Goal: Information Seeking & Learning: Find specific fact

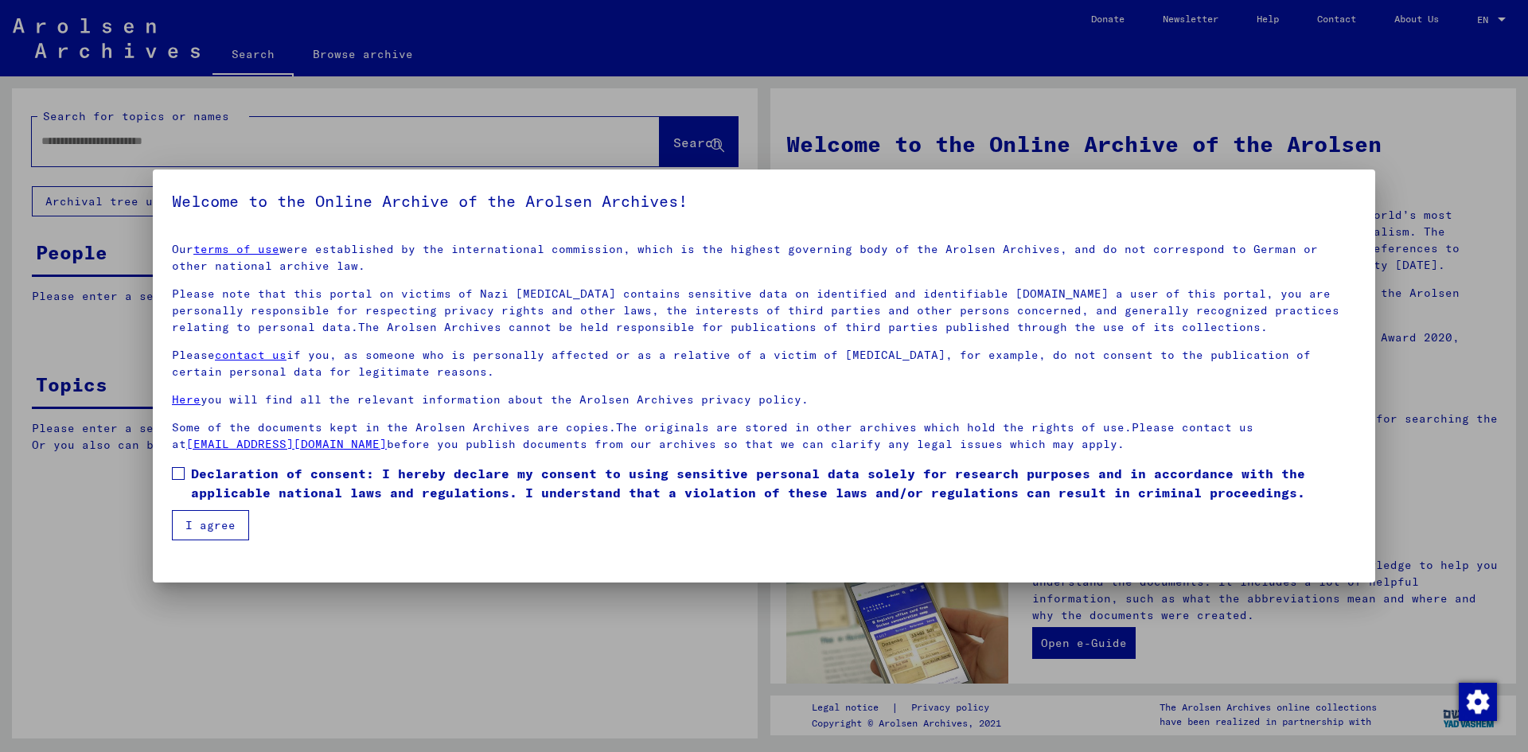
click at [180, 468] on span at bounding box center [178, 473] width 13 height 13
click at [210, 528] on button "I agree" at bounding box center [210, 525] width 77 height 30
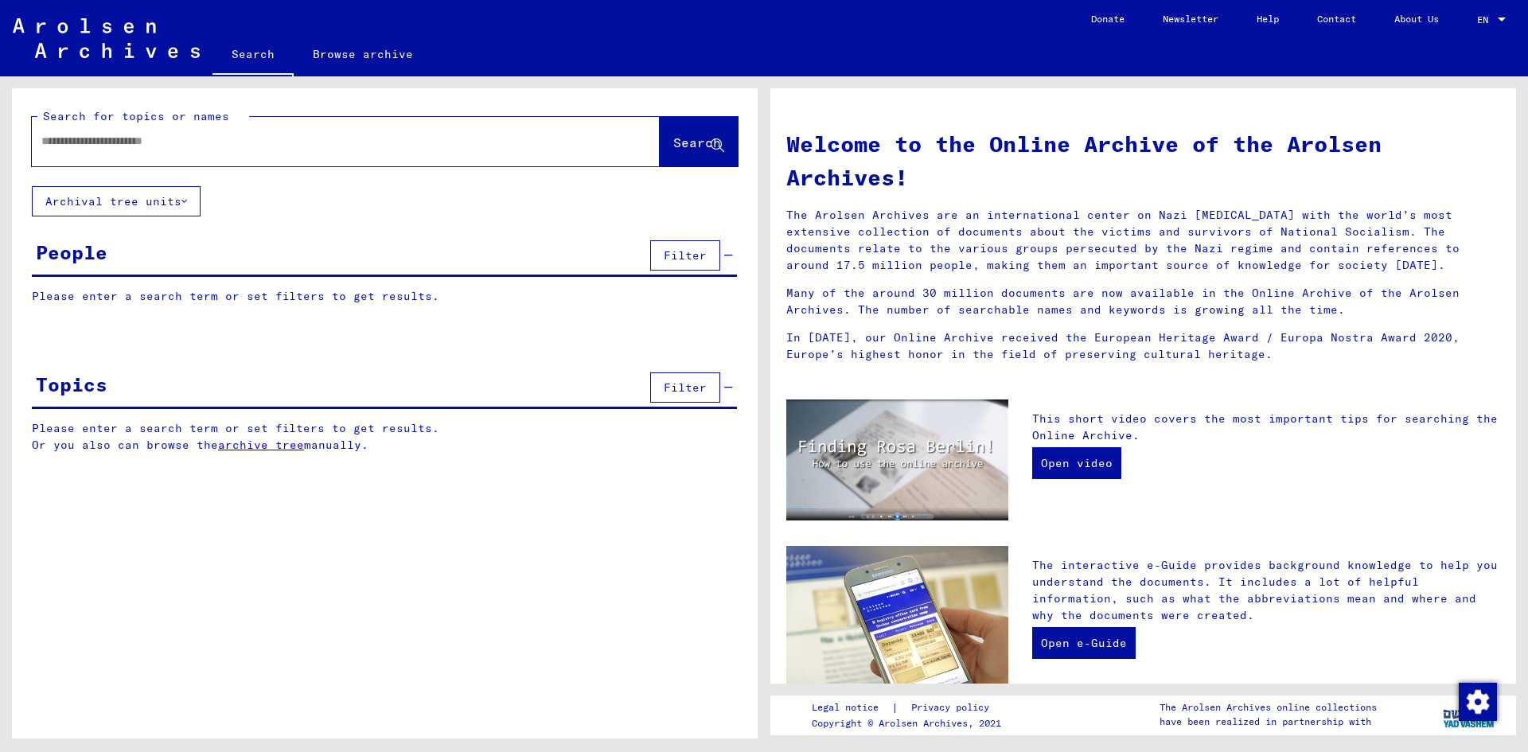
click at [212, 146] on input "text" at bounding box center [326, 141] width 571 height 17
click at [674, 144] on span "Search" at bounding box center [697, 142] width 48 height 16
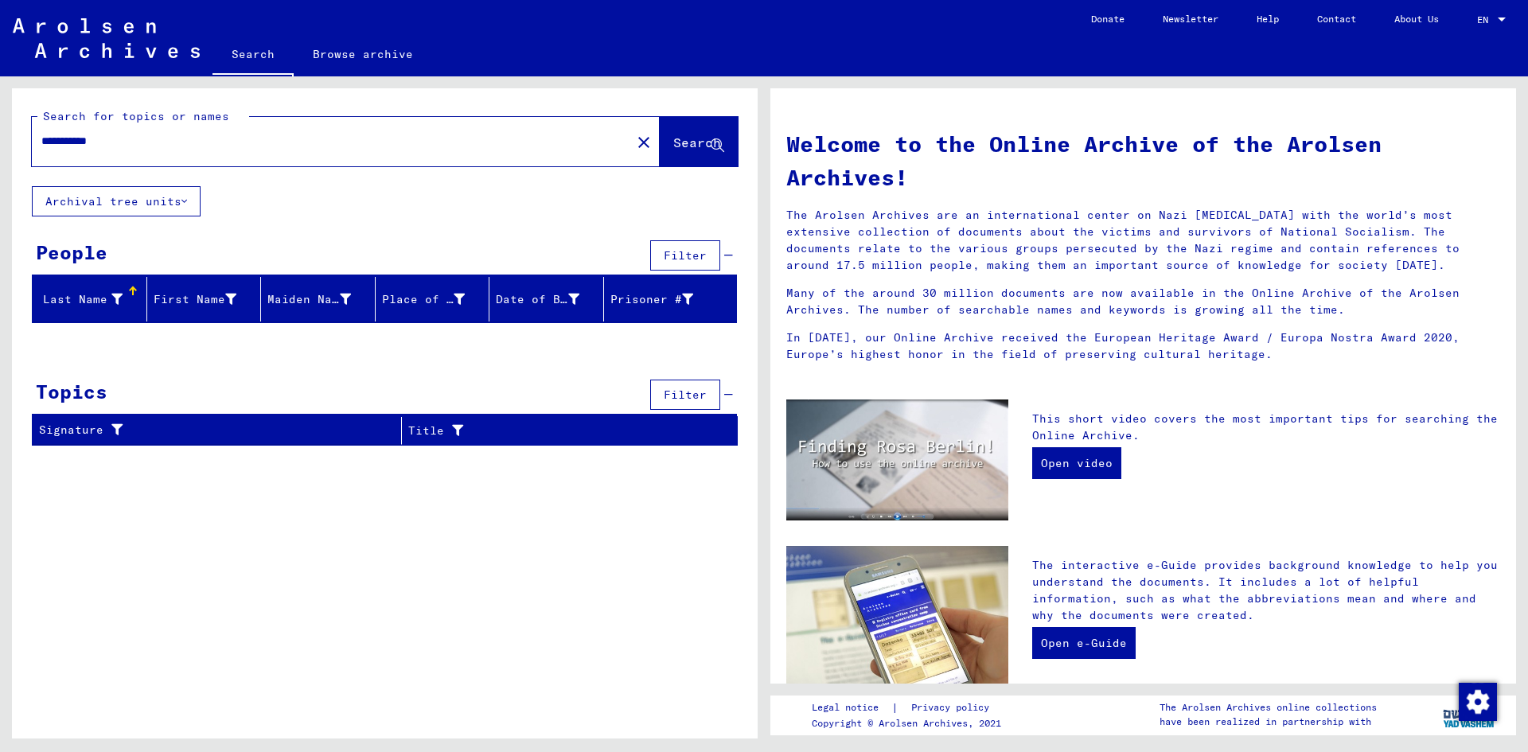
click at [99, 138] on input "**********" at bounding box center [326, 141] width 571 height 17
click at [688, 151] on span "Search" at bounding box center [698, 143] width 51 height 17
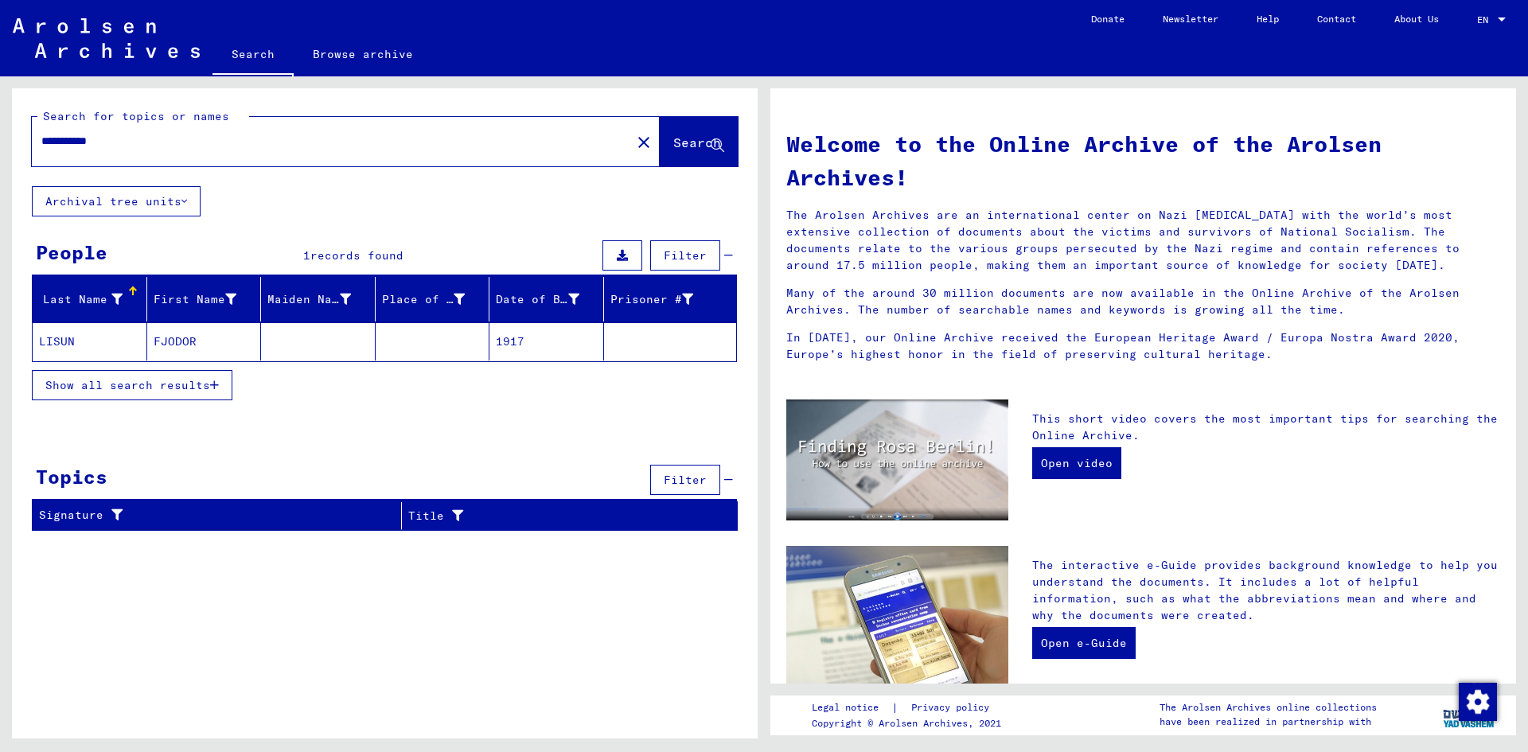
click at [181, 344] on mat-cell "FJODOR" at bounding box center [204, 341] width 115 height 38
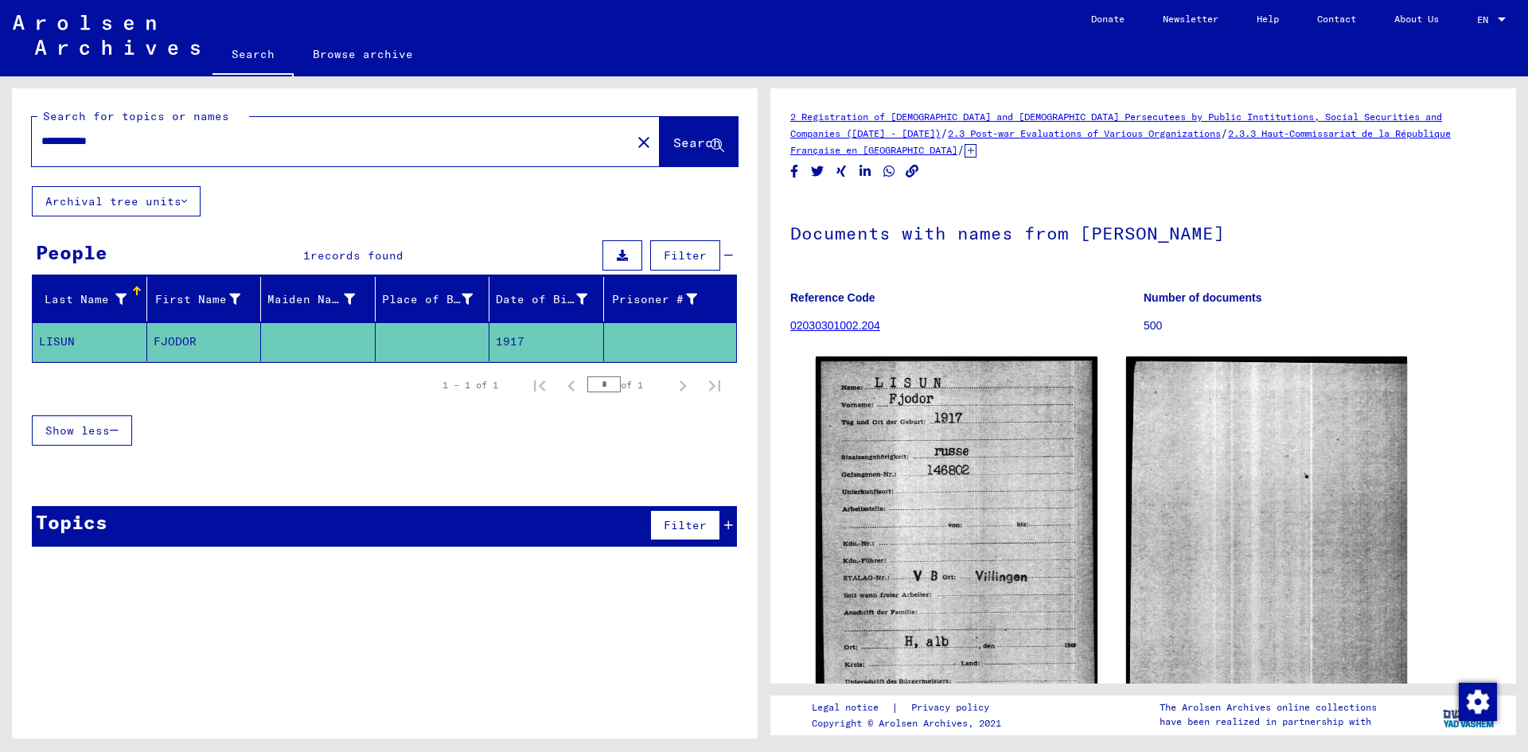
click at [121, 142] on input "**********" at bounding box center [331, 141] width 580 height 17
type input "*********"
click at [673, 144] on span "Search" at bounding box center [697, 142] width 48 height 16
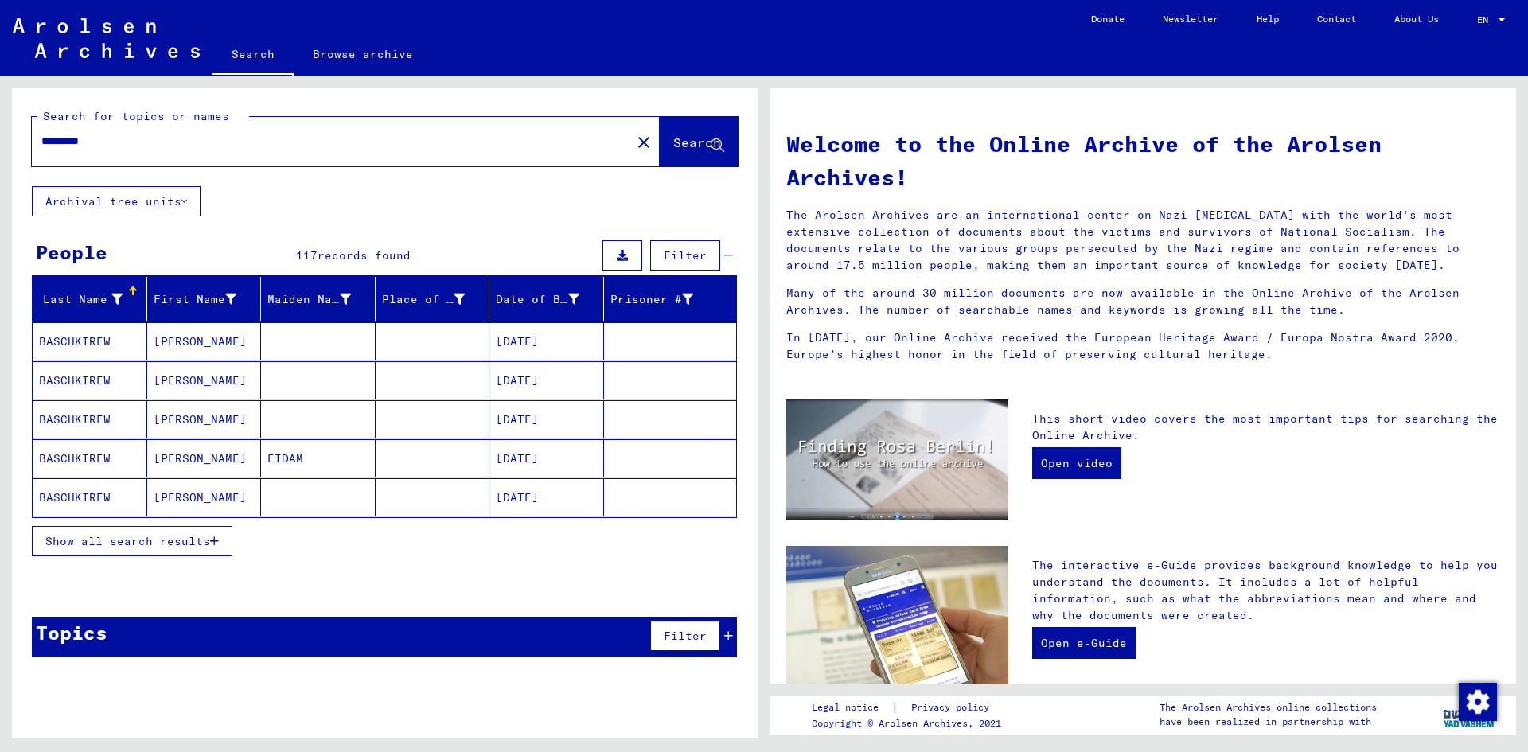
click at [213, 536] on icon "button" at bounding box center [214, 541] width 9 height 11
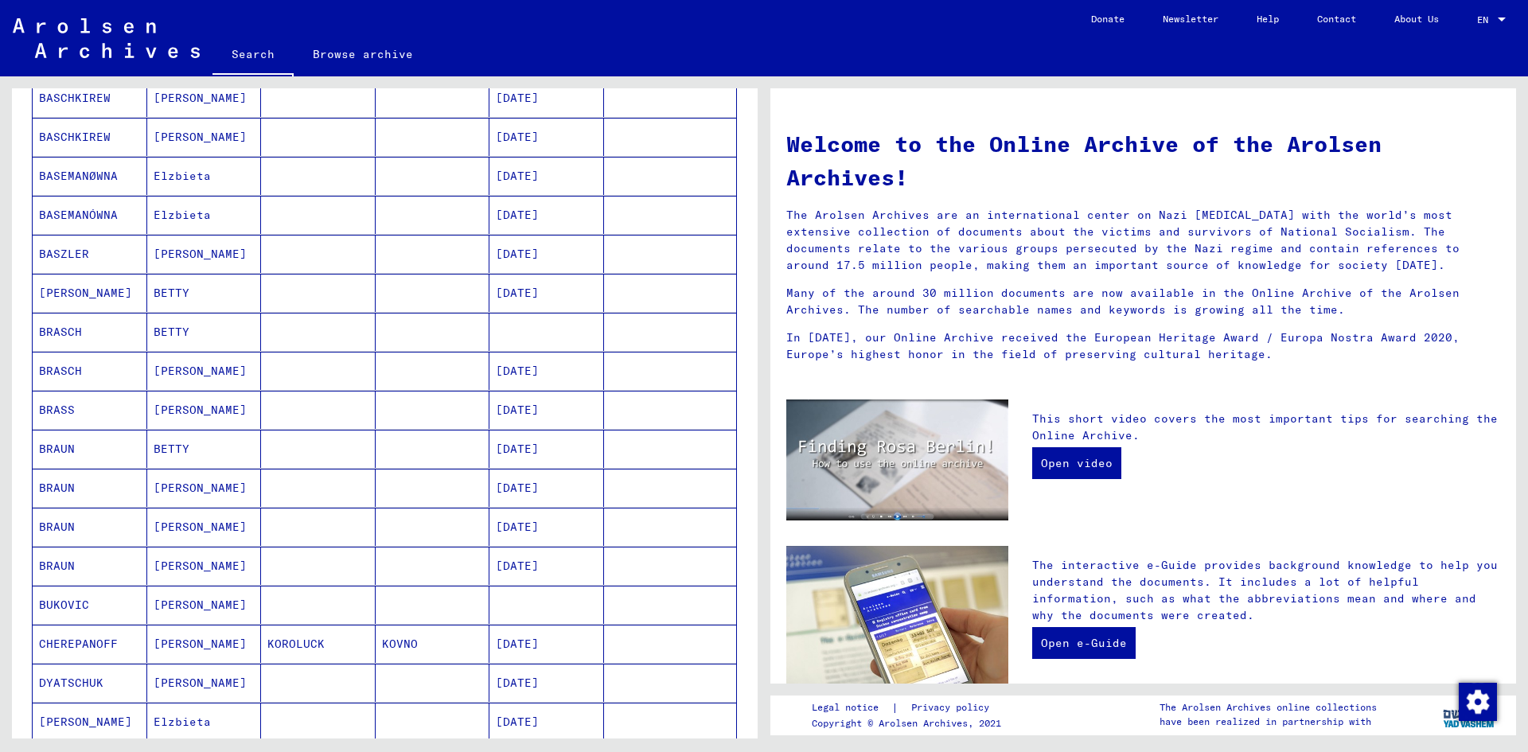
scroll to position [716, 0]
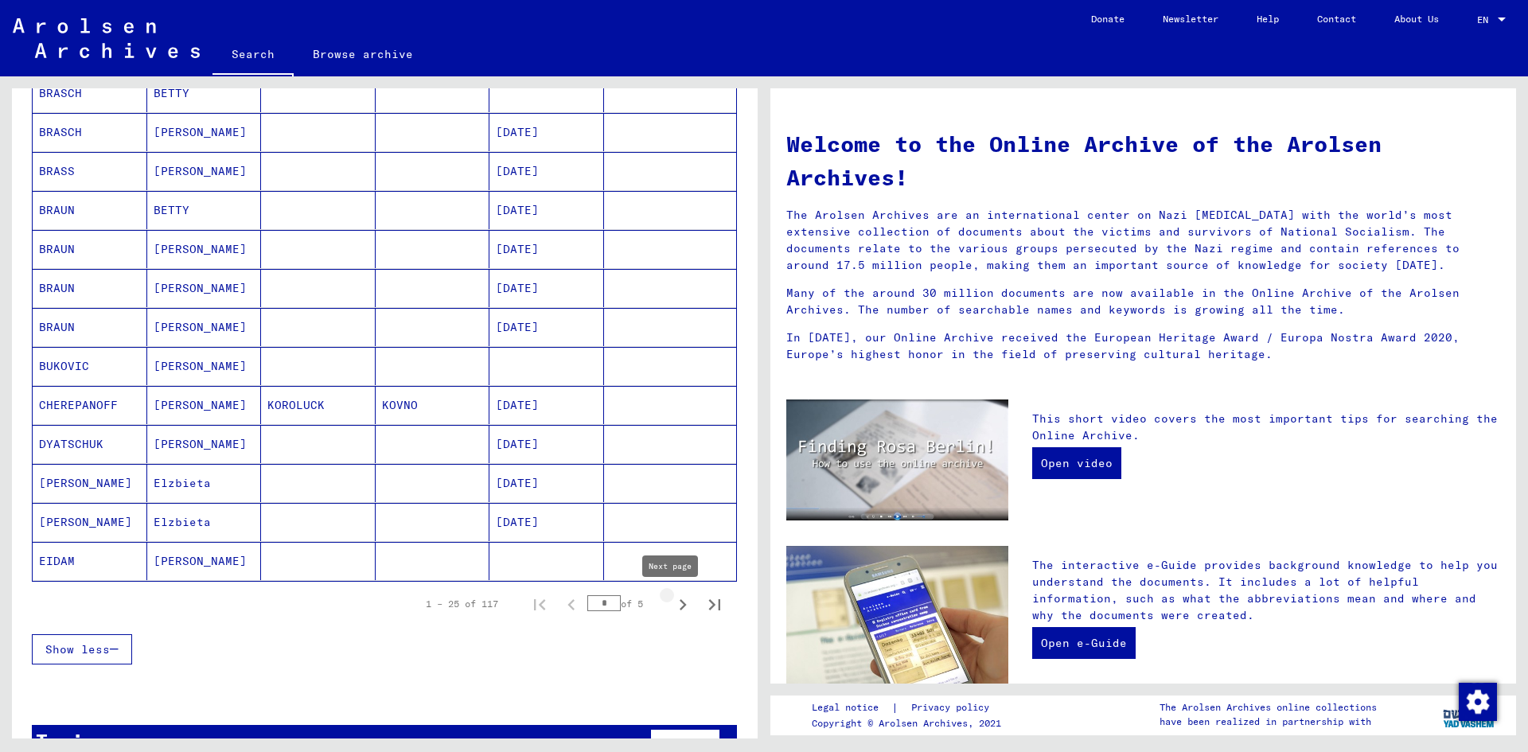
click at [672, 603] on icon "Next page" at bounding box center [683, 605] width 22 height 22
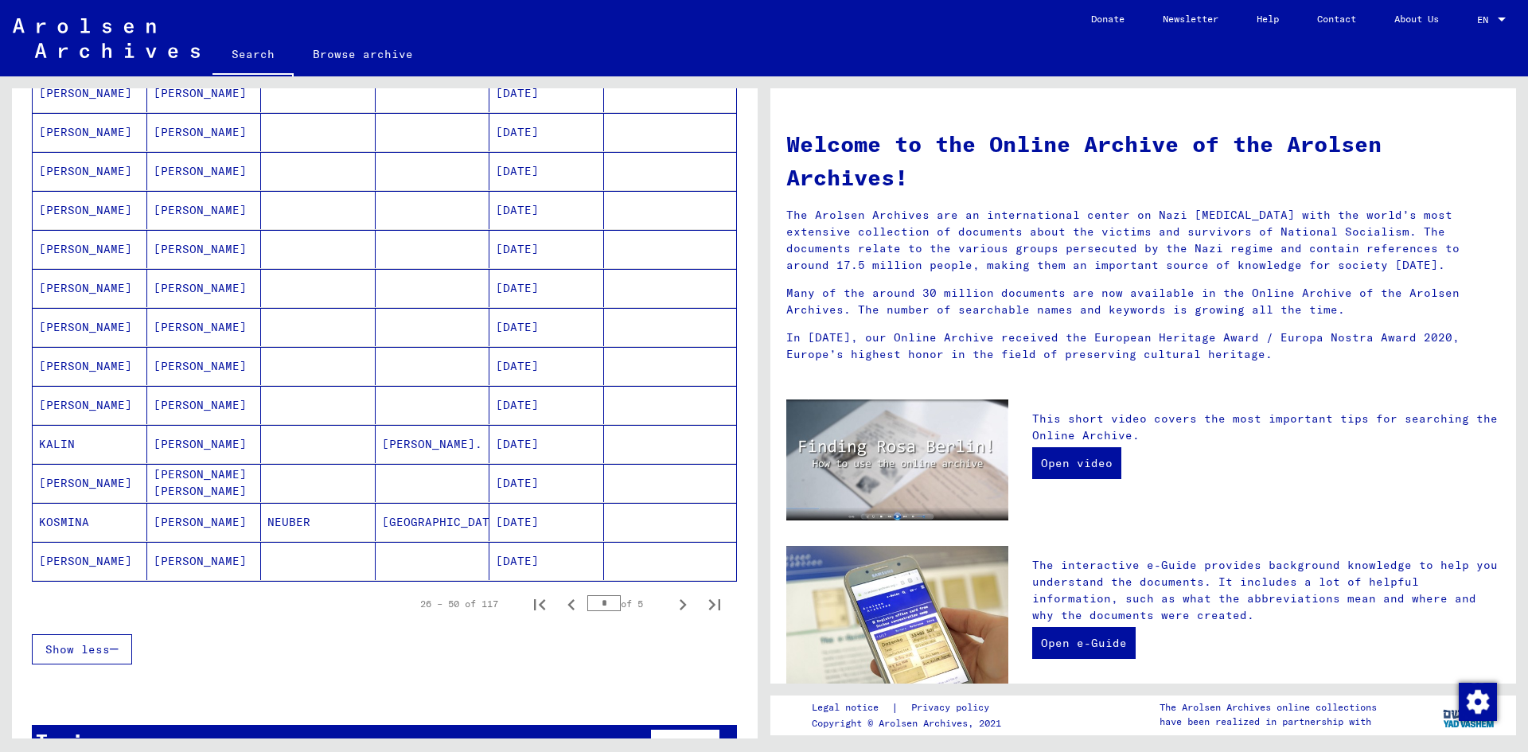
click at [672, 603] on icon "Next page" at bounding box center [683, 605] width 22 height 22
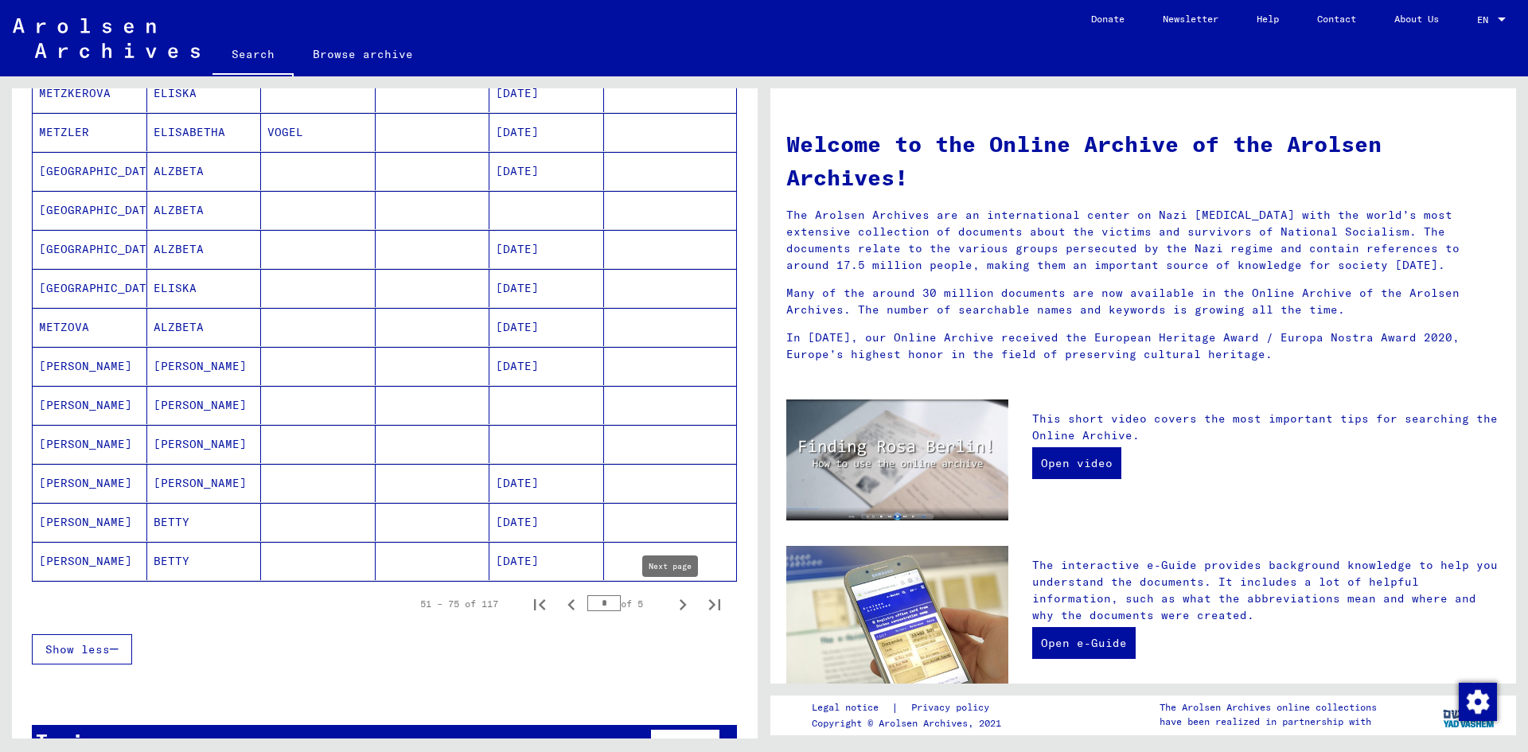
click at [674, 603] on icon "Next page" at bounding box center [683, 605] width 22 height 22
type input "*"
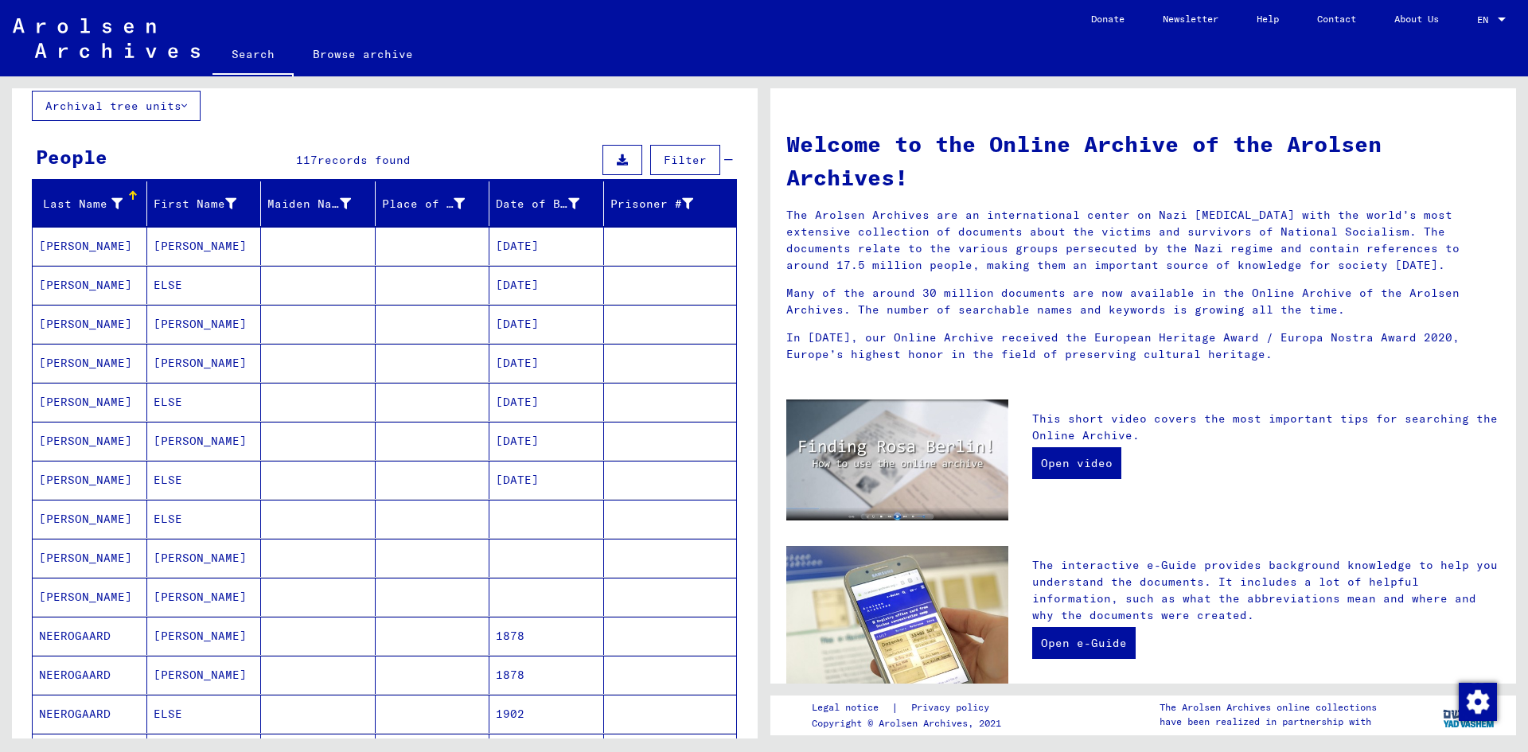
scroll to position [0, 0]
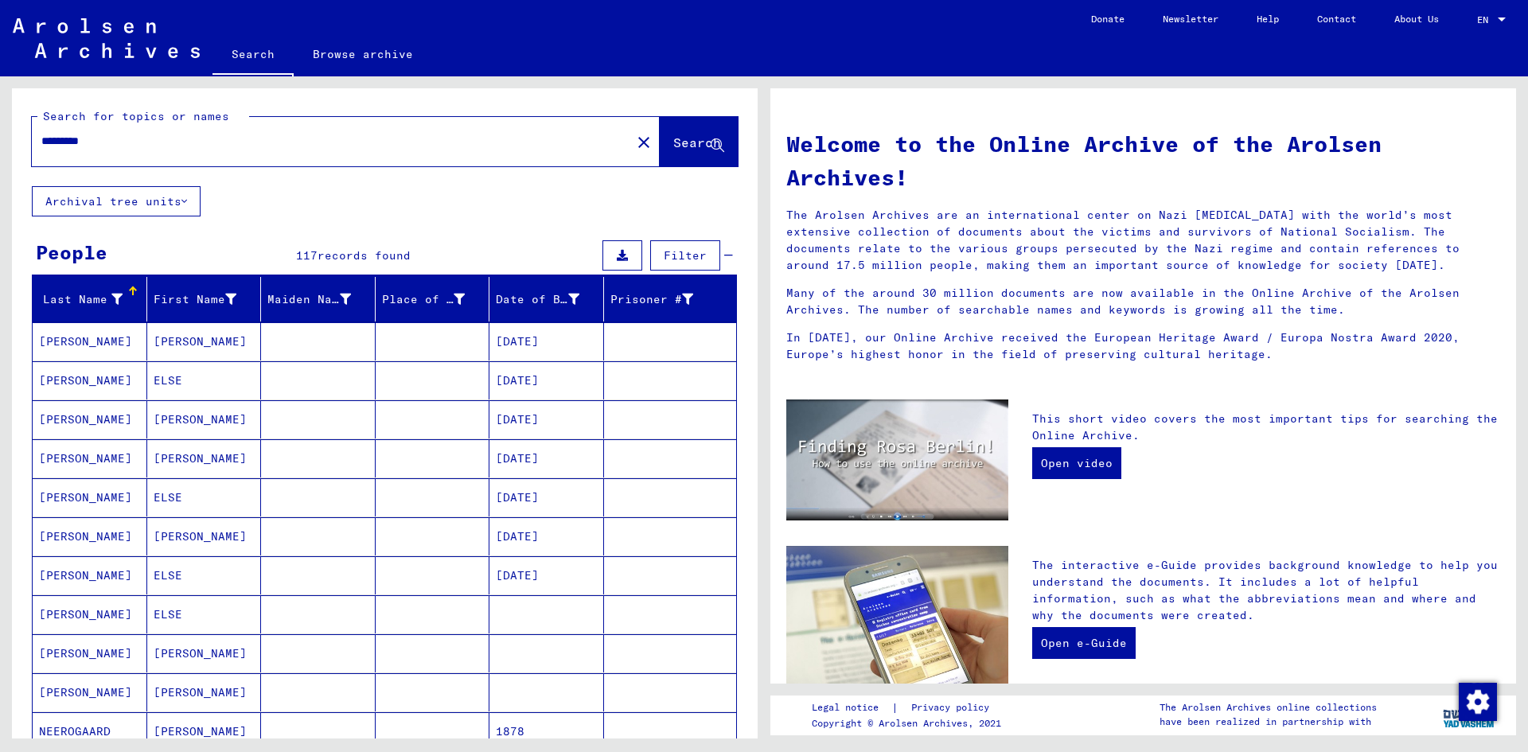
drag, startPoint x: 110, startPoint y: 141, endPoint x: 80, endPoint y: 142, distance: 29.5
click at [80, 142] on input "*********" at bounding box center [326, 141] width 571 height 17
type input "**********"
click at [673, 149] on span "Search" at bounding box center [697, 142] width 48 height 16
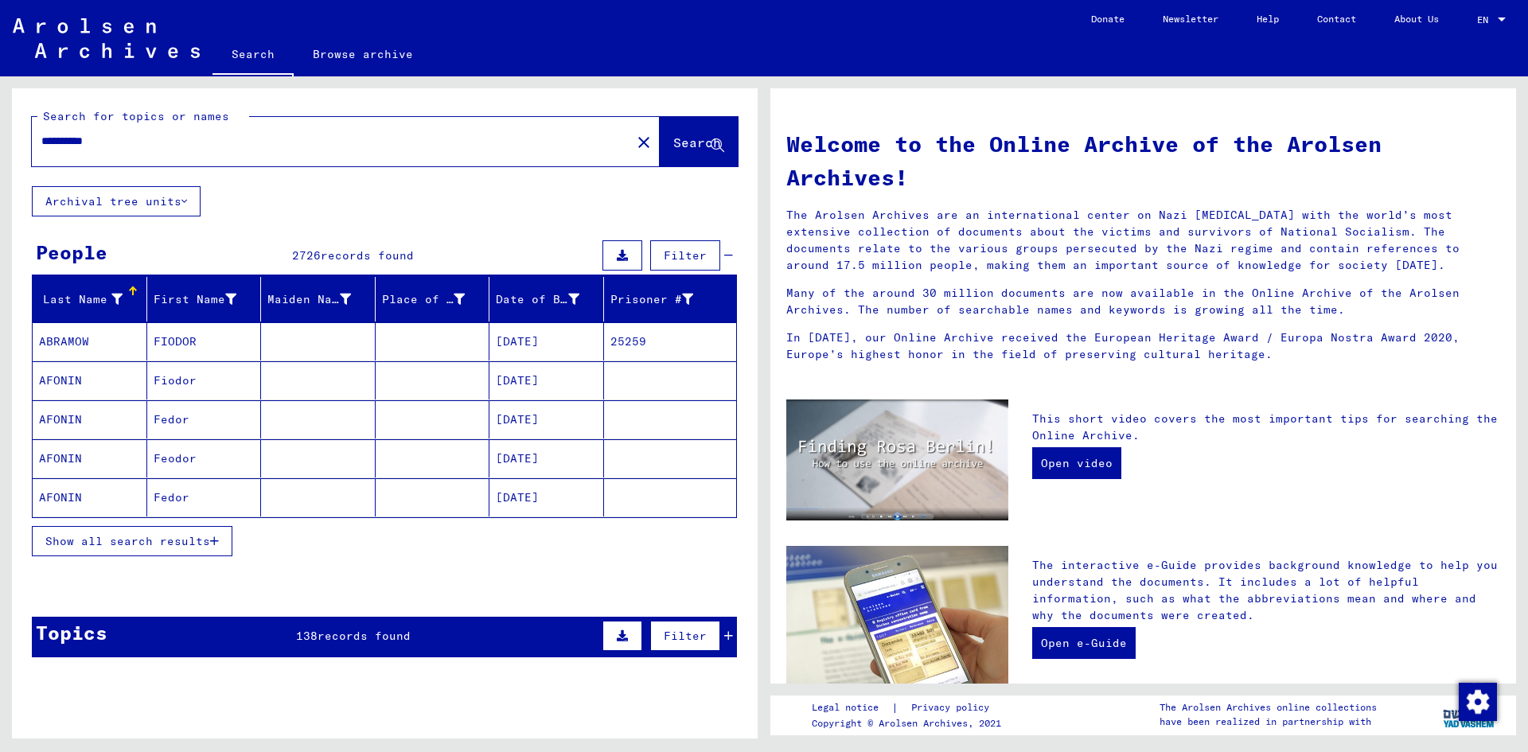
click at [212, 539] on icon "button" at bounding box center [214, 541] width 9 height 11
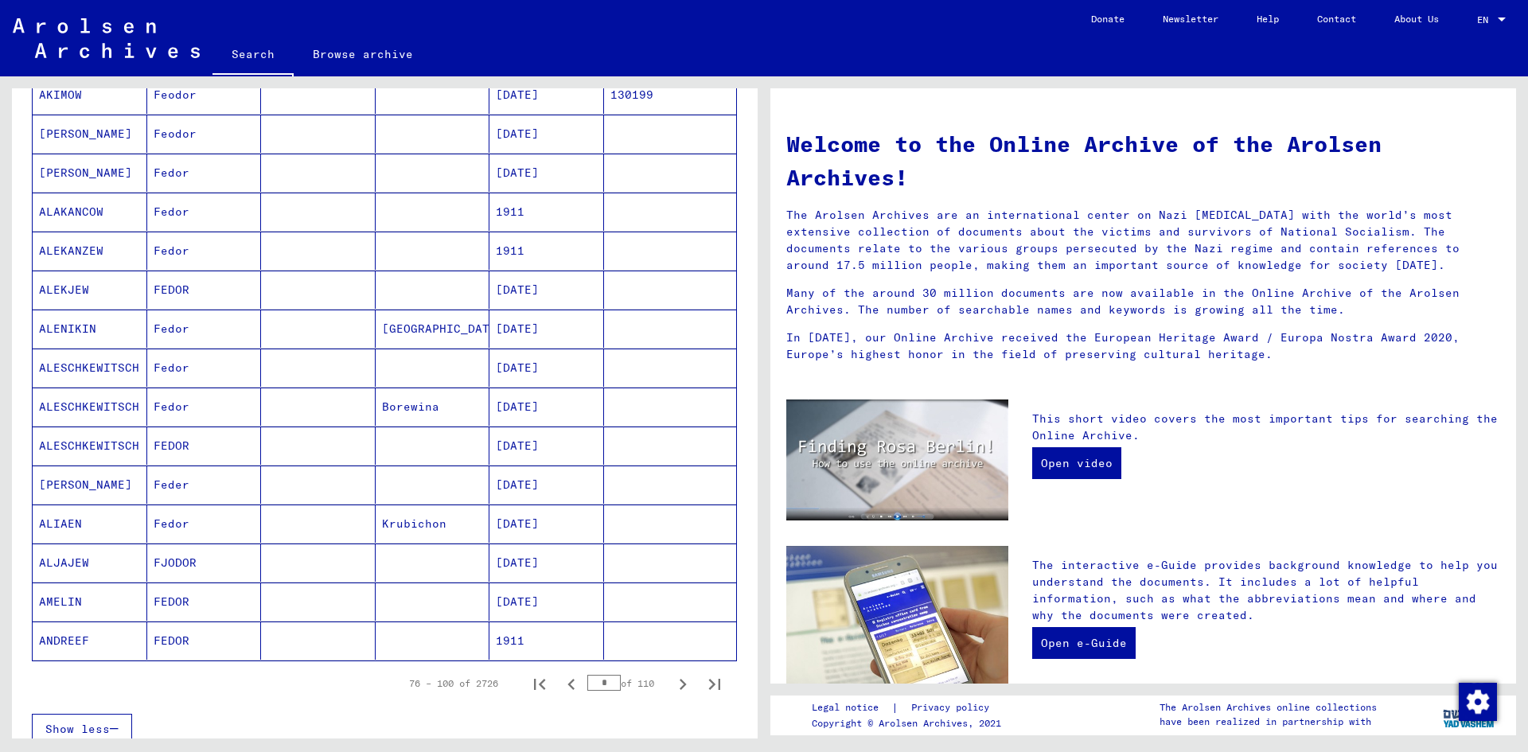
scroll to position [955, 0]
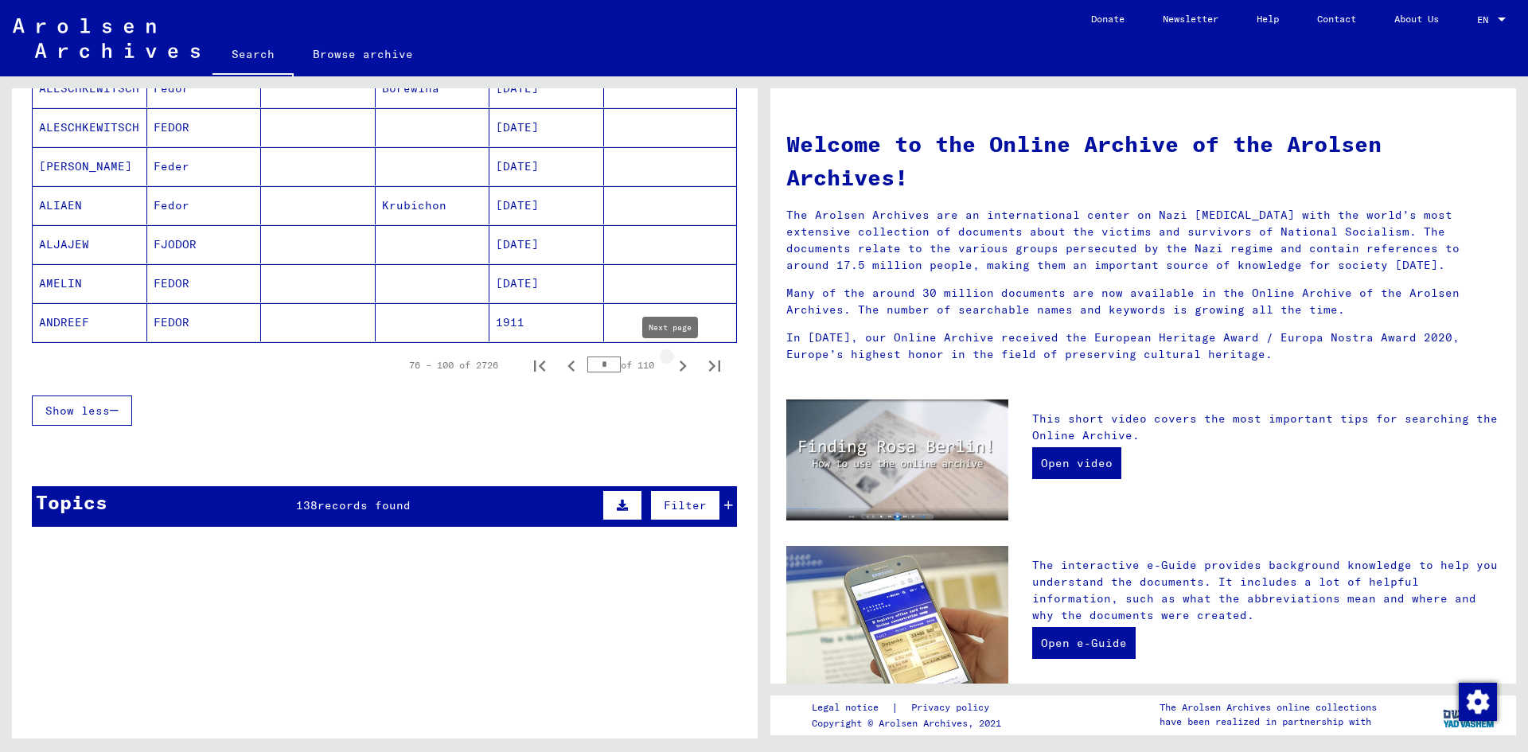
click at [672, 365] on icon "Next page" at bounding box center [683, 366] width 22 height 22
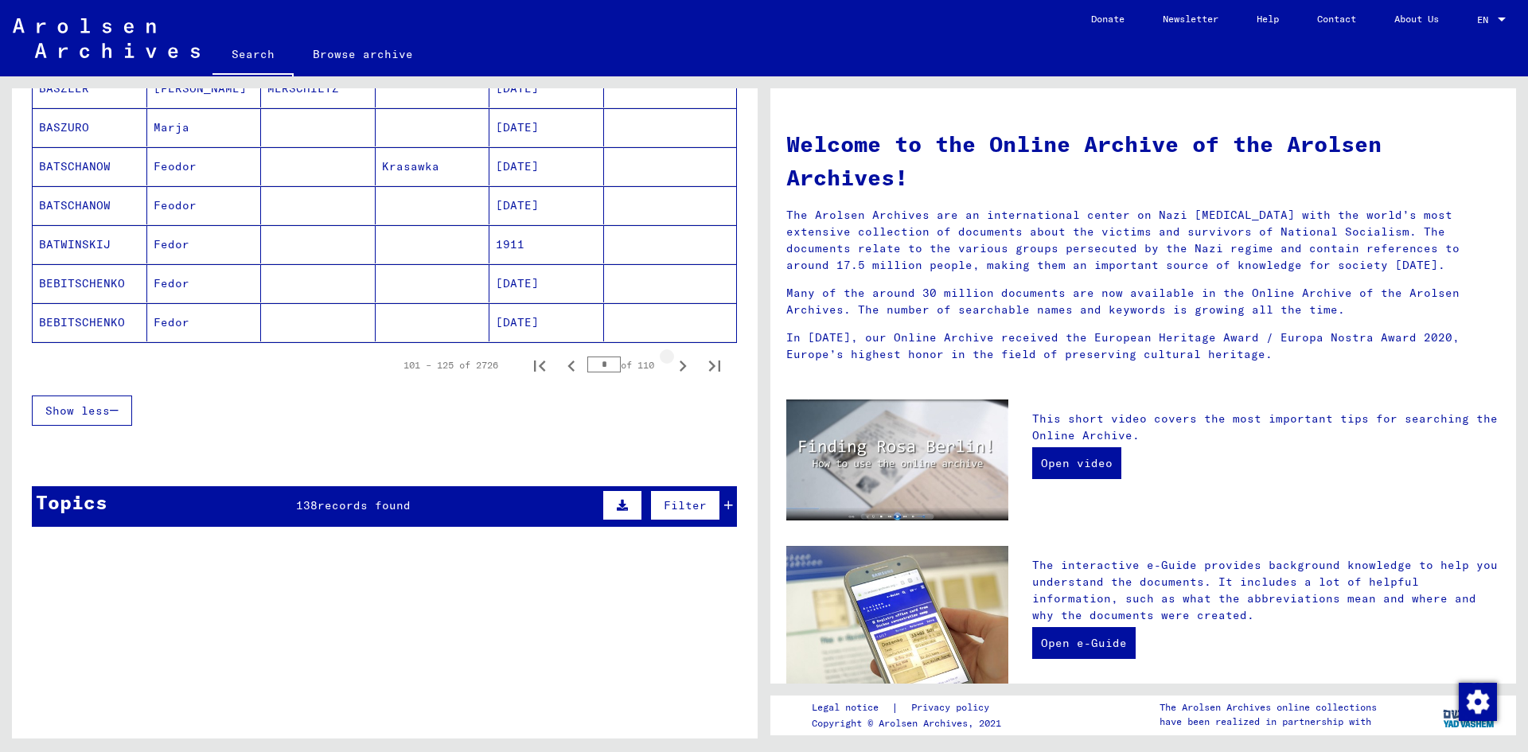
click at [672, 365] on icon "Next page" at bounding box center [683, 366] width 22 height 22
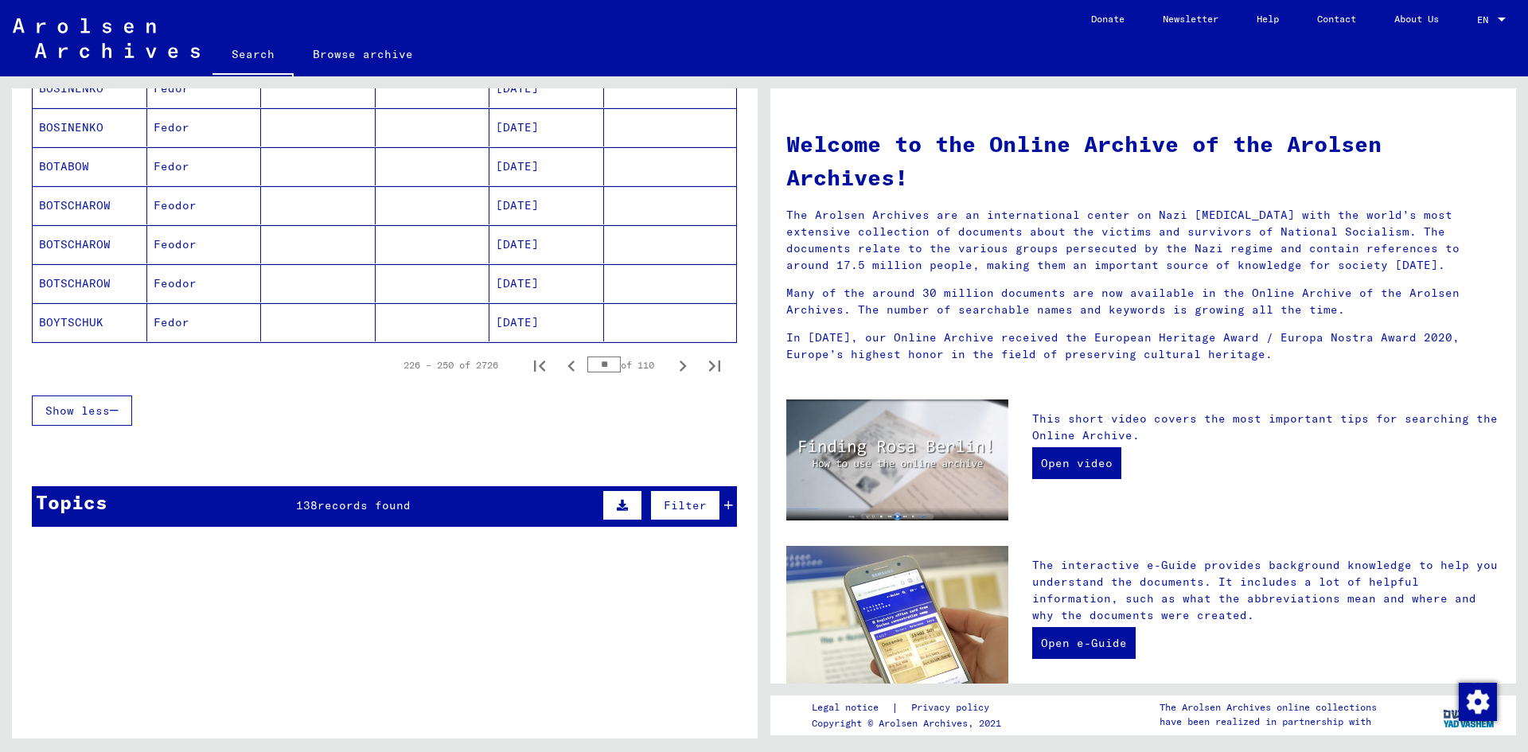
click at [672, 365] on icon "Next page" at bounding box center [683, 366] width 22 height 22
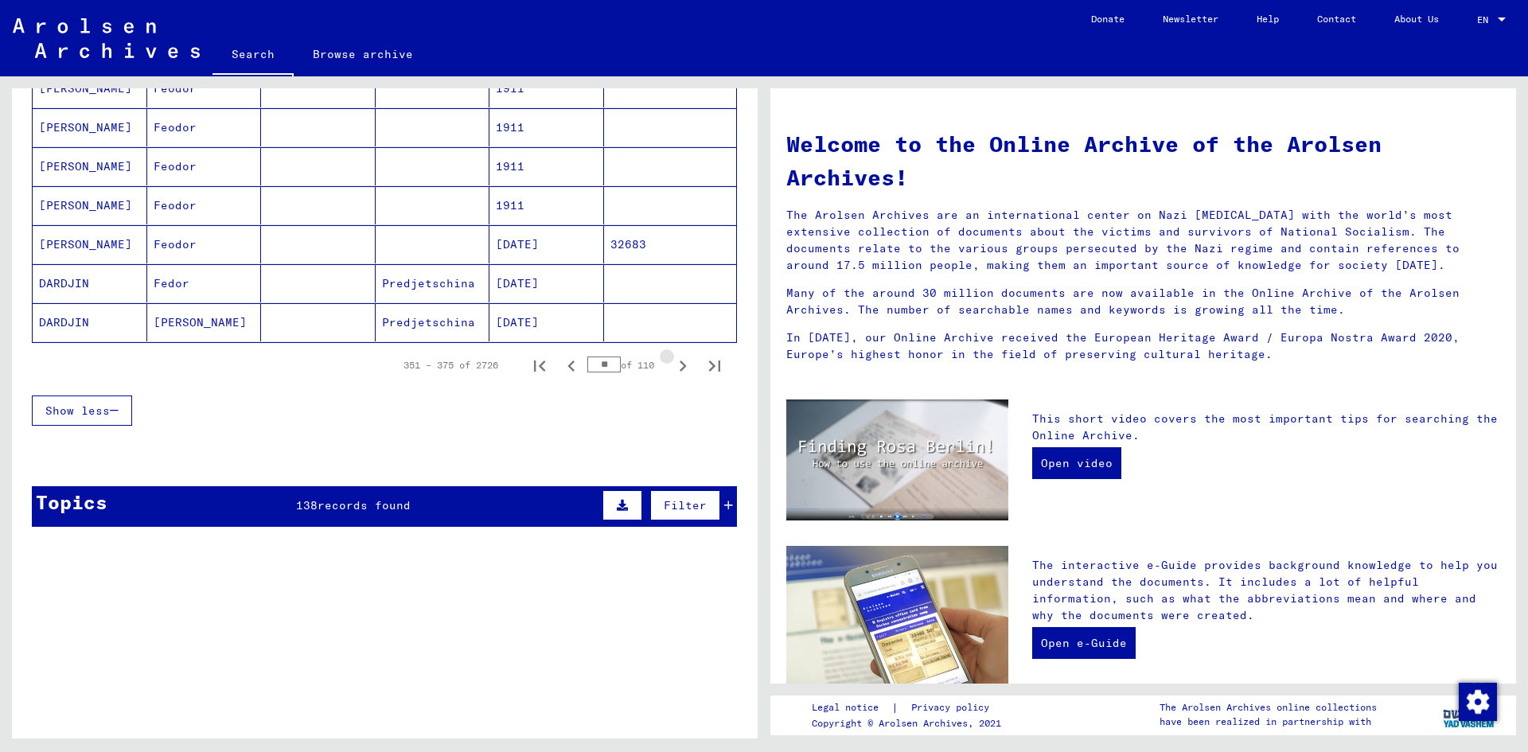
click at [672, 365] on icon "Next page" at bounding box center [683, 366] width 22 height 22
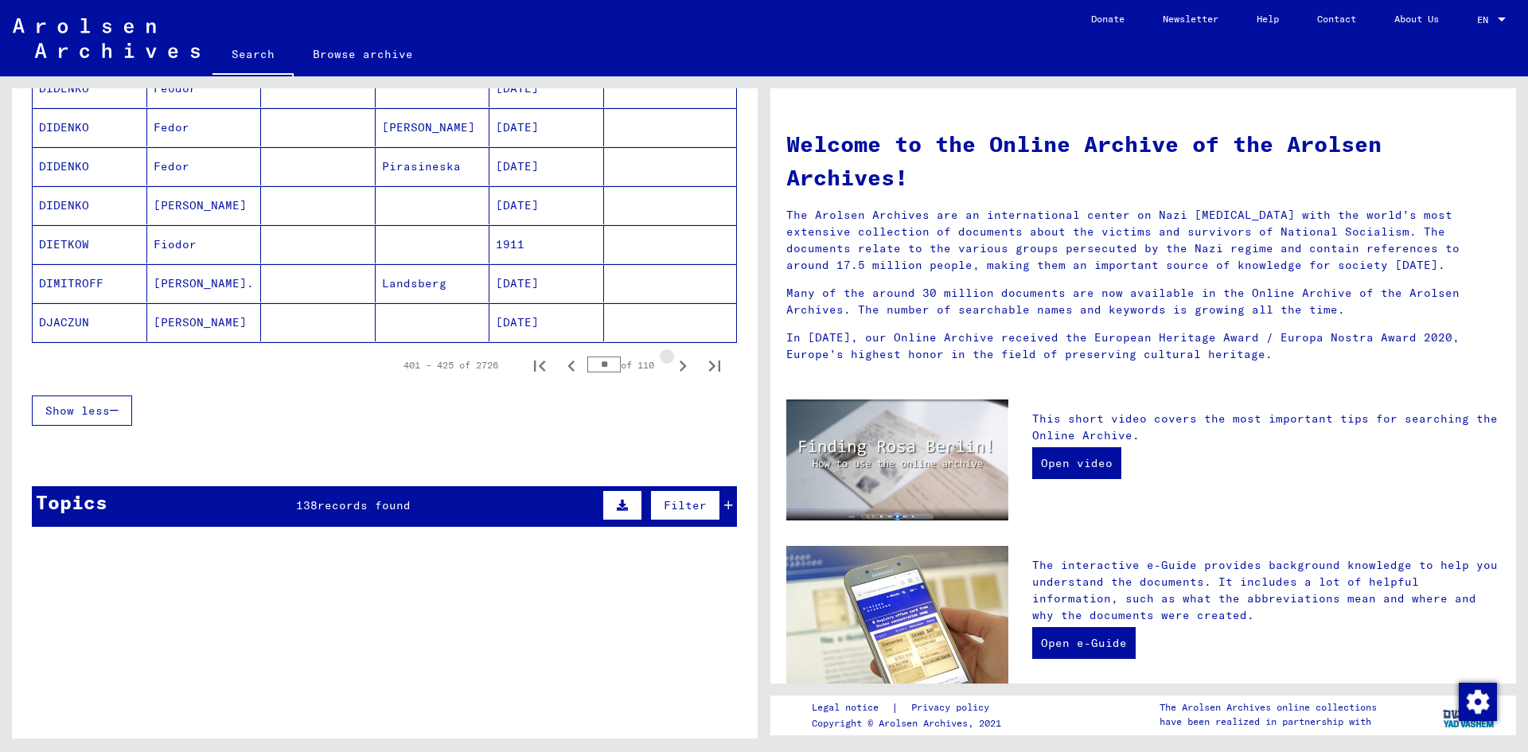
click at [672, 365] on icon "Next page" at bounding box center [683, 366] width 22 height 22
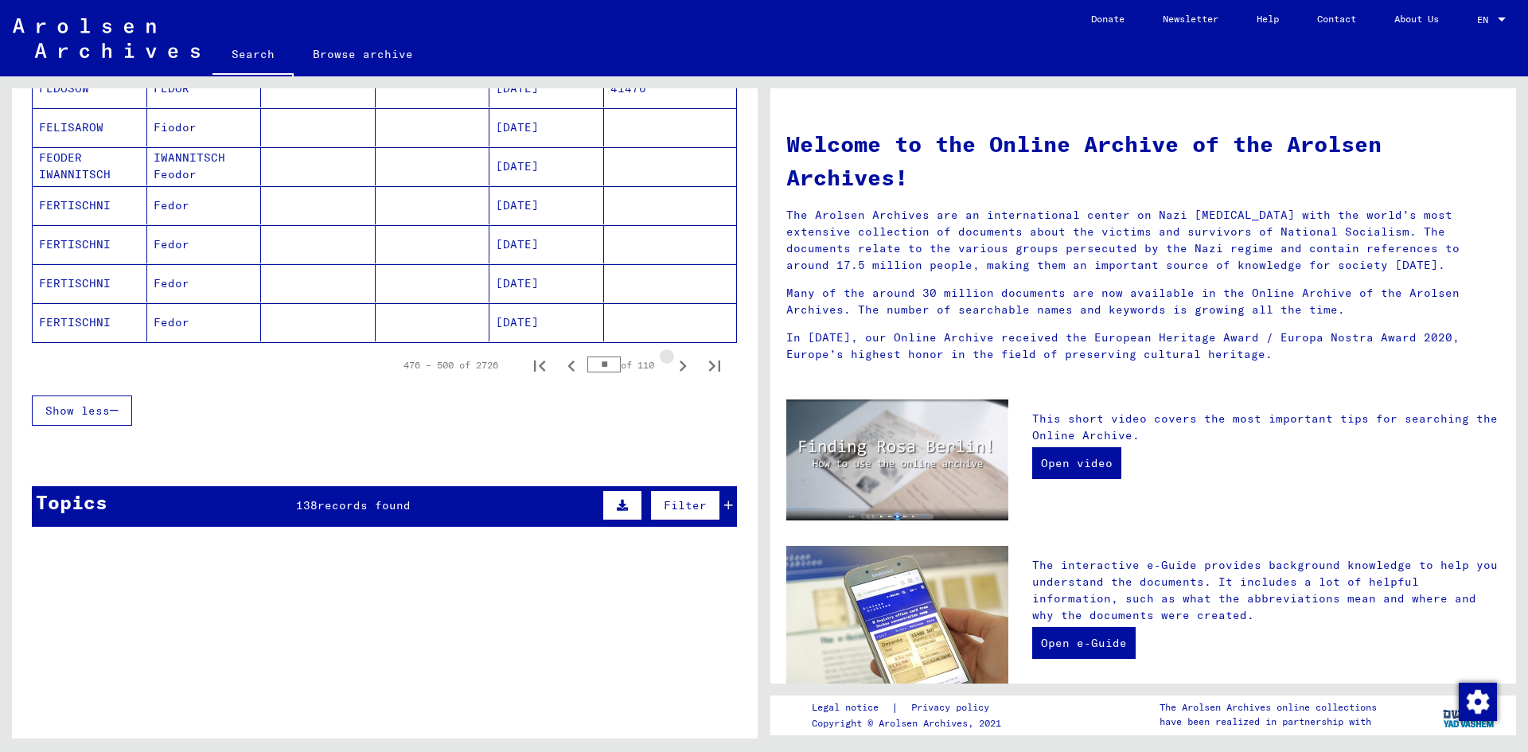
click at [672, 365] on icon "Next page" at bounding box center [683, 366] width 22 height 22
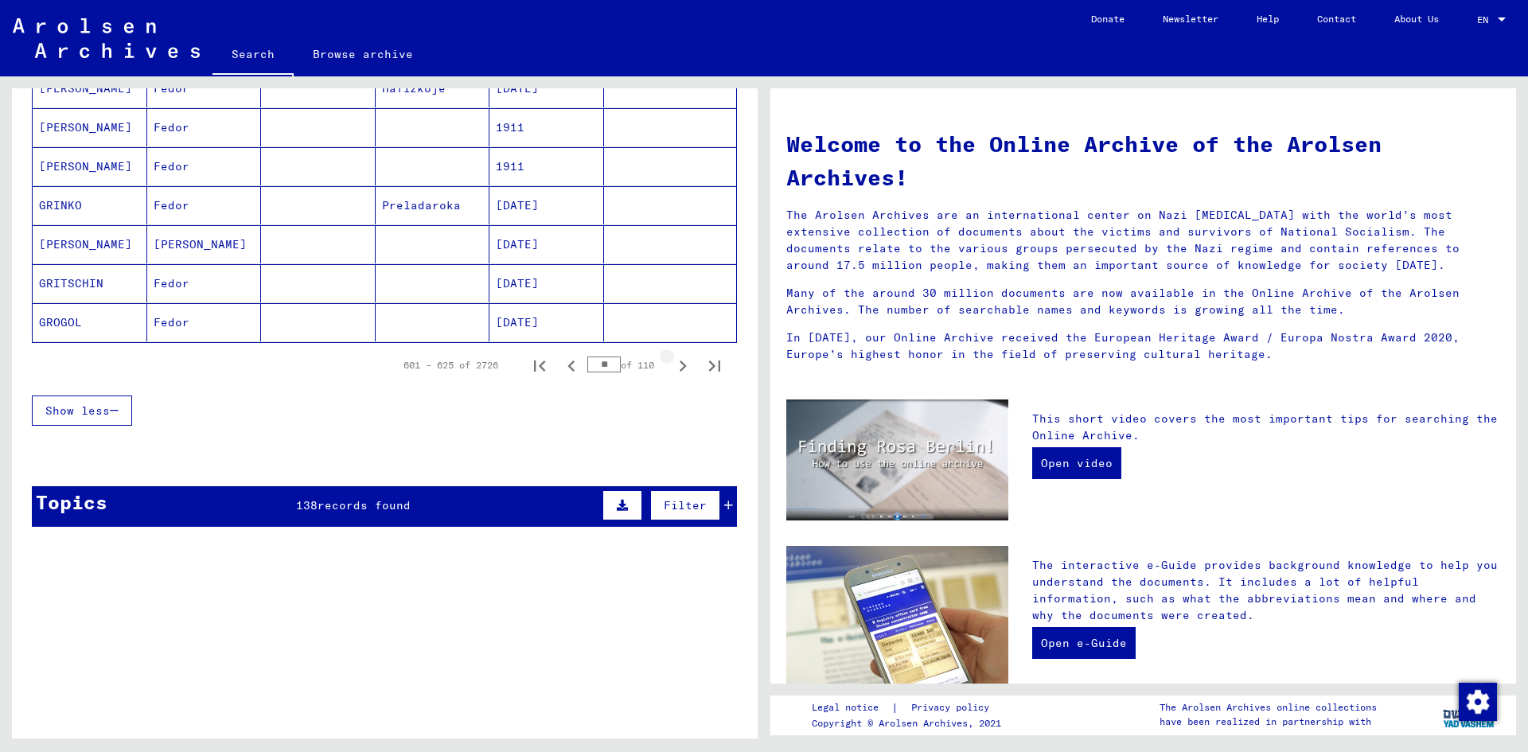
click at [672, 365] on icon "Next page" at bounding box center [683, 366] width 22 height 22
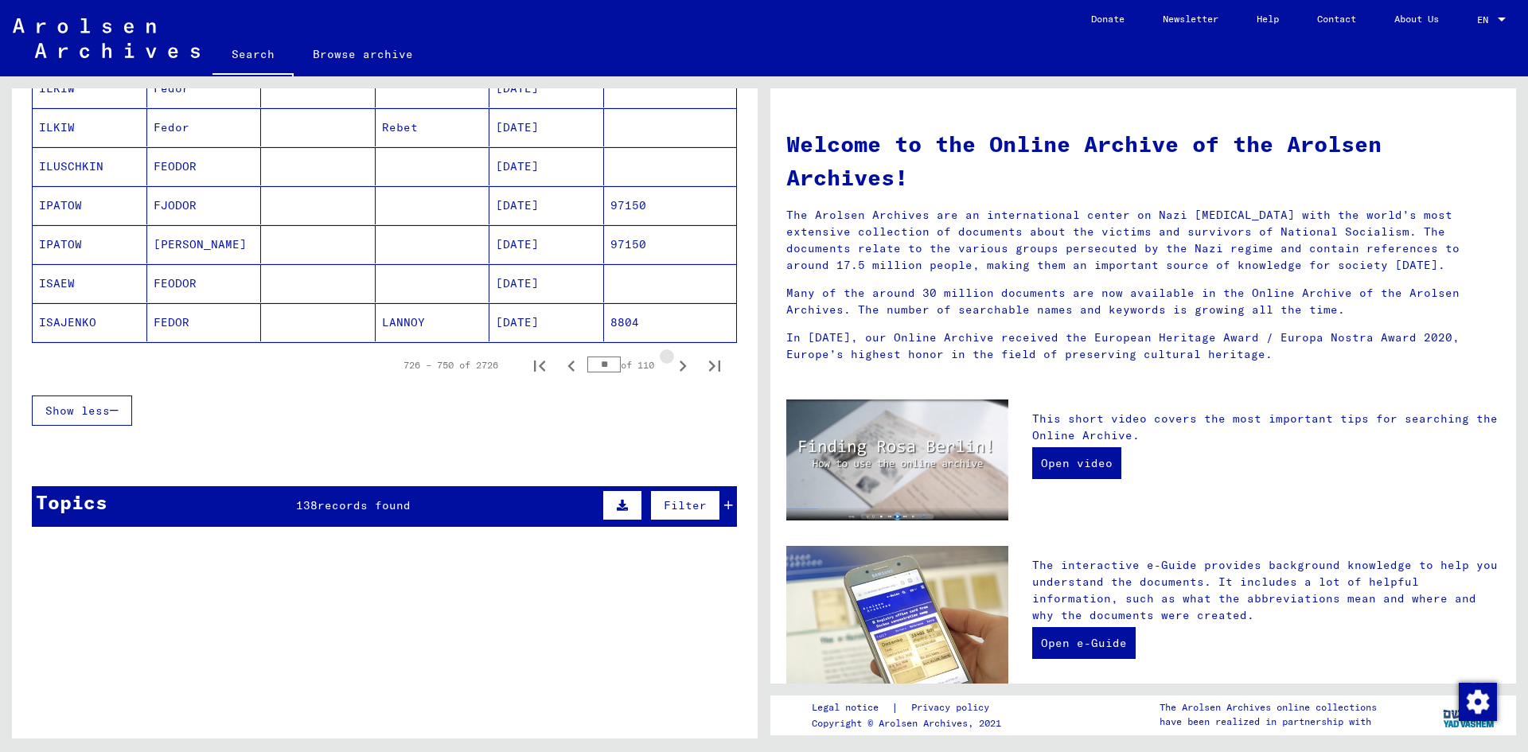
click at [672, 365] on icon "Next page" at bounding box center [683, 366] width 22 height 22
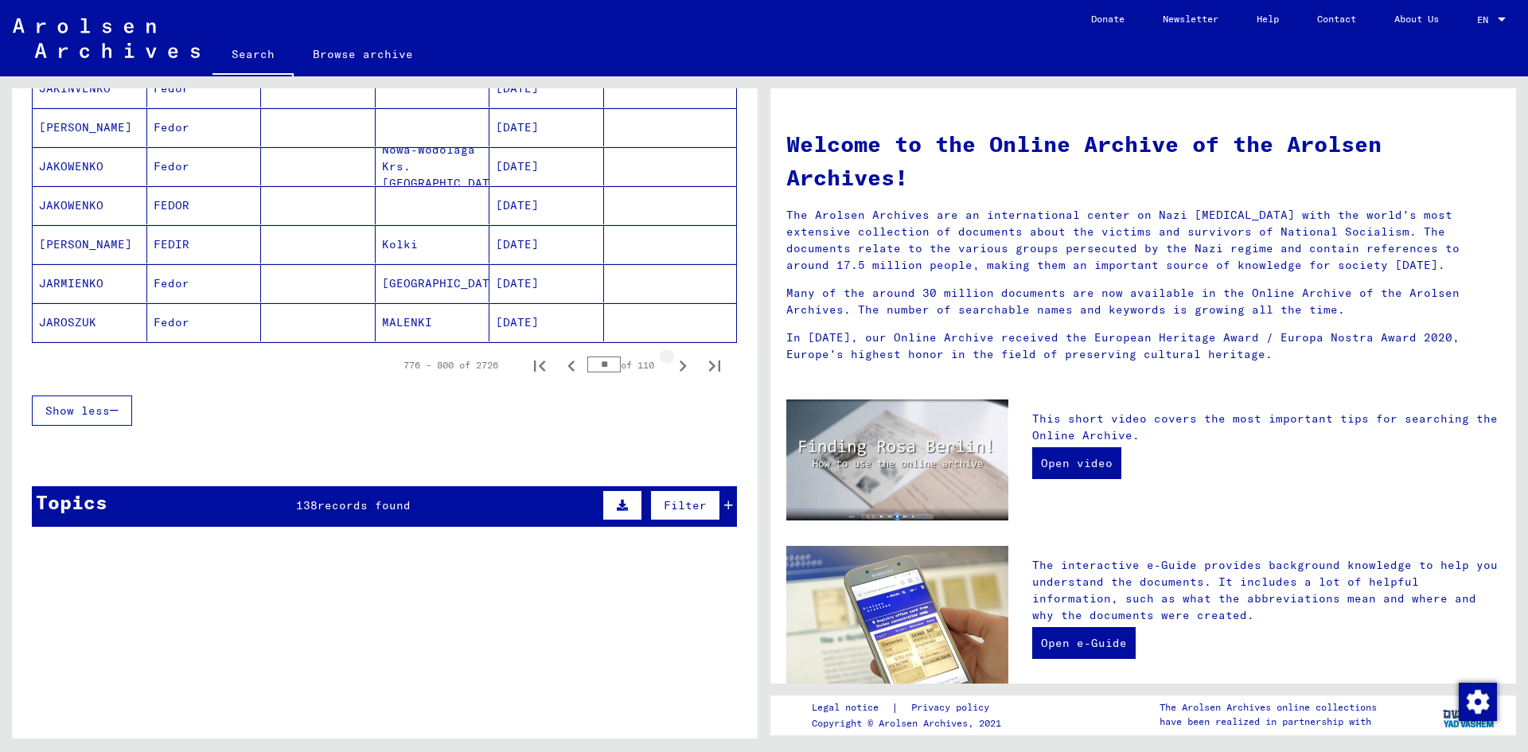
click at [672, 365] on icon "Next page" at bounding box center [683, 366] width 22 height 22
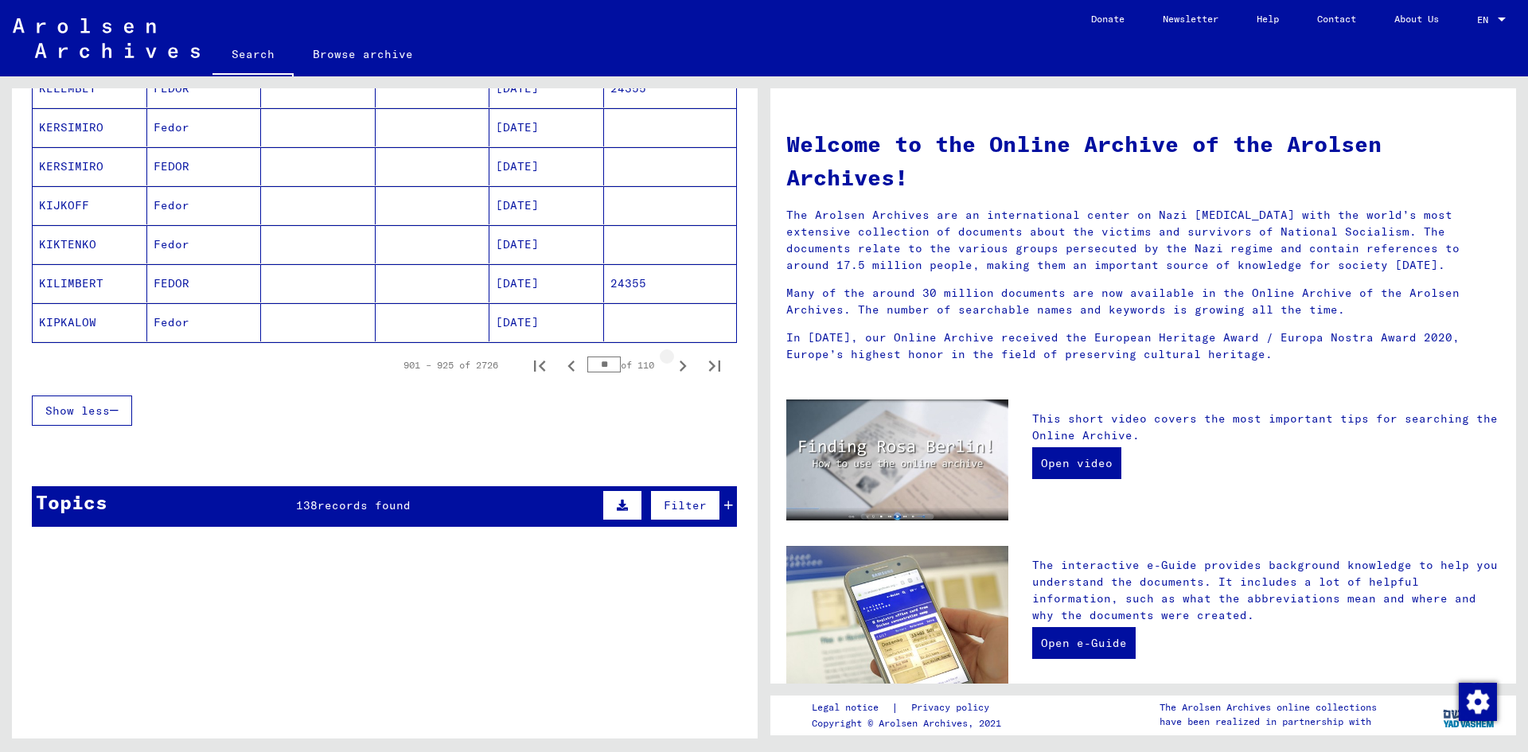
click at [672, 365] on icon "Next page" at bounding box center [683, 366] width 22 height 22
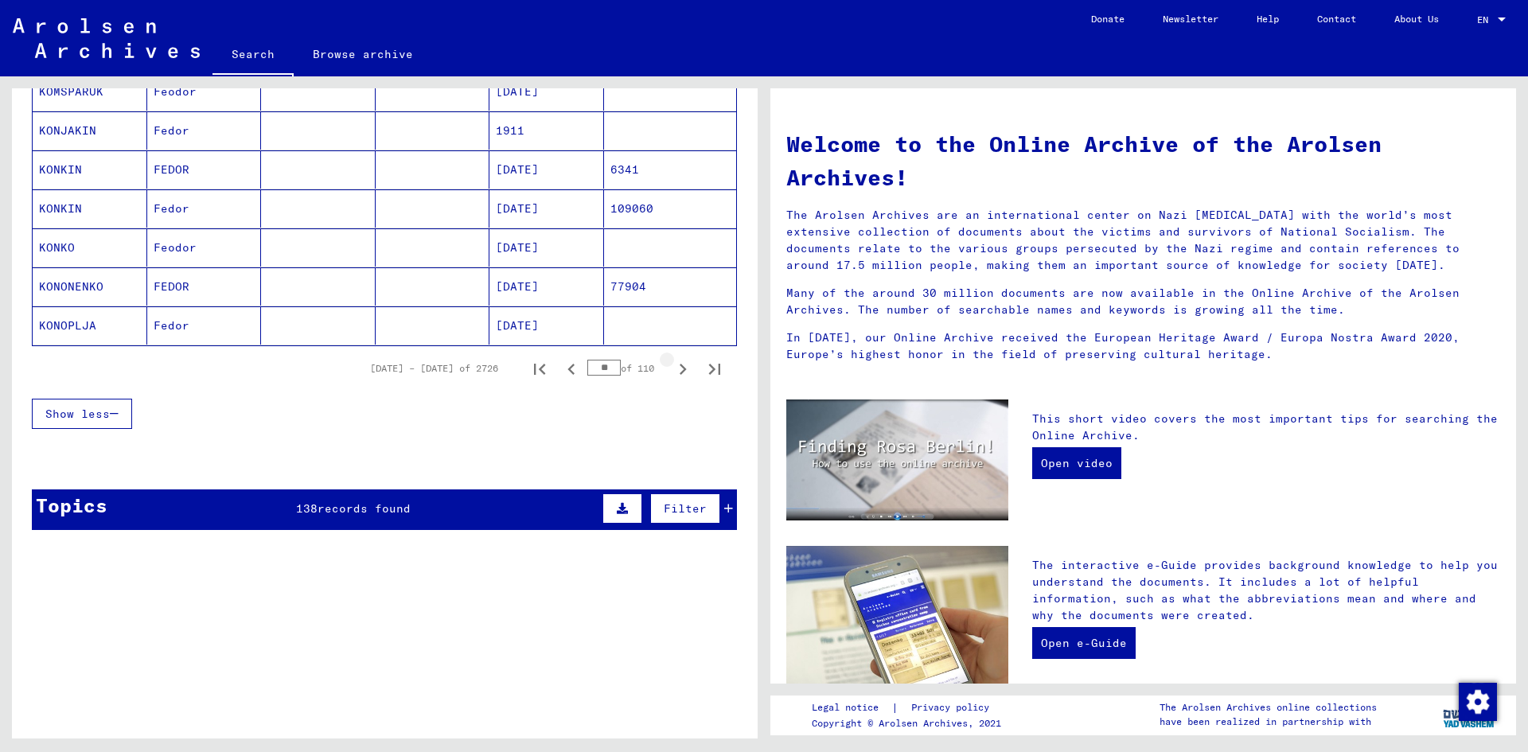
scroll to position [958, 0]
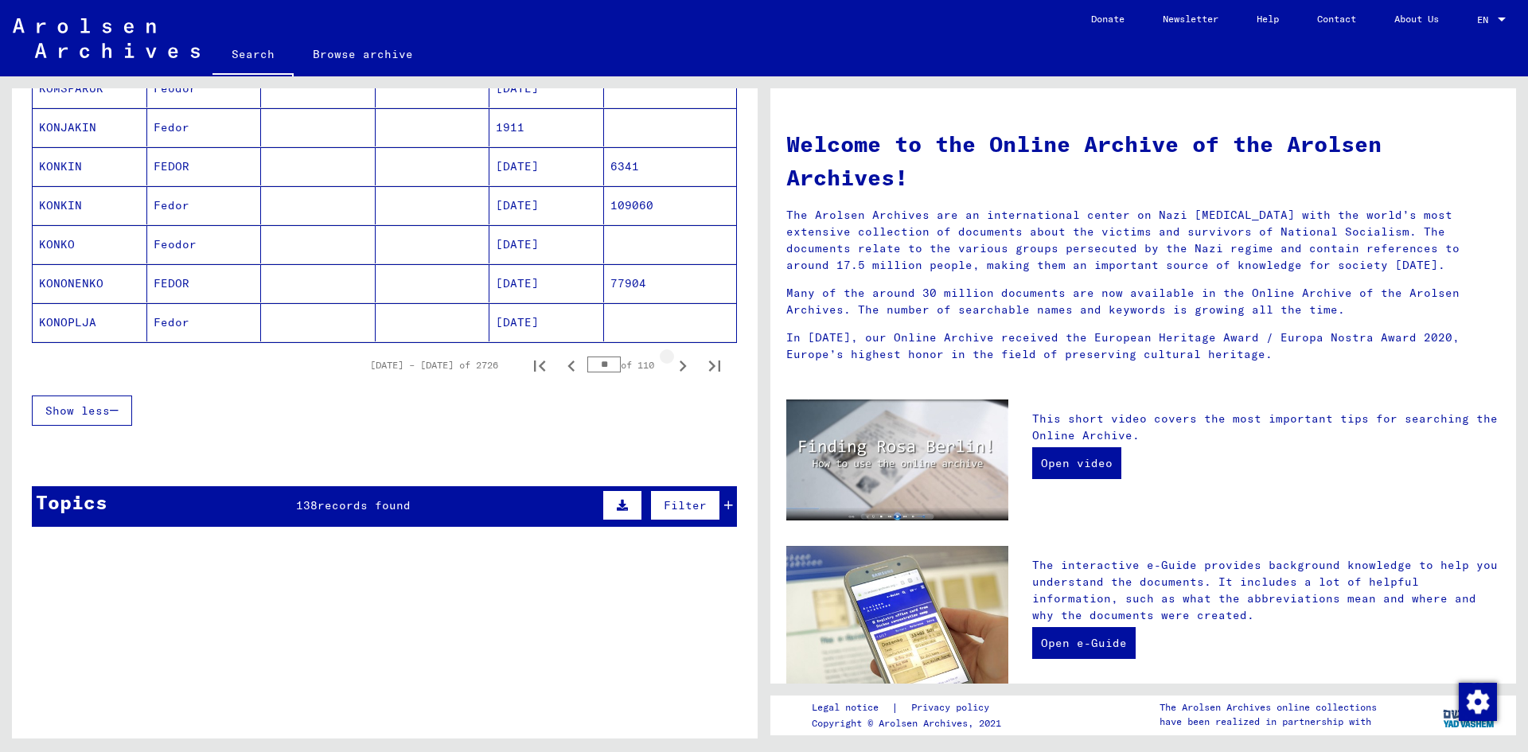
click at [672, 365] on icon "Next page" at bounding box center [683, 366] width 22 height 22
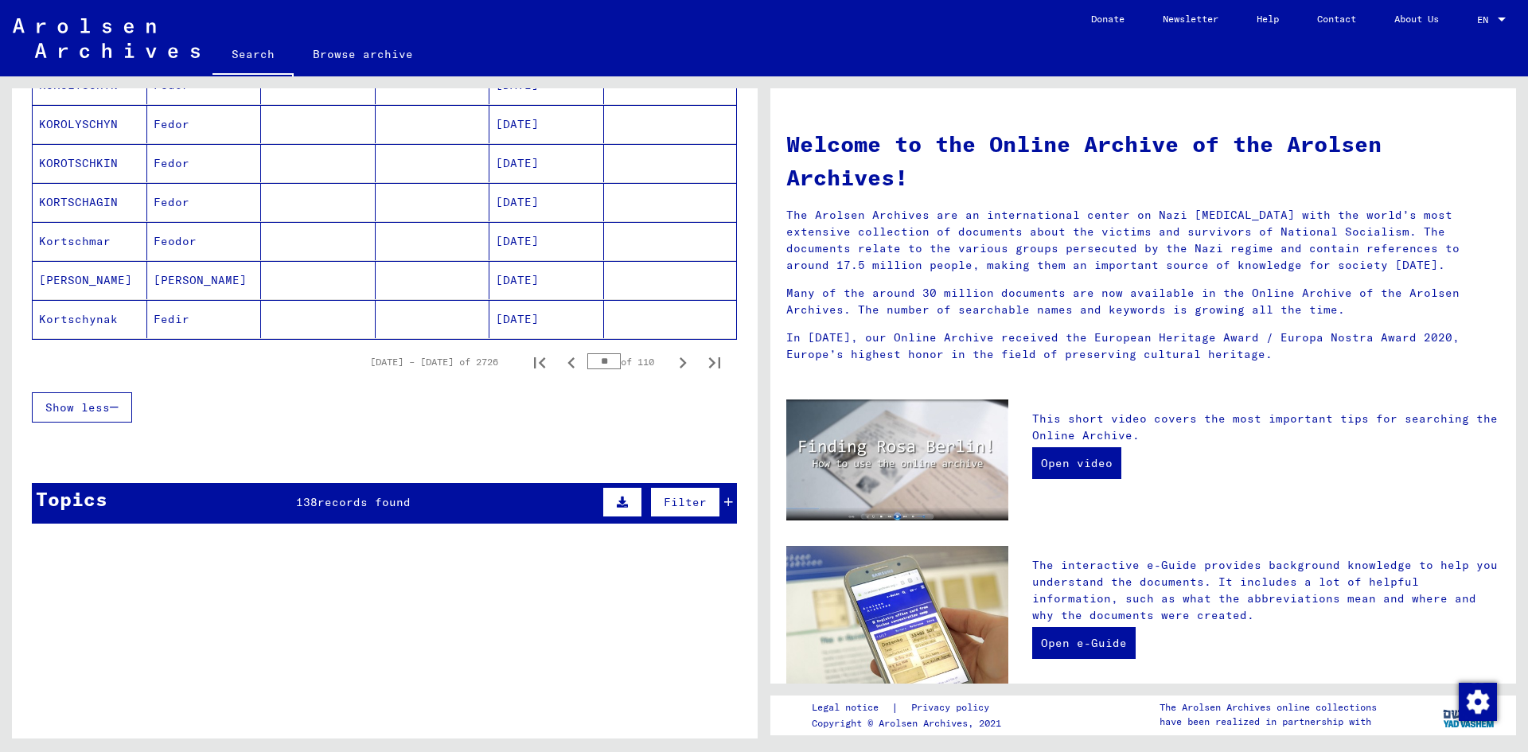
scroll to position [955, 0]
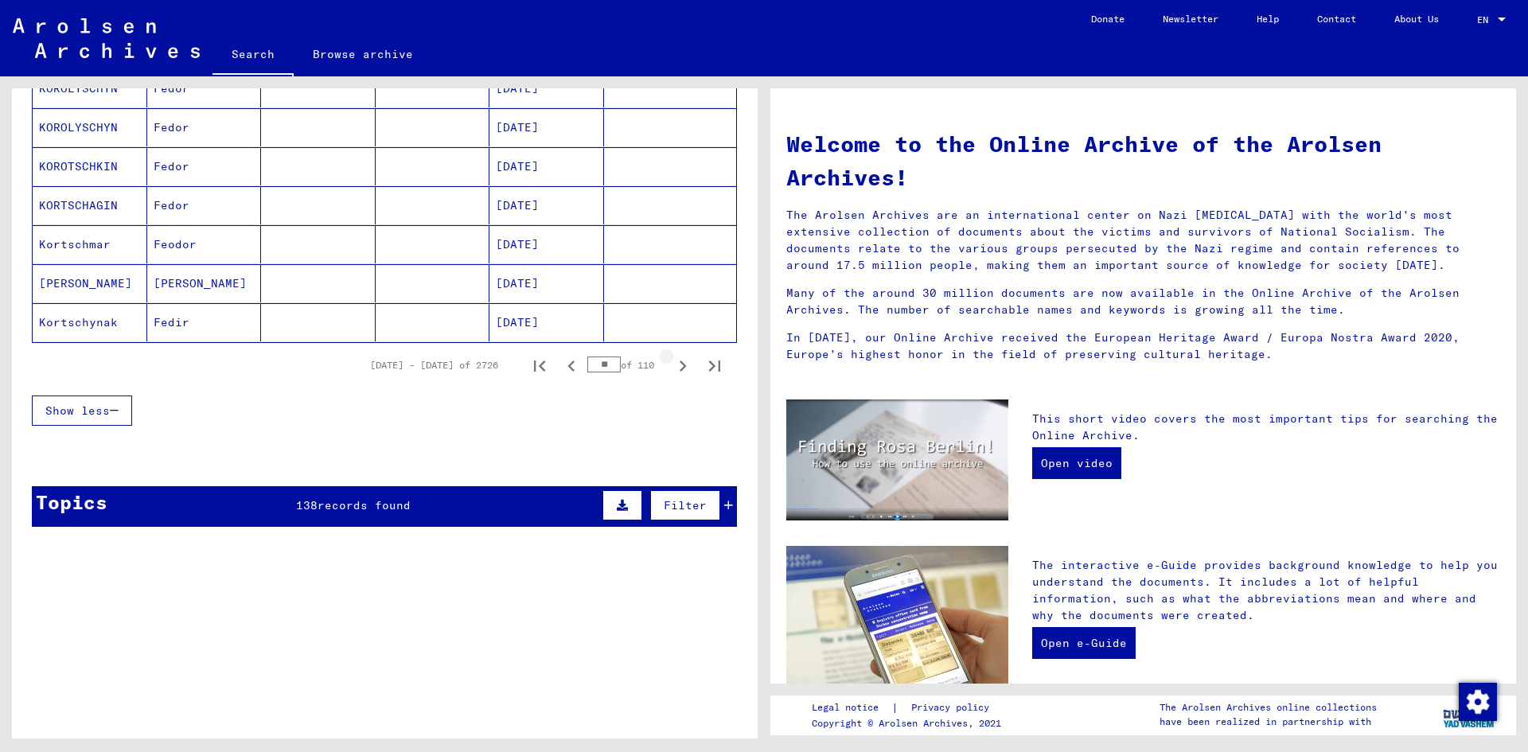
click at [672, 365] on icon "Next page" at bounding box center [683, 366] width 22 height 22
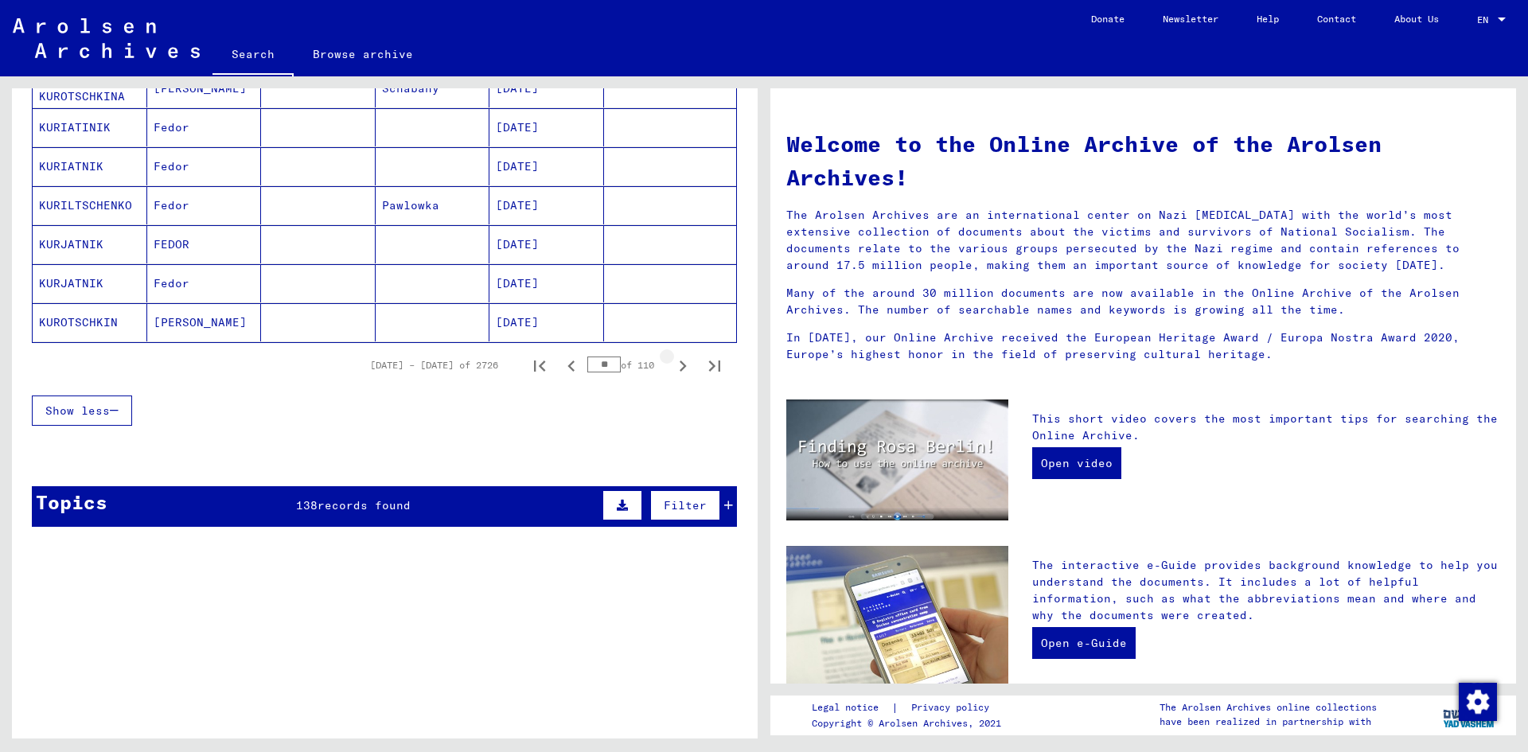
click at [672, 365] on icon "Next page" at bounding box center [683, 366] width 22 height 22
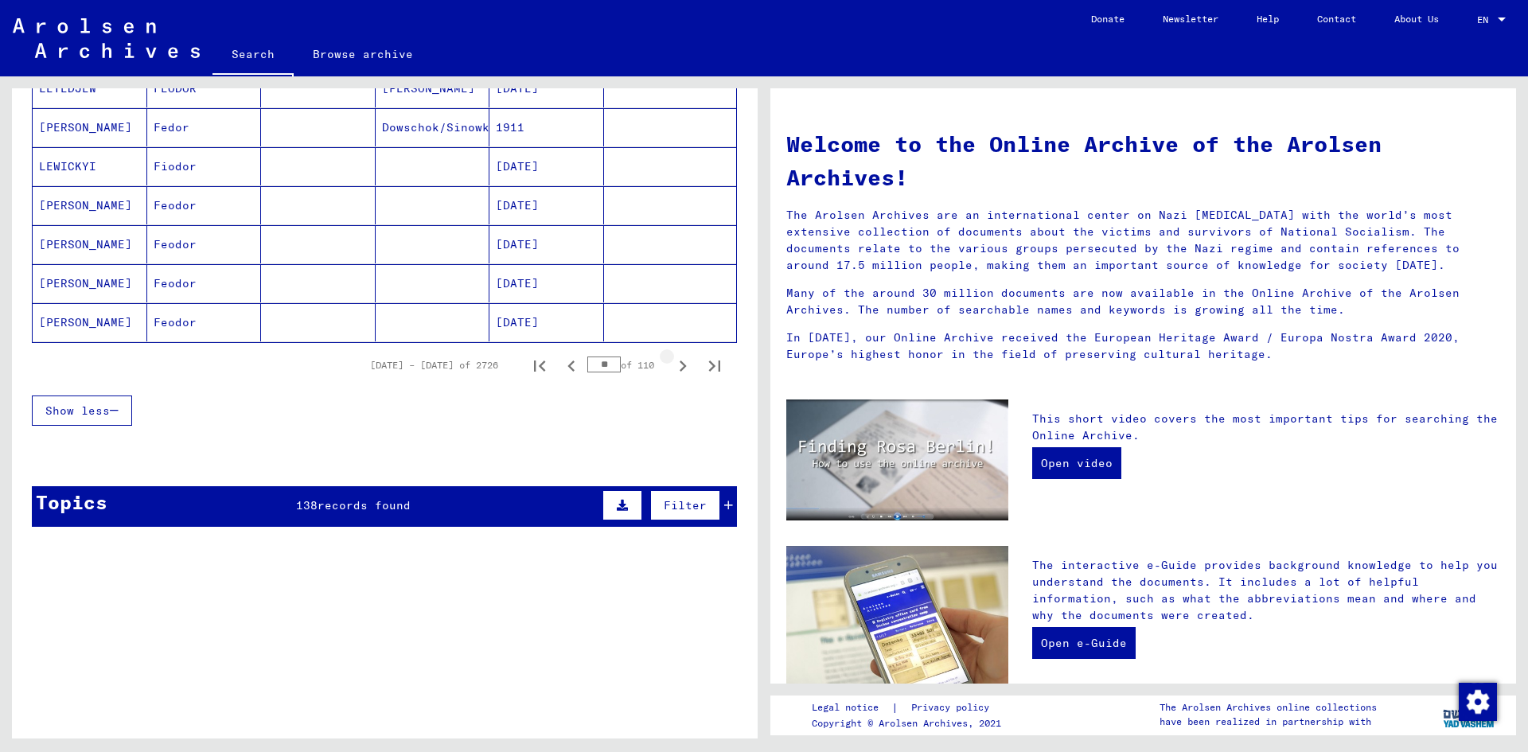
click at [672, 365] on icon "Next page" at bounding box center [683, 366] width 22 height 22
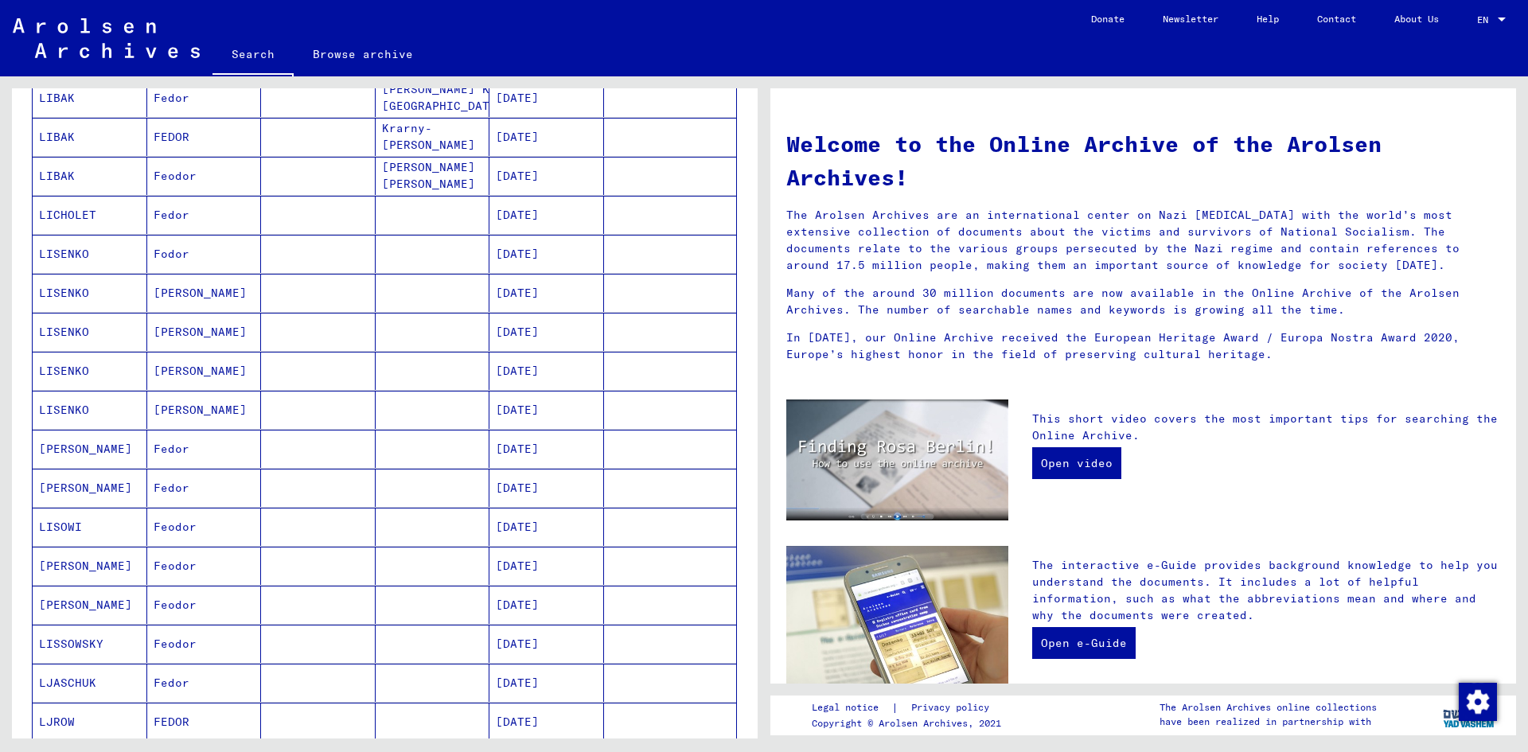
scroll to position [637, 0]
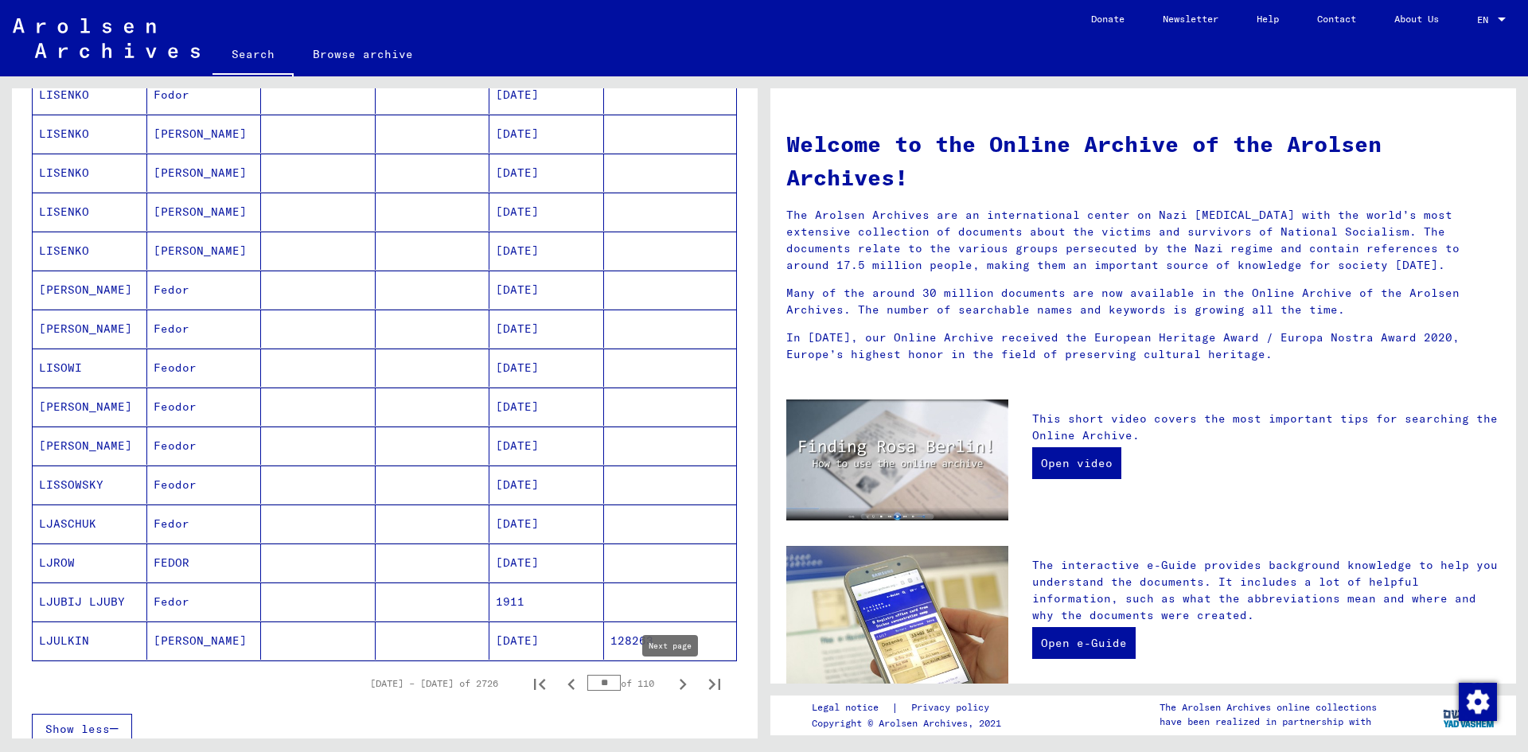
click at [672, 682] on icon "Next page" at bounding box center [683, 684] width 22 height 22
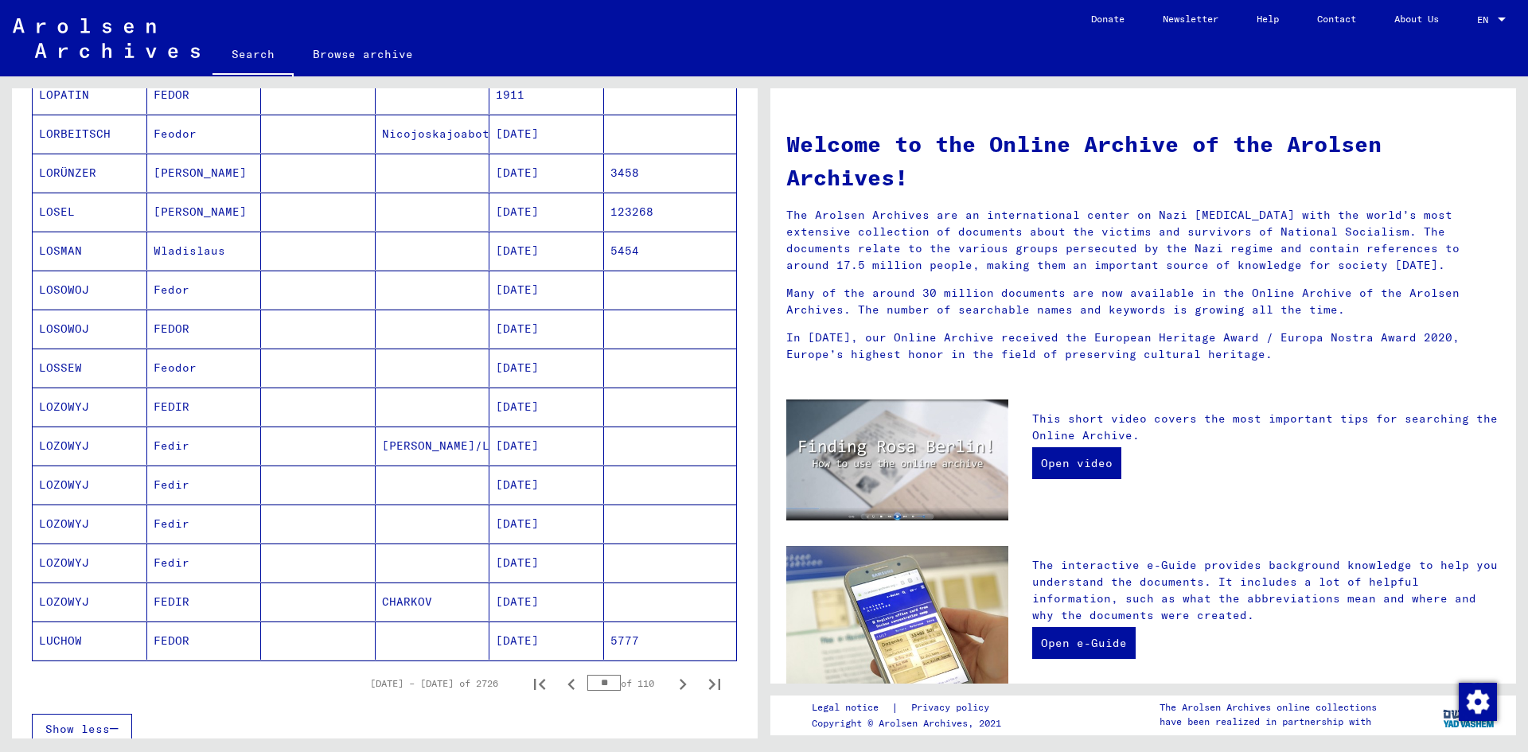
scroll to position [716, 0]
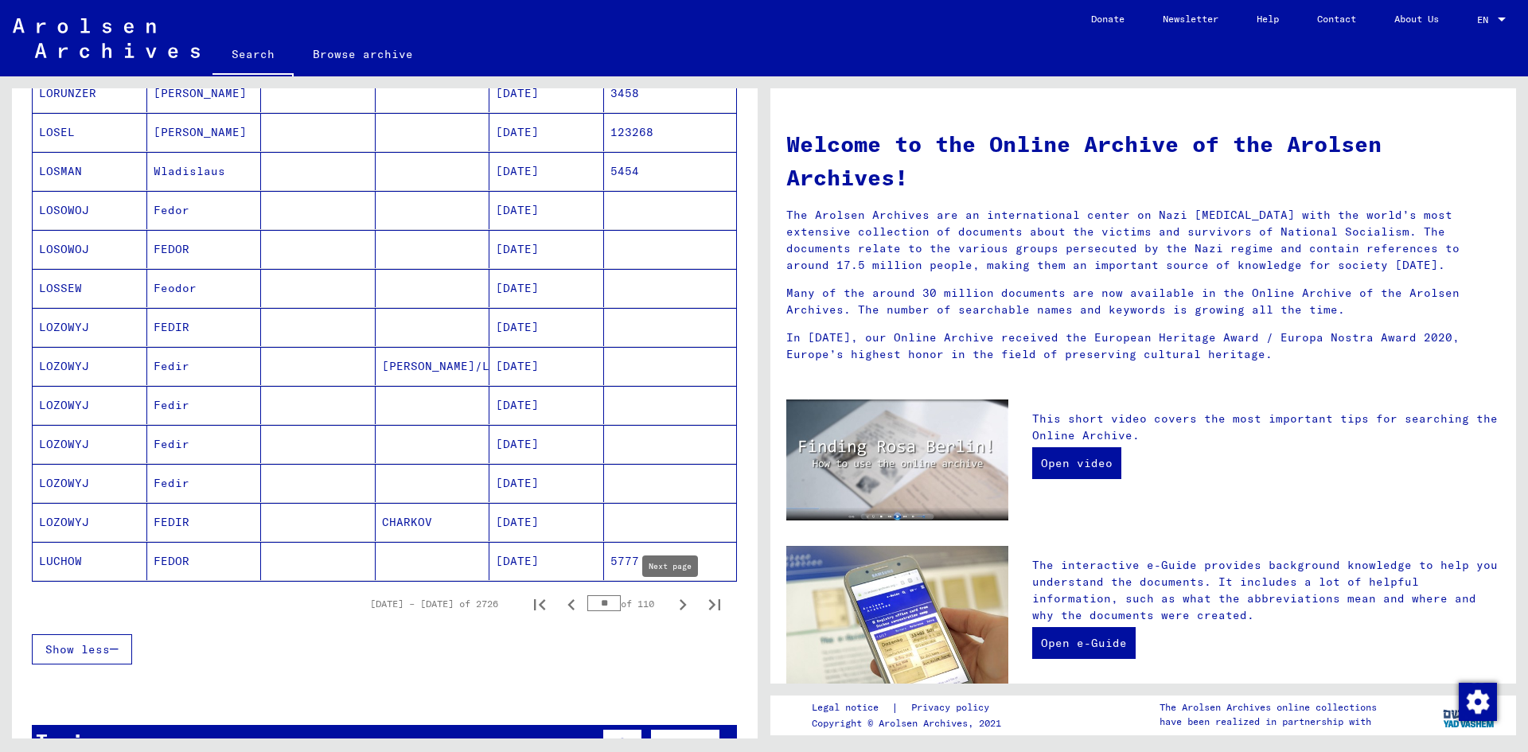
click at [672, 610] on icon "Next page" at bounding box center [683, 605] width 22 height 22
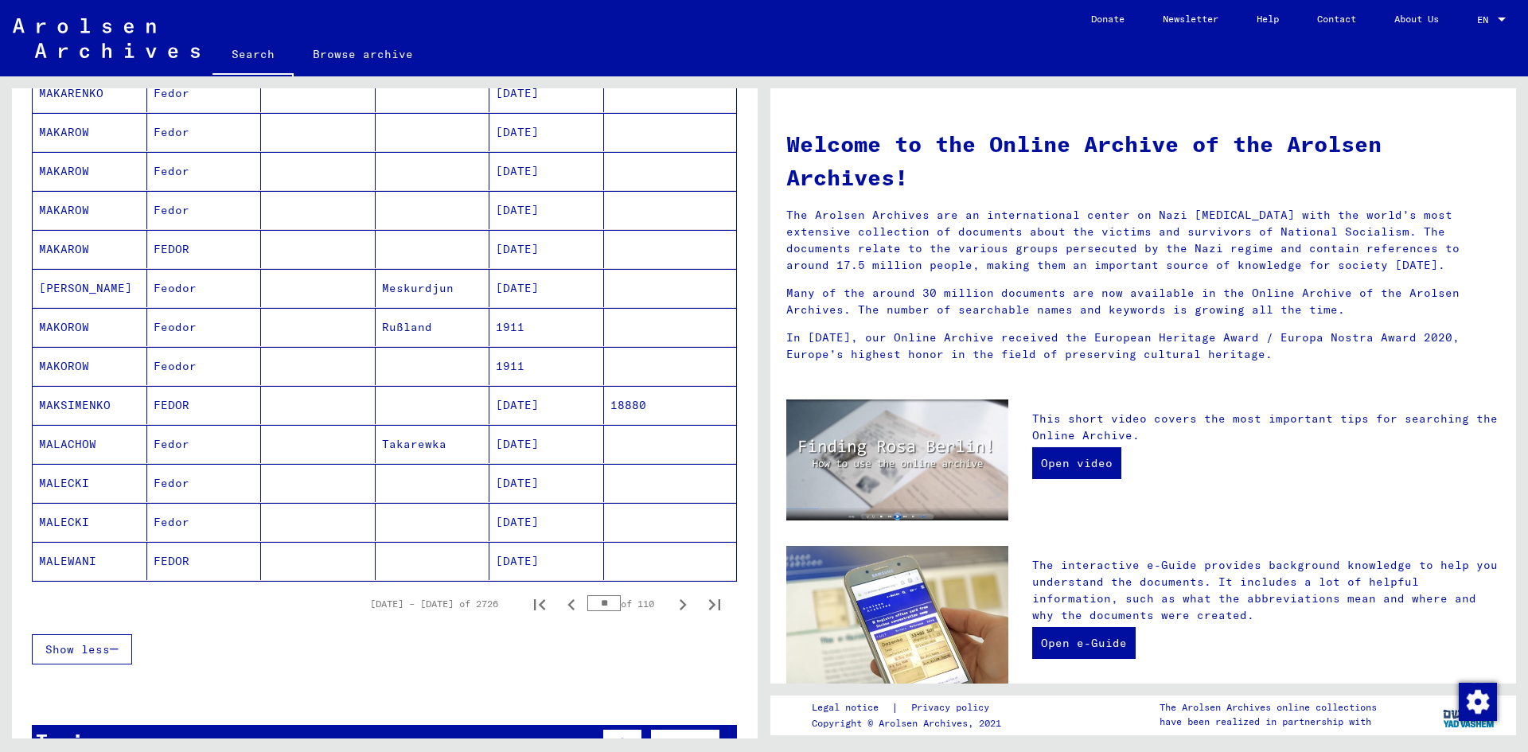
click at [672, 610] on icon "Next page" at bounding box center [683, 605] width 22 height 22
type input "**"
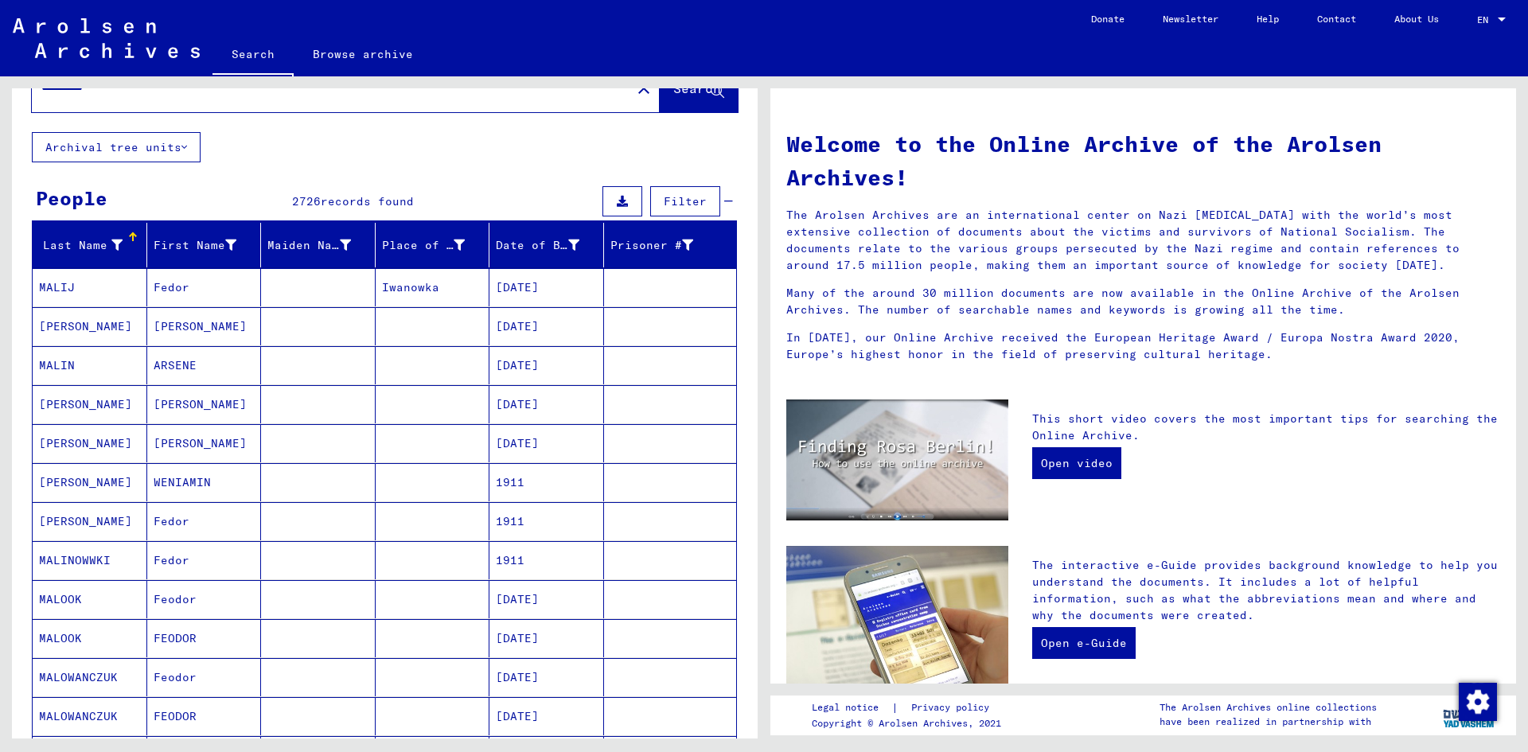
scroll to position [0, 0]
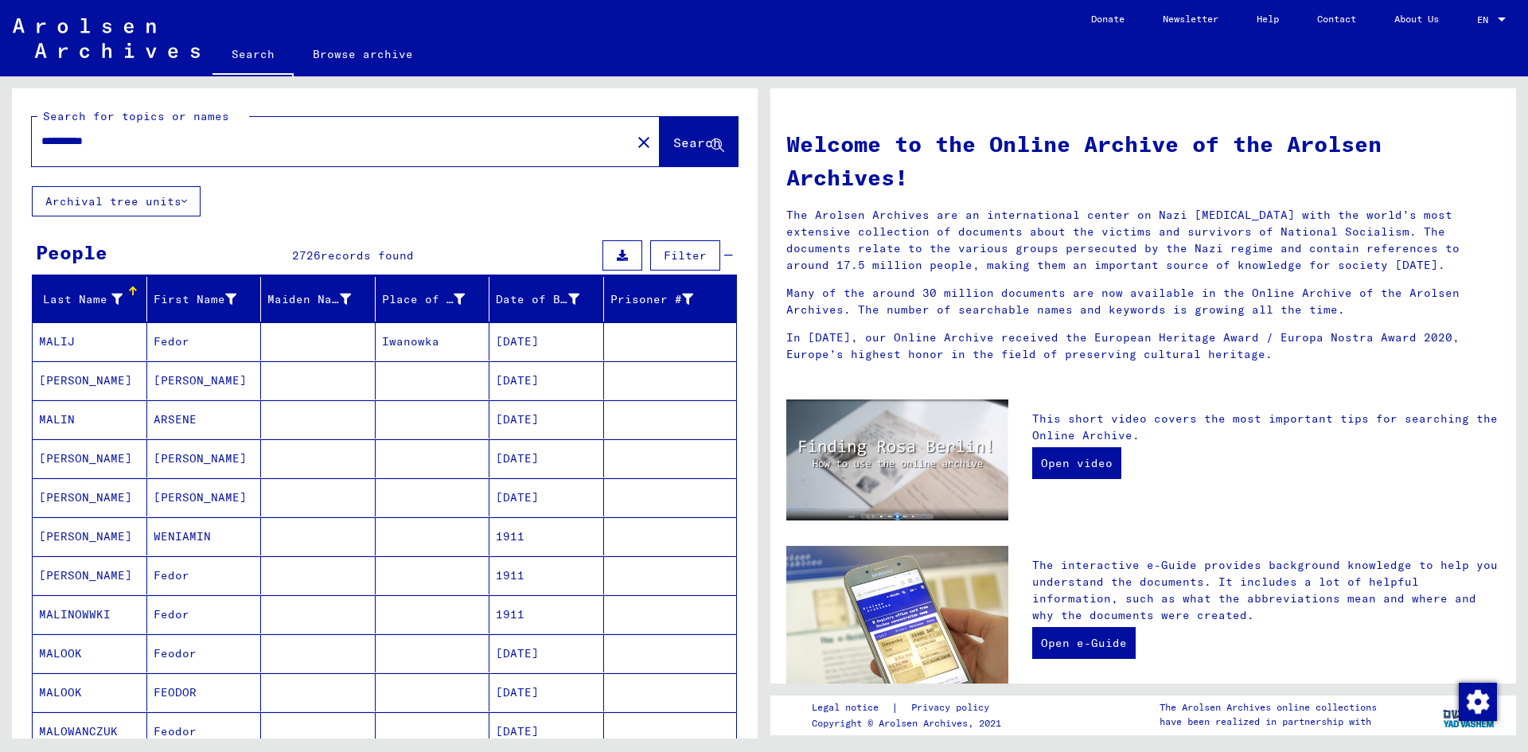
click at [83, 141] on input "**********" at bounding box center [326, 141] width 571 height 17
click at [680, 145] on span "Search" at bounding box center [697, 142] width 48 height 16
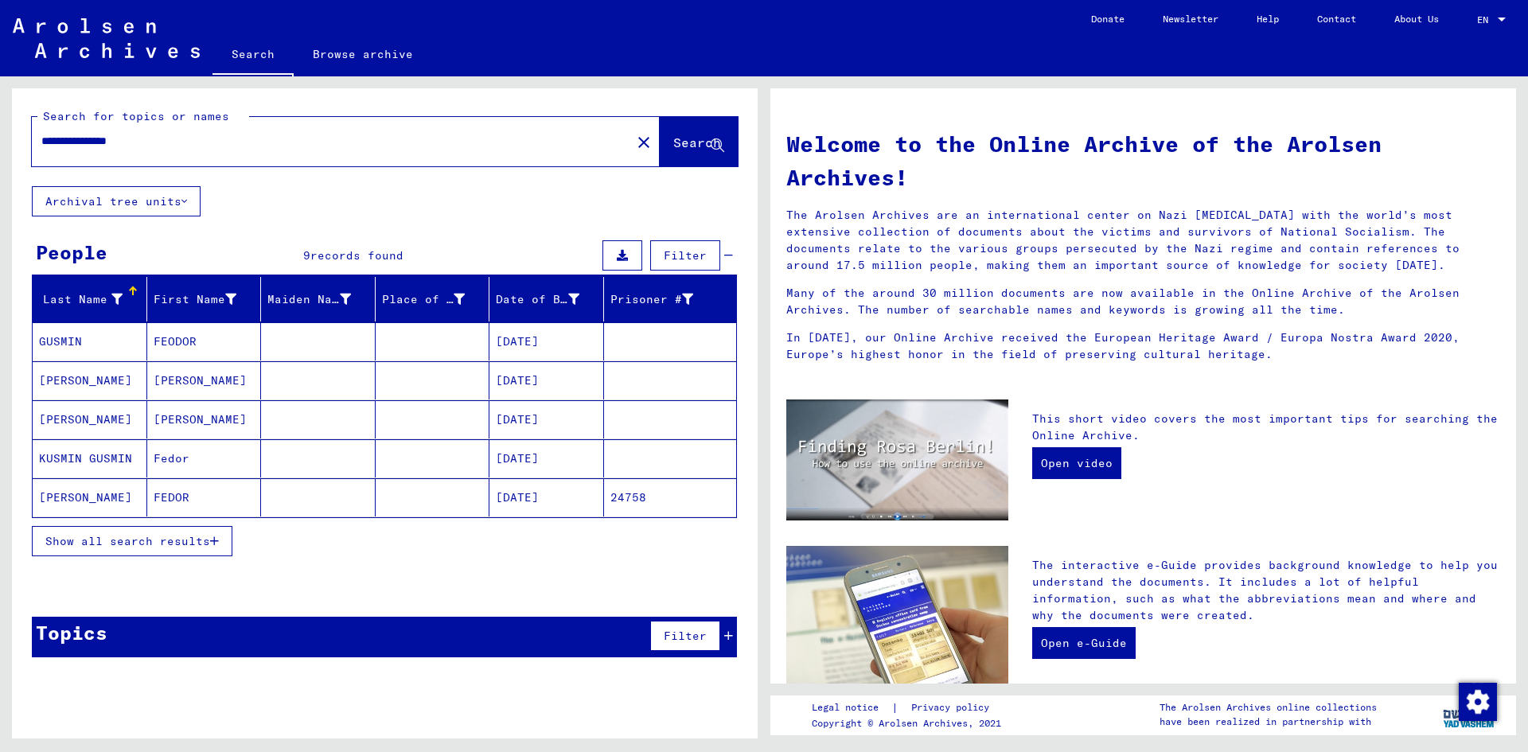
click at [162, 538] on span "Show all search results" at bounding box center [127, 541] width 165 height 14
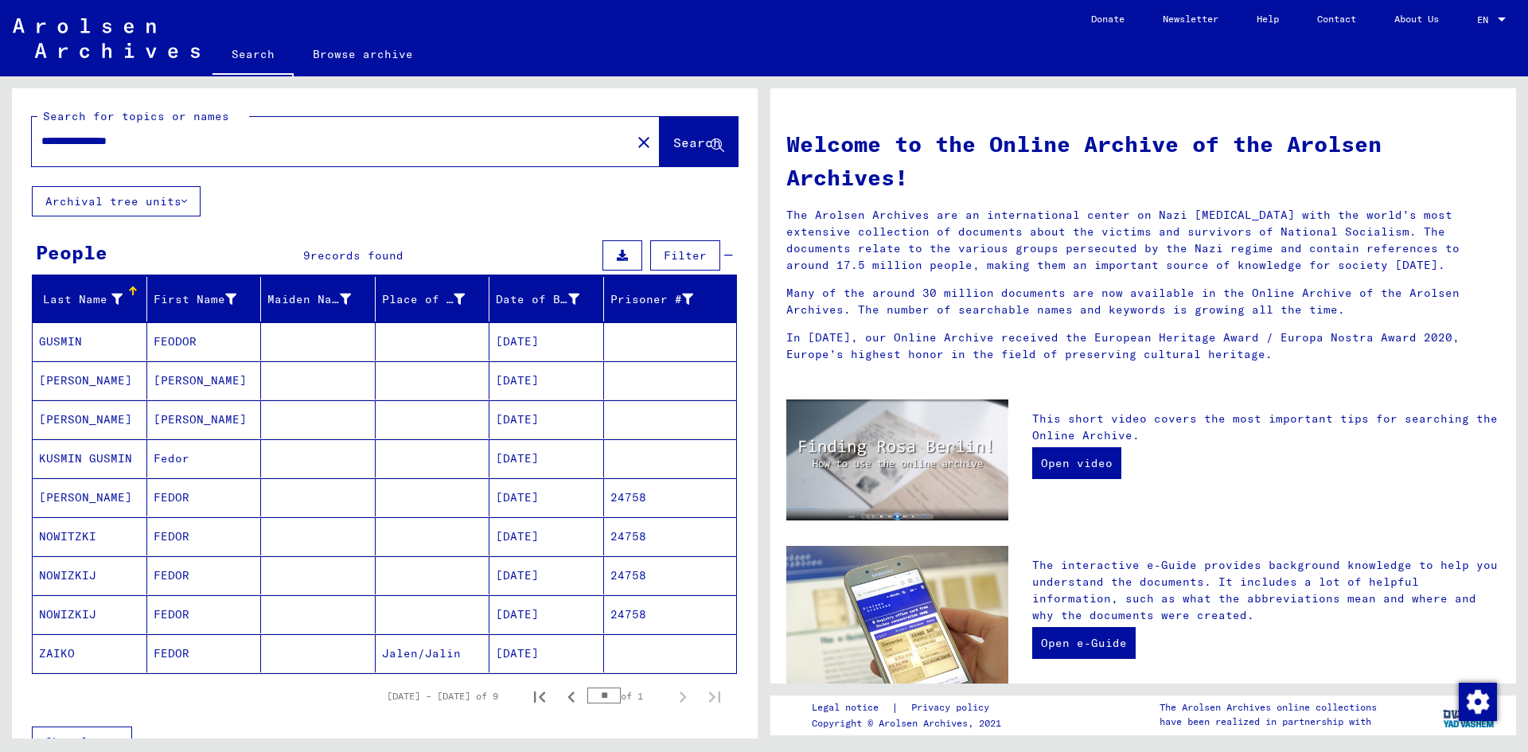
click at [83, 142] on input "**********" at bounding box center [326, 141] width 571 height 17
drag, startPoint x: 207, startPoint y: 134, endPoint x: 167, endPoint y: 136, distance: 39.9
click at [167, 136] on input "**********" at bounding box center [326, 141] width 571 height 17
click at [711, 148] on icon at bounding box center [718, 146] width 14 height 14
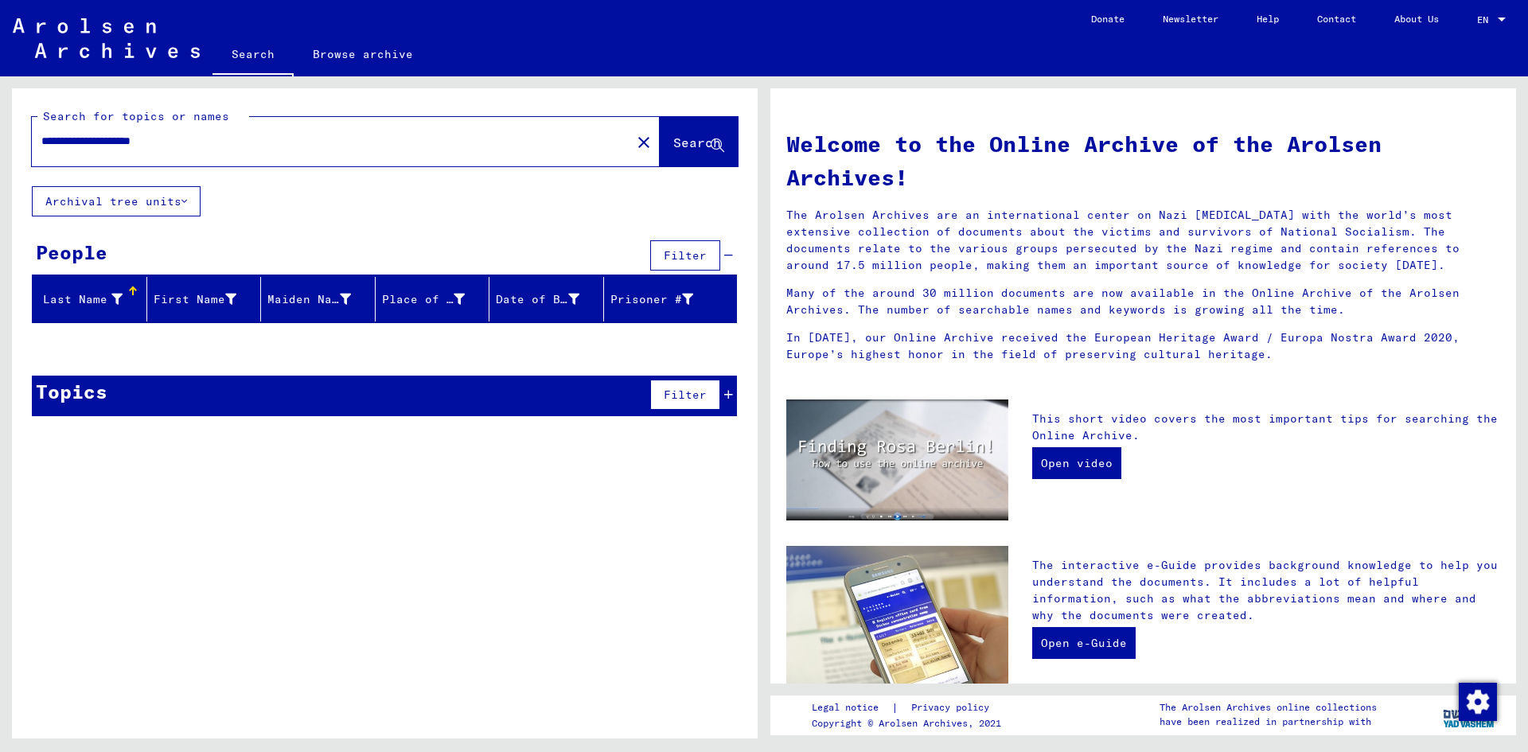
drag, startPoint x: 222, startPoint y: 140, endPoint x: 184, endPoint y: 143, distance: 38.3
click at [169, 145] on input "**********" at bounding box center [326, 141] width 571 height 17
click at [699, 138] on span "Search" at bounding box center [697, 142] width 48 height 16
drag, startPoint x: 84, startPoint y: 142, endPoint x: 44, endPoint y: 141, distance: 39.8
click at [44, 141] on input "**********" at bounding box center [326, 141] width 571 height 17
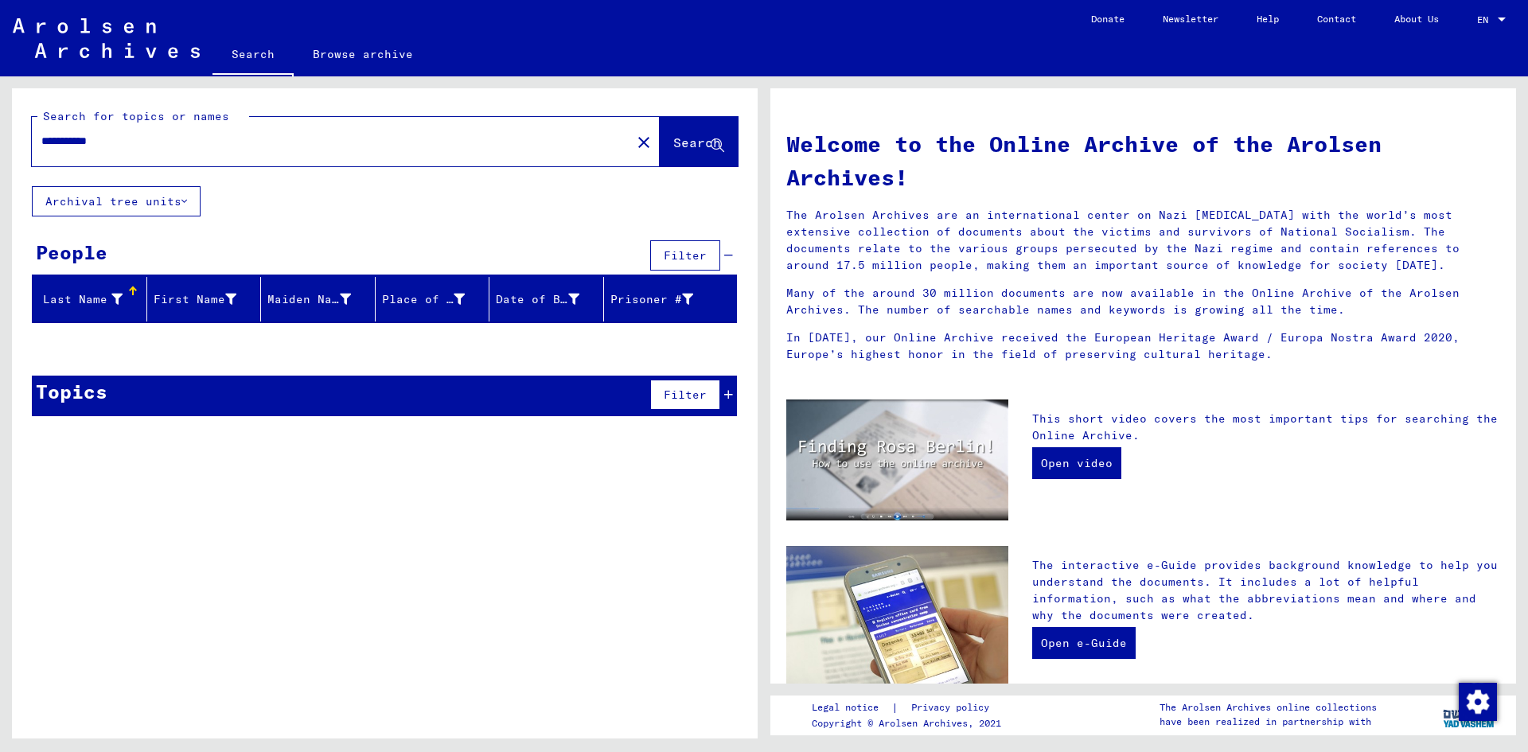
type input "**********"
click at [699, 142] on span "Search" at bounding box center [697, 142] width 48 height 16
click at [228, 301] on icon at bounding box center [230, 299] width 11 height 11
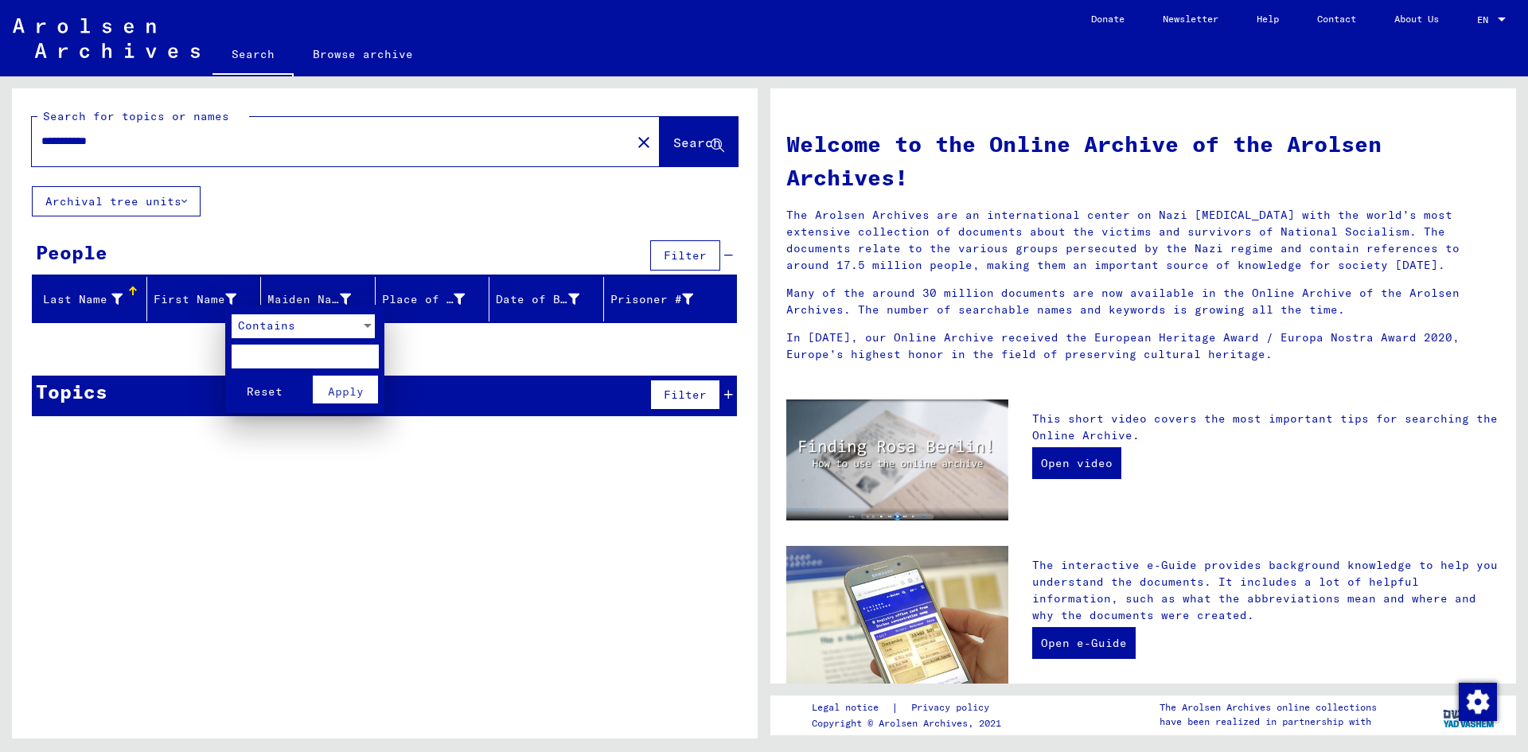
click at [253, 353] on input "text" at bounding box center [305, 357] width 147 height 24
type input "*****"
click at [346, 389] on span "Apply" at bounding box center [346, 391] width 36 height 14
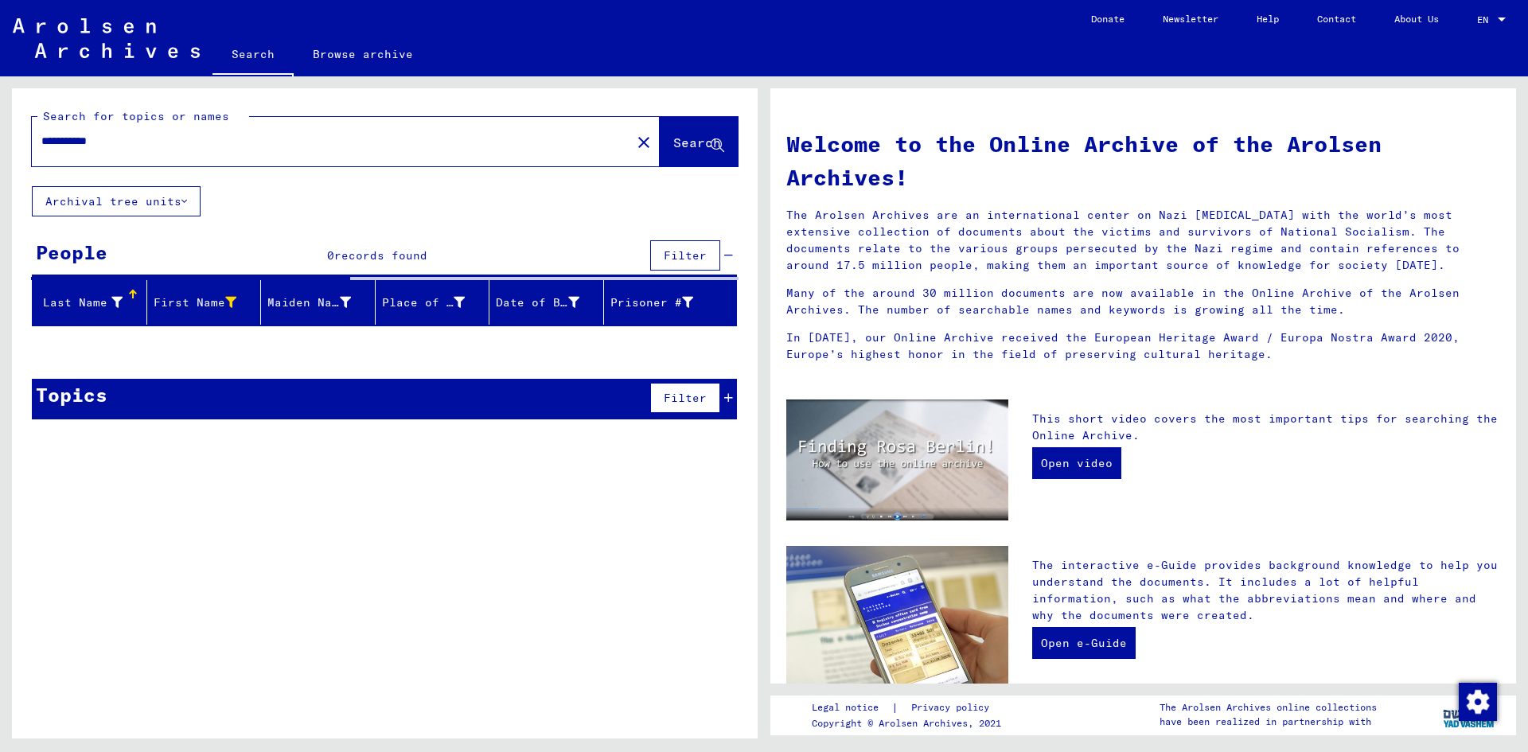
drag, startPoint x: 131, startPoint y: 138, endPoint x: 0, endPoint y: 135, distance: 130.5
click at [0, 135] on div "**********" at bounding box center [382, 407] width 764 height 662
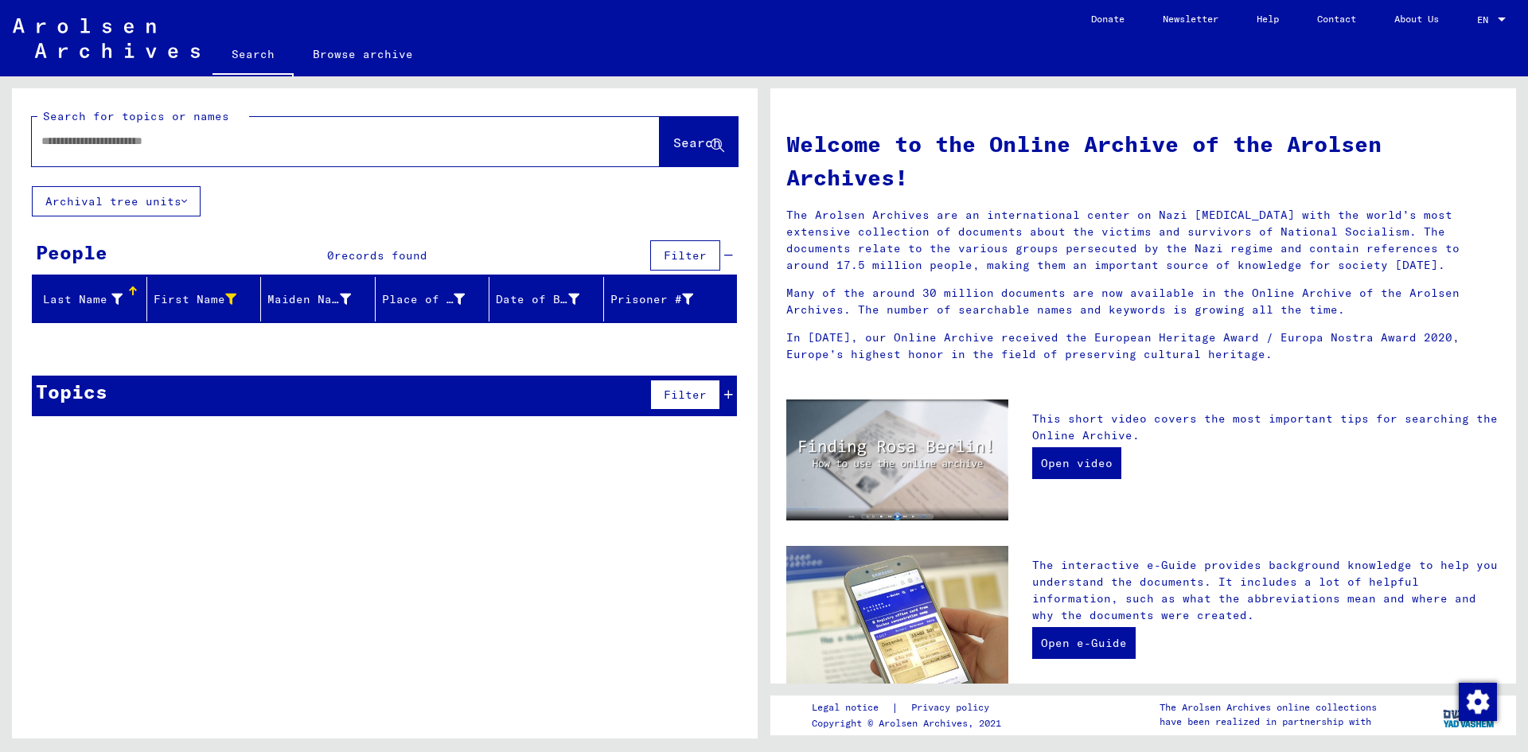
click at [115, 296] on icon at bounding box center [116, 299] width 11 height 11
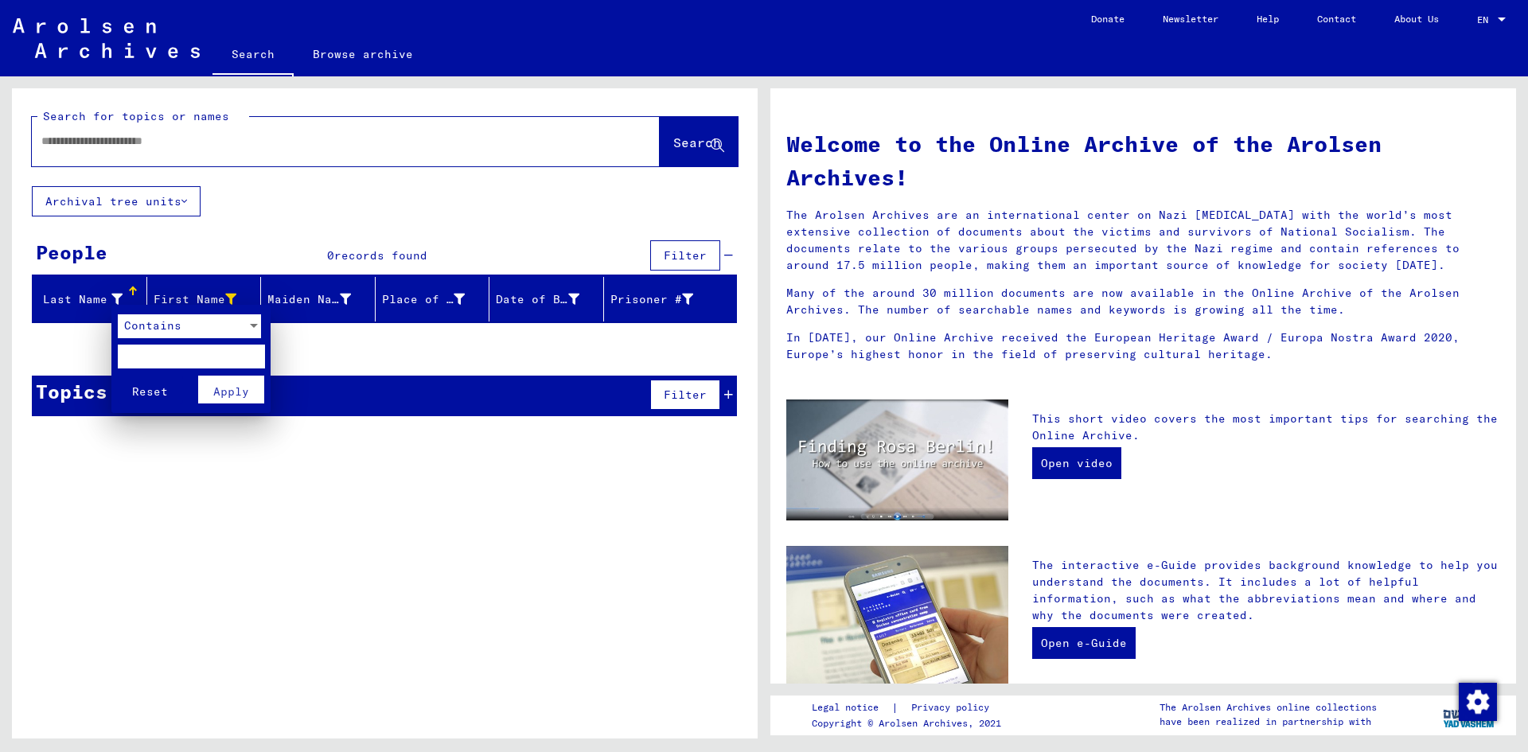
click at [150, 353] on input "text" at bounding box center [191, 357] width 147 height 24
type input "*****"
click at [240, 389] on span "Apply" at bounding box center [231, 391] width 36 height 14
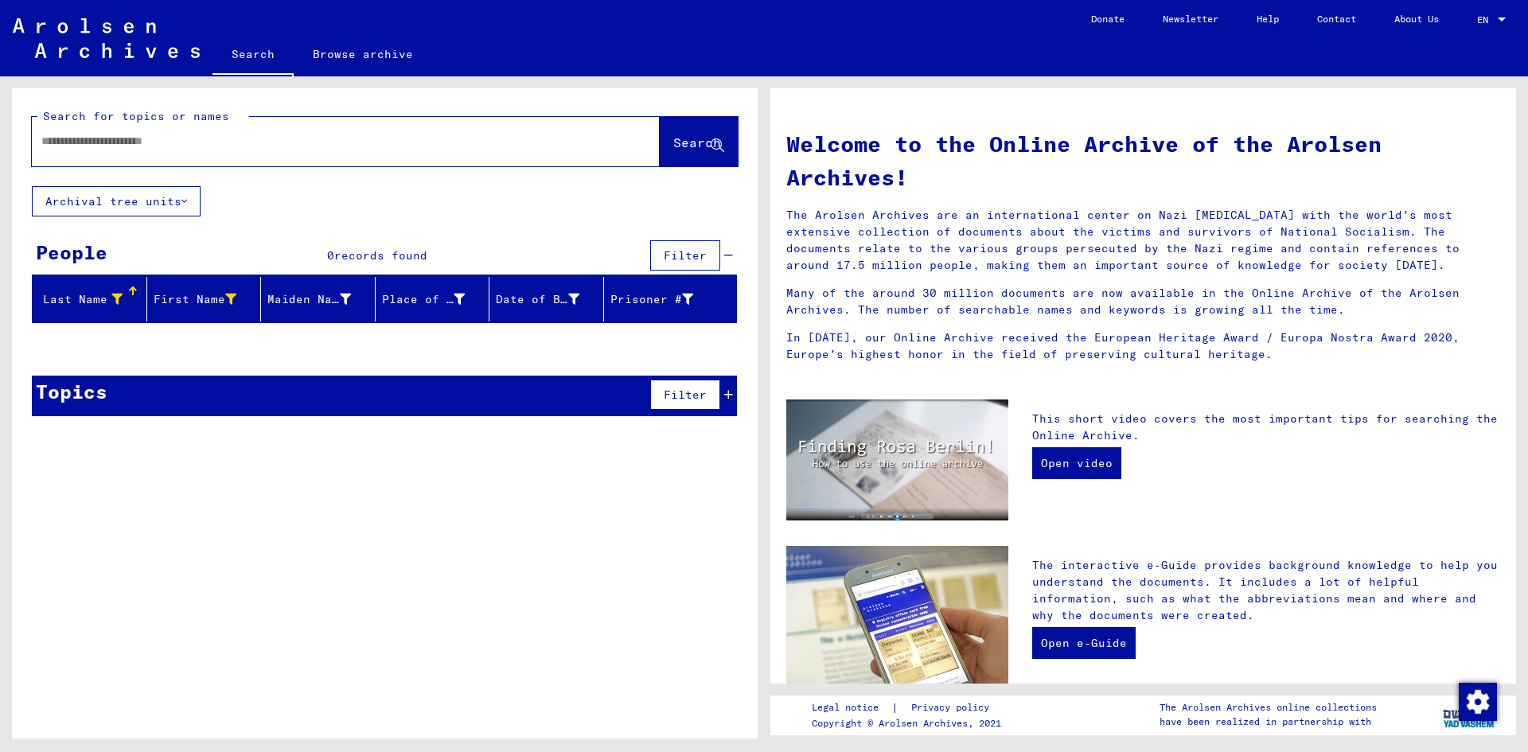
click at [684, 142] on span "Search" at bounding box center [697, 142] width 48 height 16
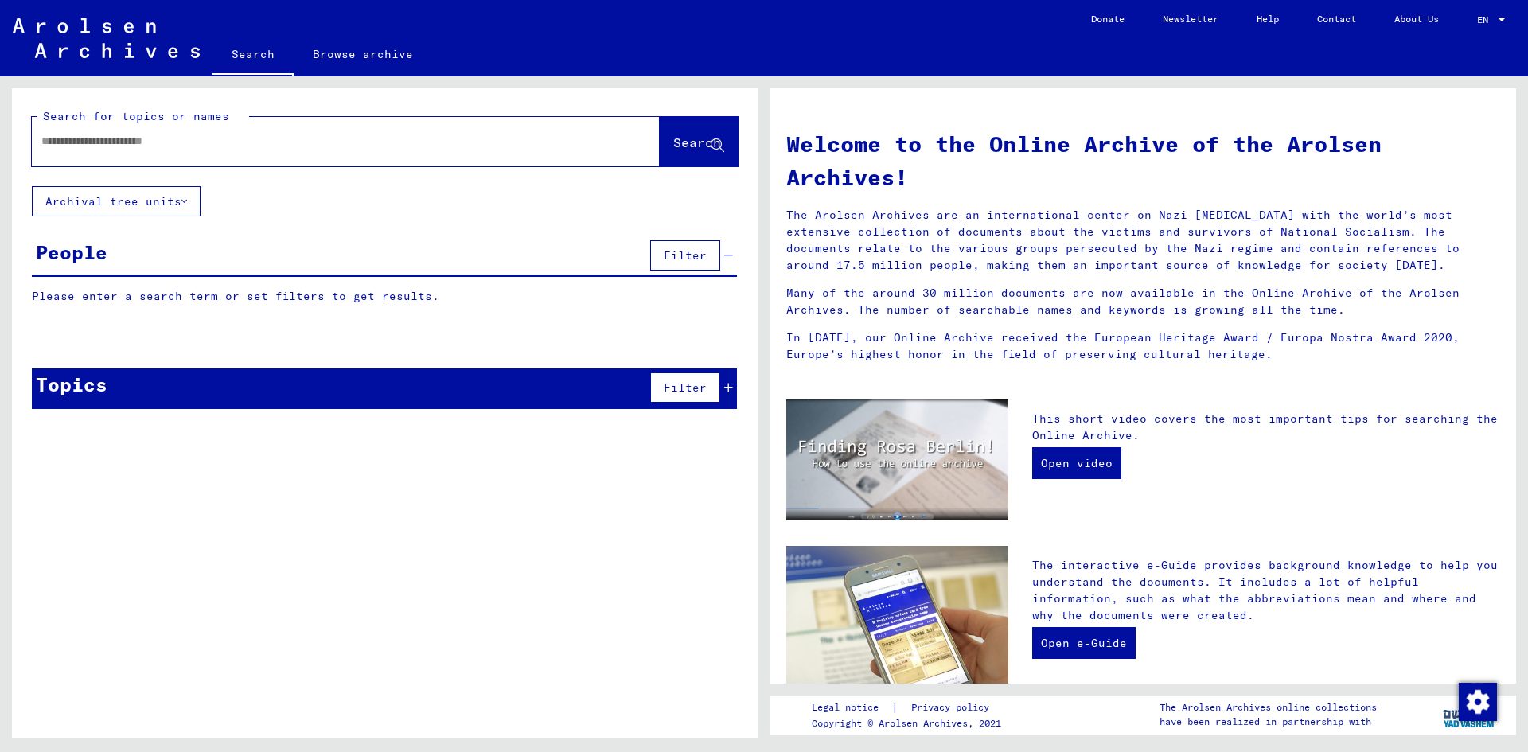
click at [157, 142] on input "text" at bounding box center [326, 141] width 571 height 17
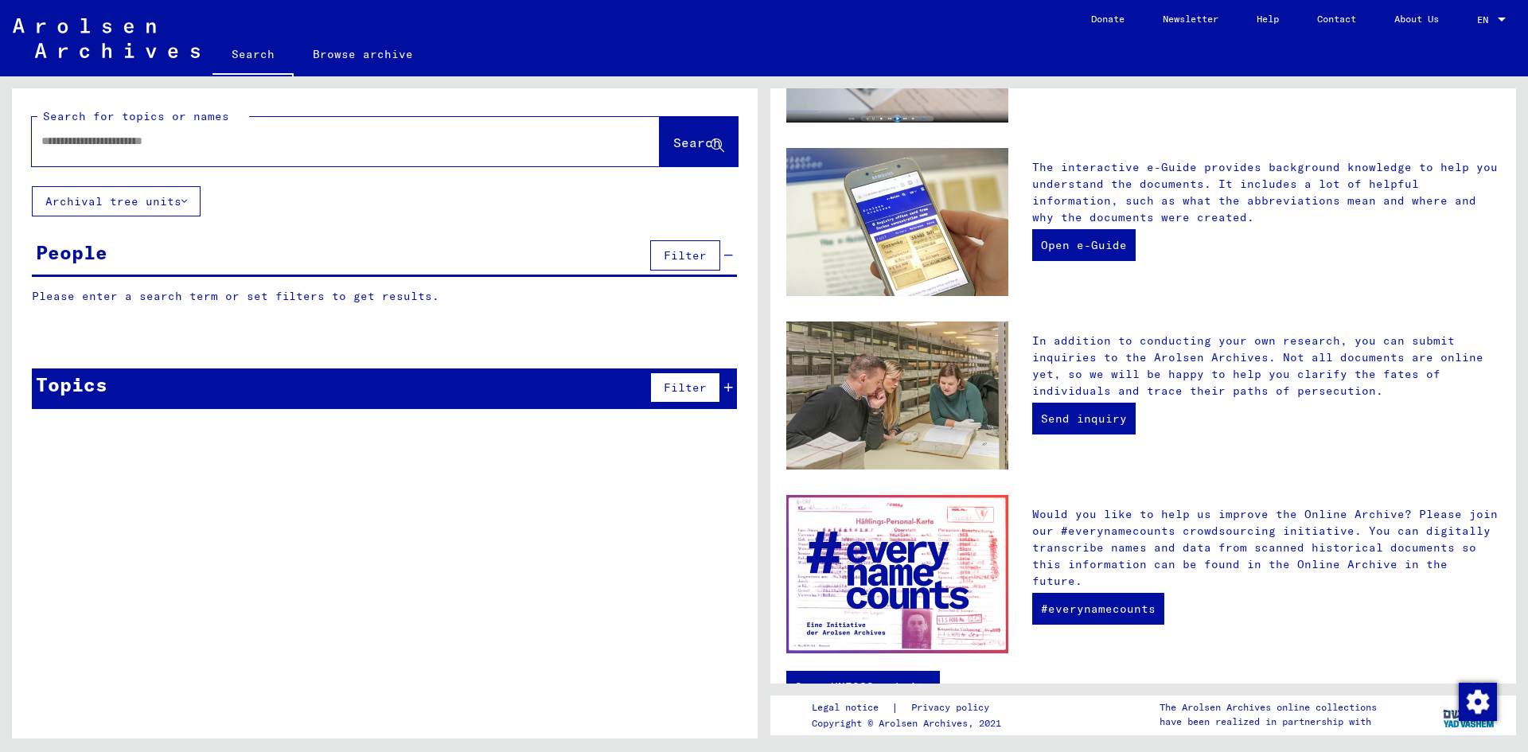
scroll to position [441, 0]
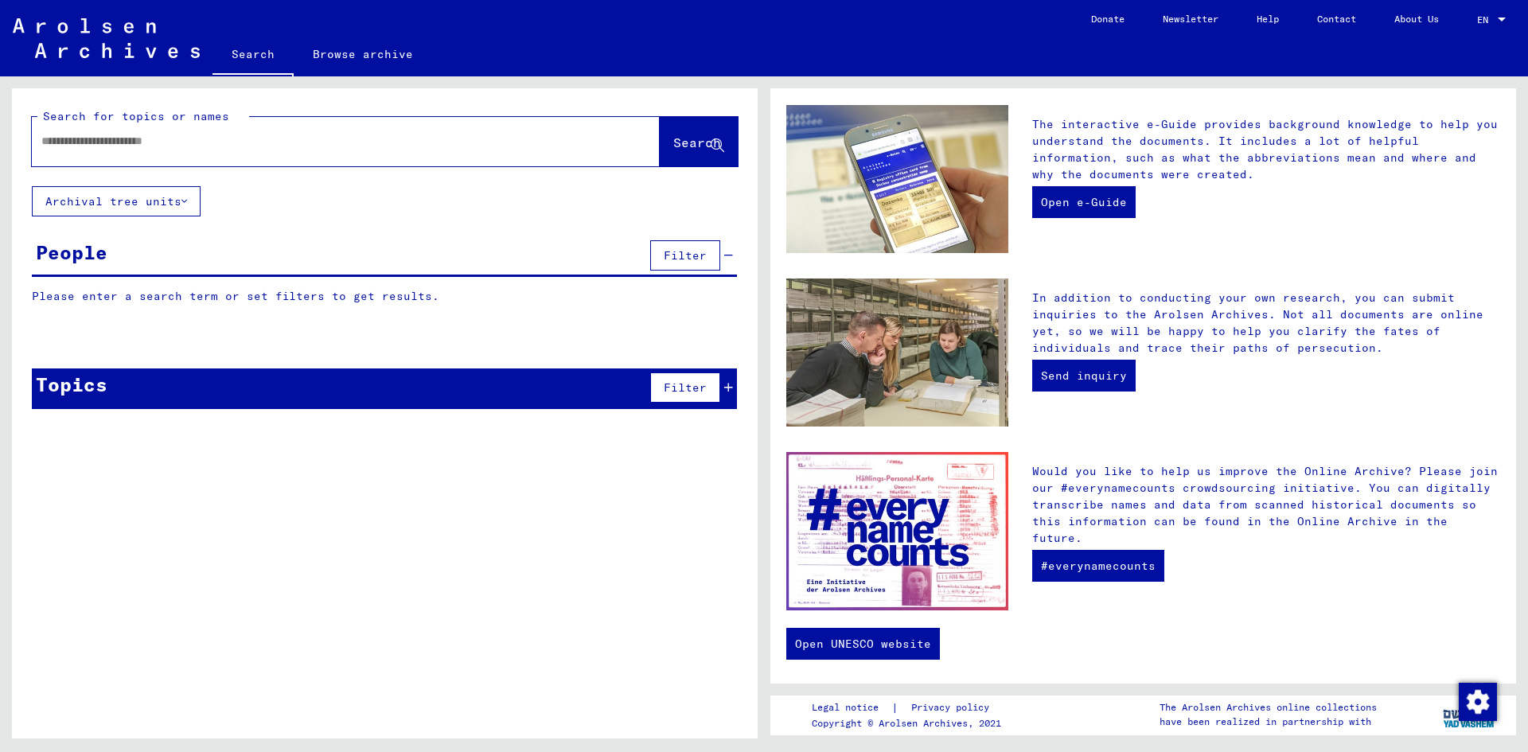
click at [247, 143] on input "text" at bounding box center [326, 141] width 571 height 17
click at [673, 146] on span "Search" at bounding box center [697, 142] width 48 height 16
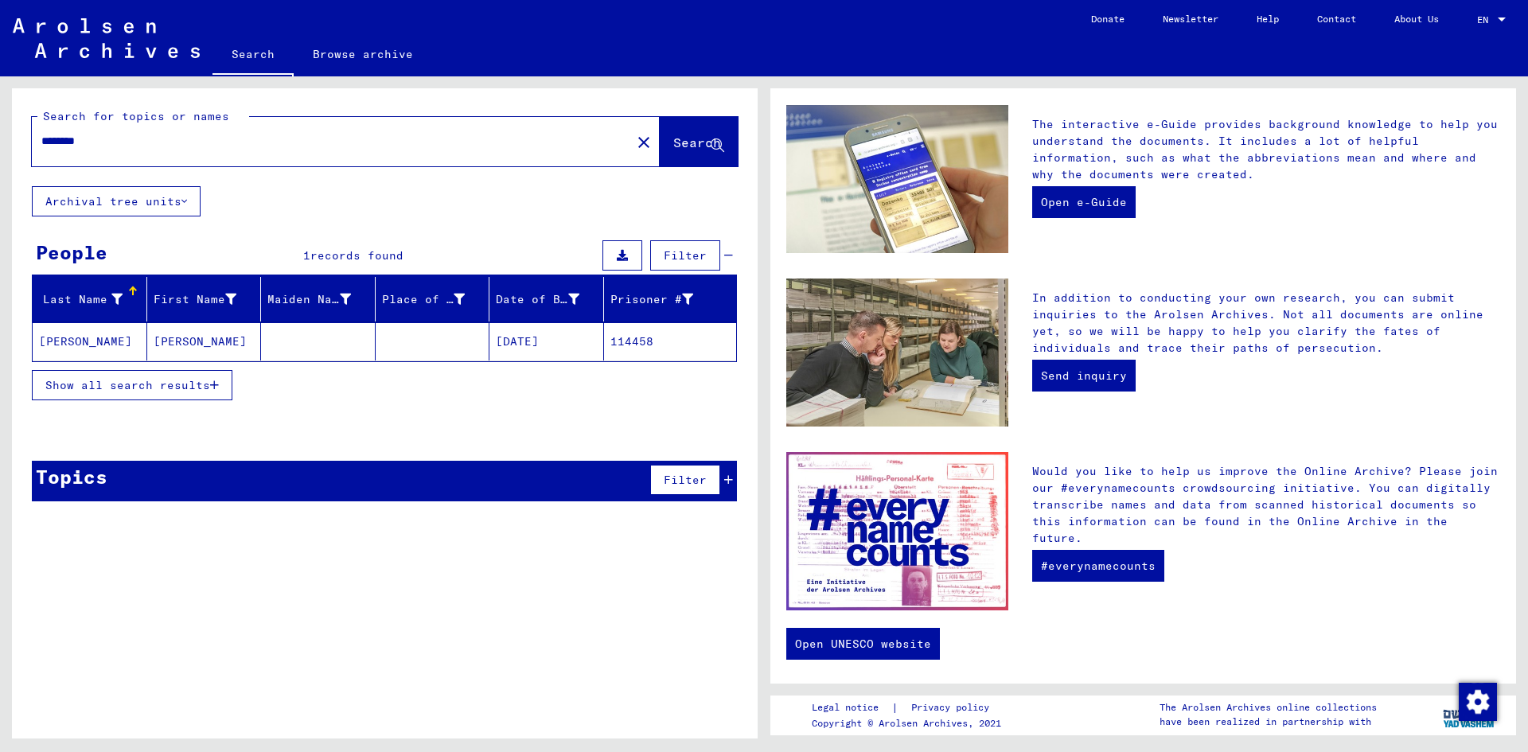
drag, startPoint x: 134, startPoint y: 140, endPoint x: 0, endPoint y: 118, distance: 135.5
click at [0, 118] on div "Search for topics or names ******** close Search Archival tree units People 1 r…" at bounding box center [382, 407] width 764 height 662
click at [673, 140] on span "Search" at bounding box center [697, 142] width 48 height 16
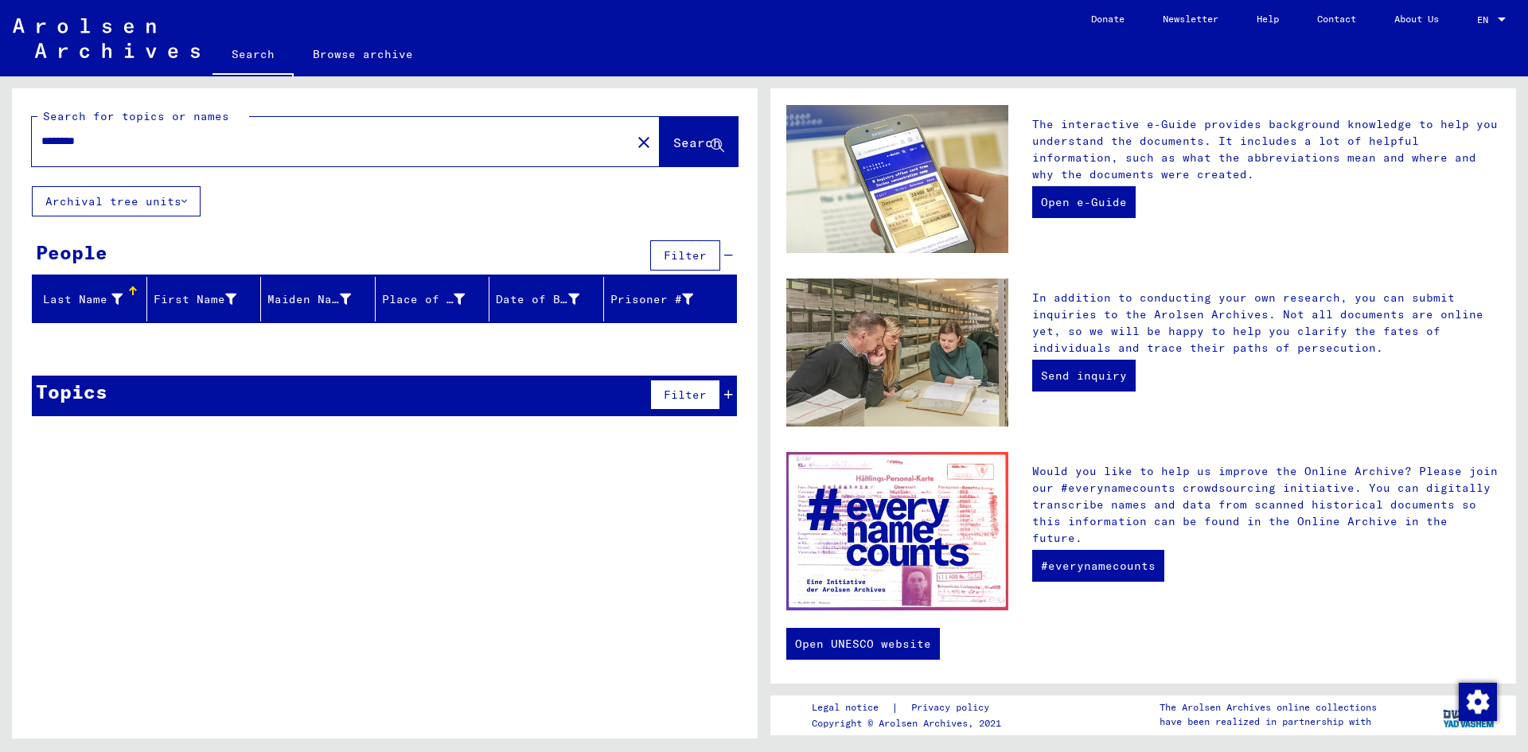
click at [119, 290] on div "Last Name" at bounding box center [92, 298] width 107 height 25
click at [115, 299] on icon at bounding box center [116, 299] width 11 height 11
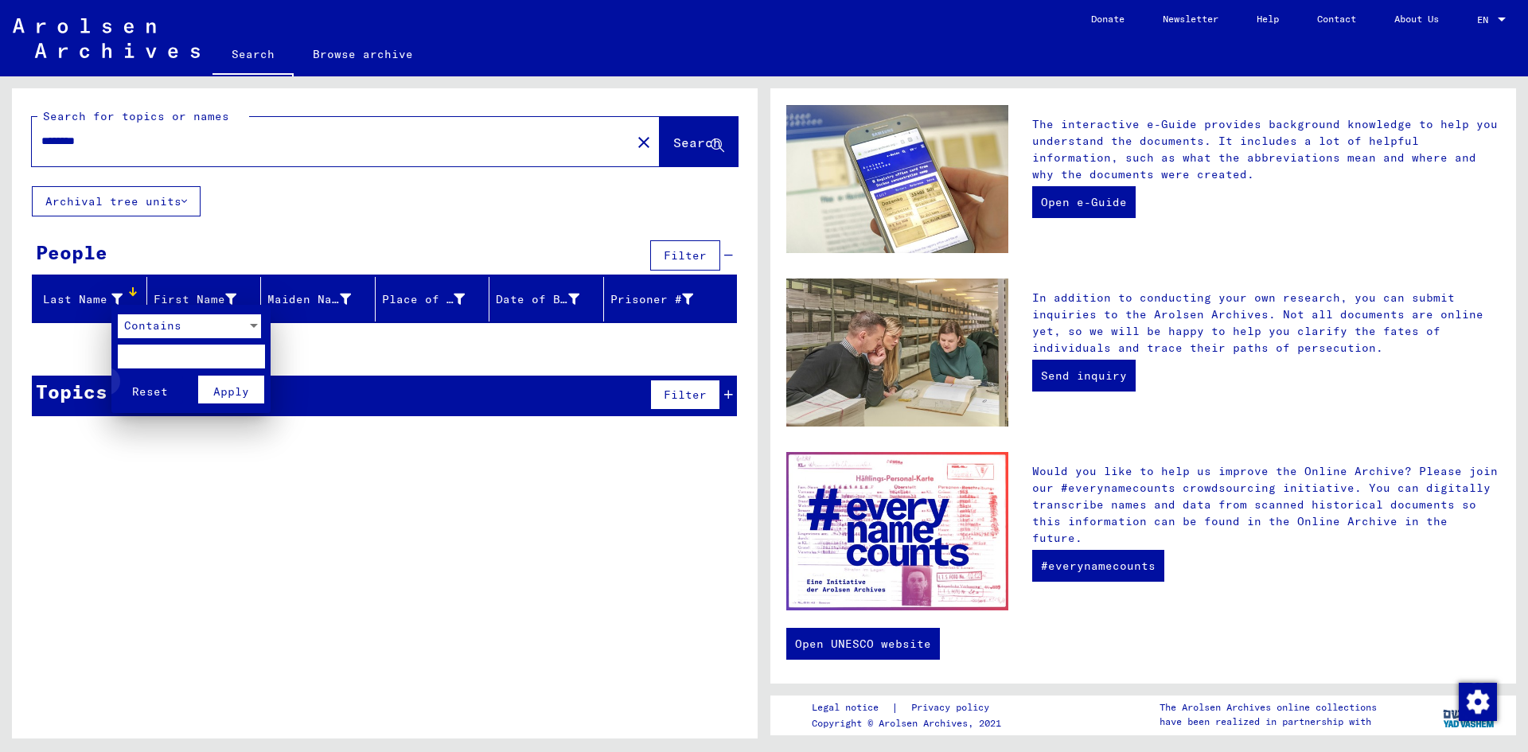
click at [156, 390] on span "Reset" at bounding box center [150, 391] width 36 height 14
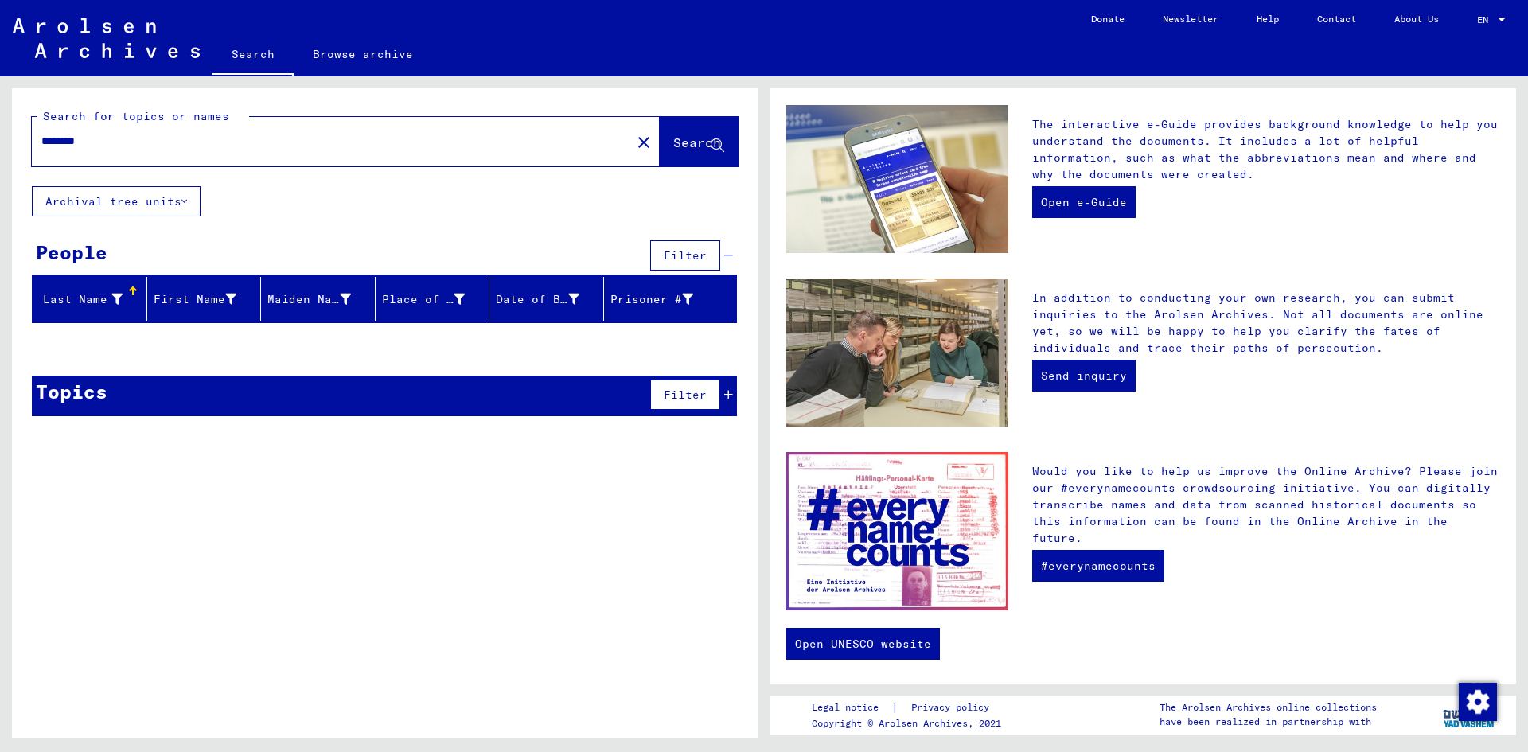
click at [107, 144] on input "********" at bounding box center [326, 141] width 571 height 17
type input "*****"
click at [684, 139] on span "Search" at bounding box center [697, 142] width 48 height 16
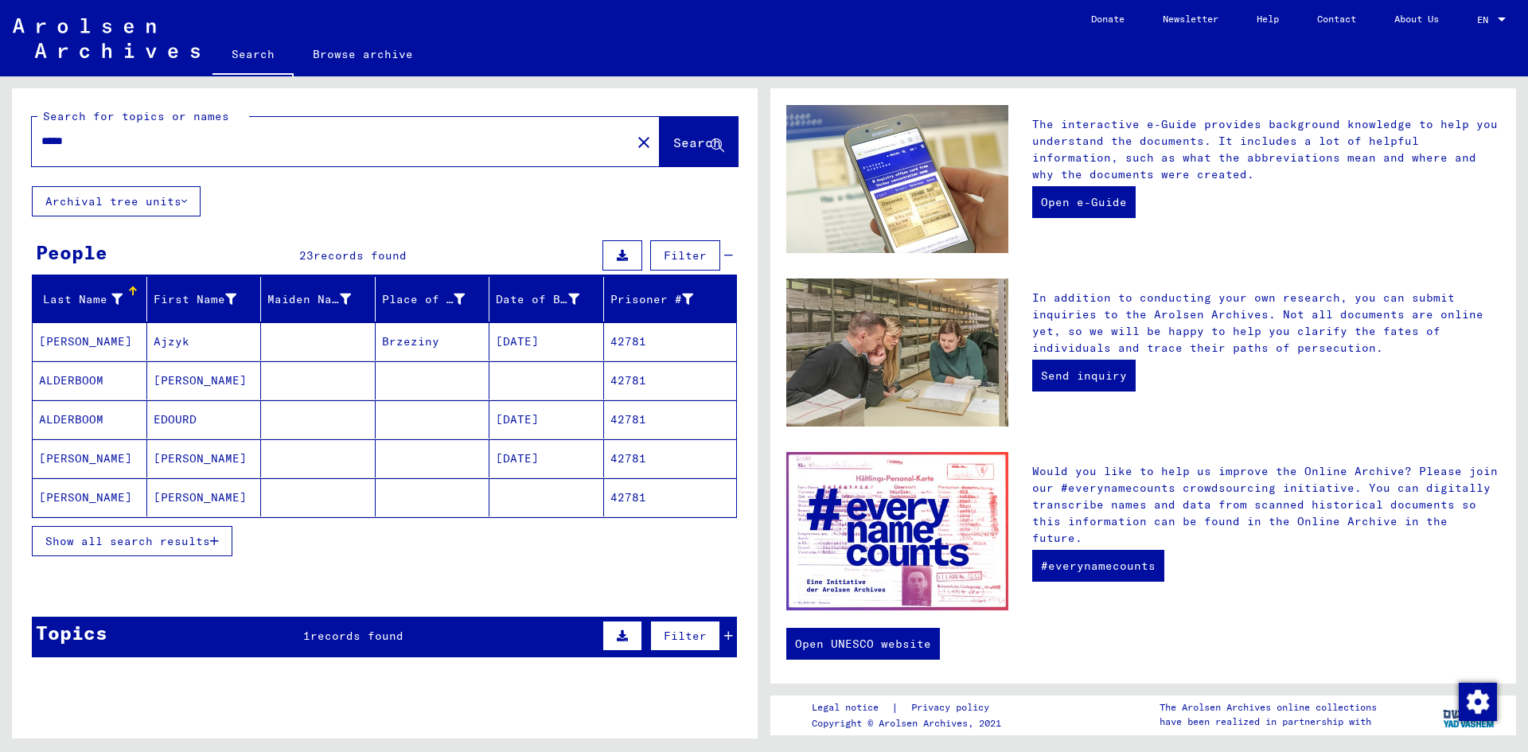
click at [192, 537] on span "Show all search results" at bounding box center [127, 541] width 165 height 14
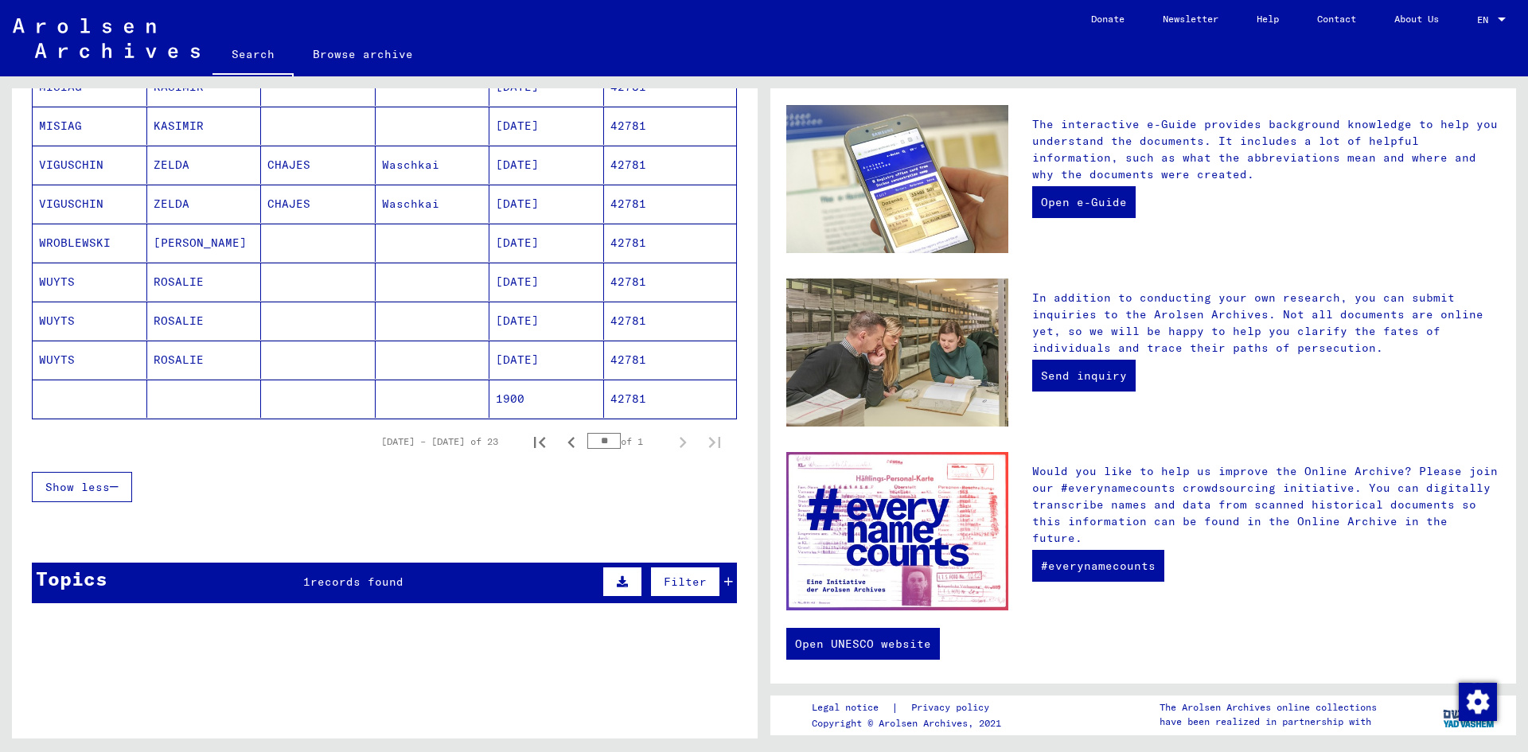
scroll to position [802, 0]
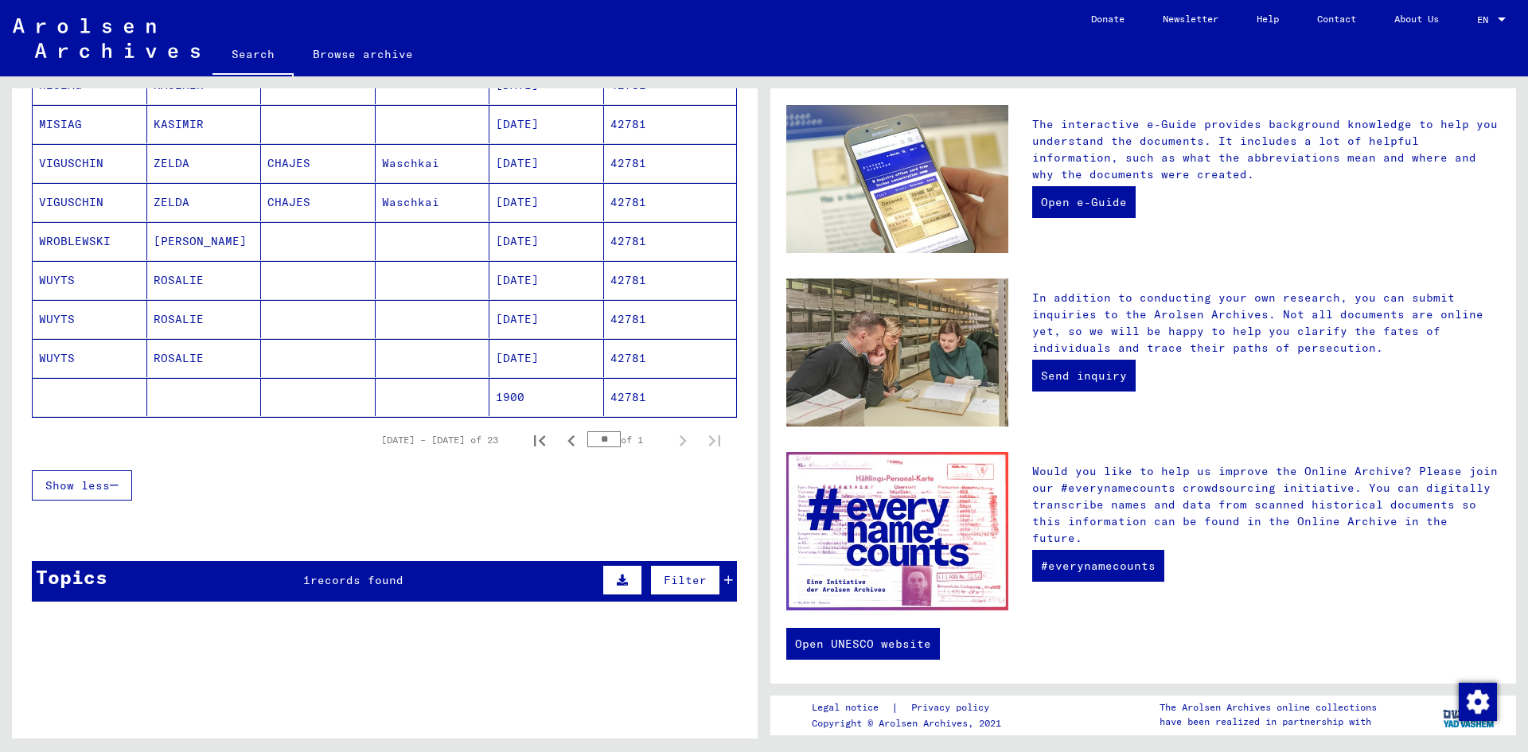
click at [288, 583] on div "Topics 1 records found Filter" at bounding box center [384, 581] width 705 height 41
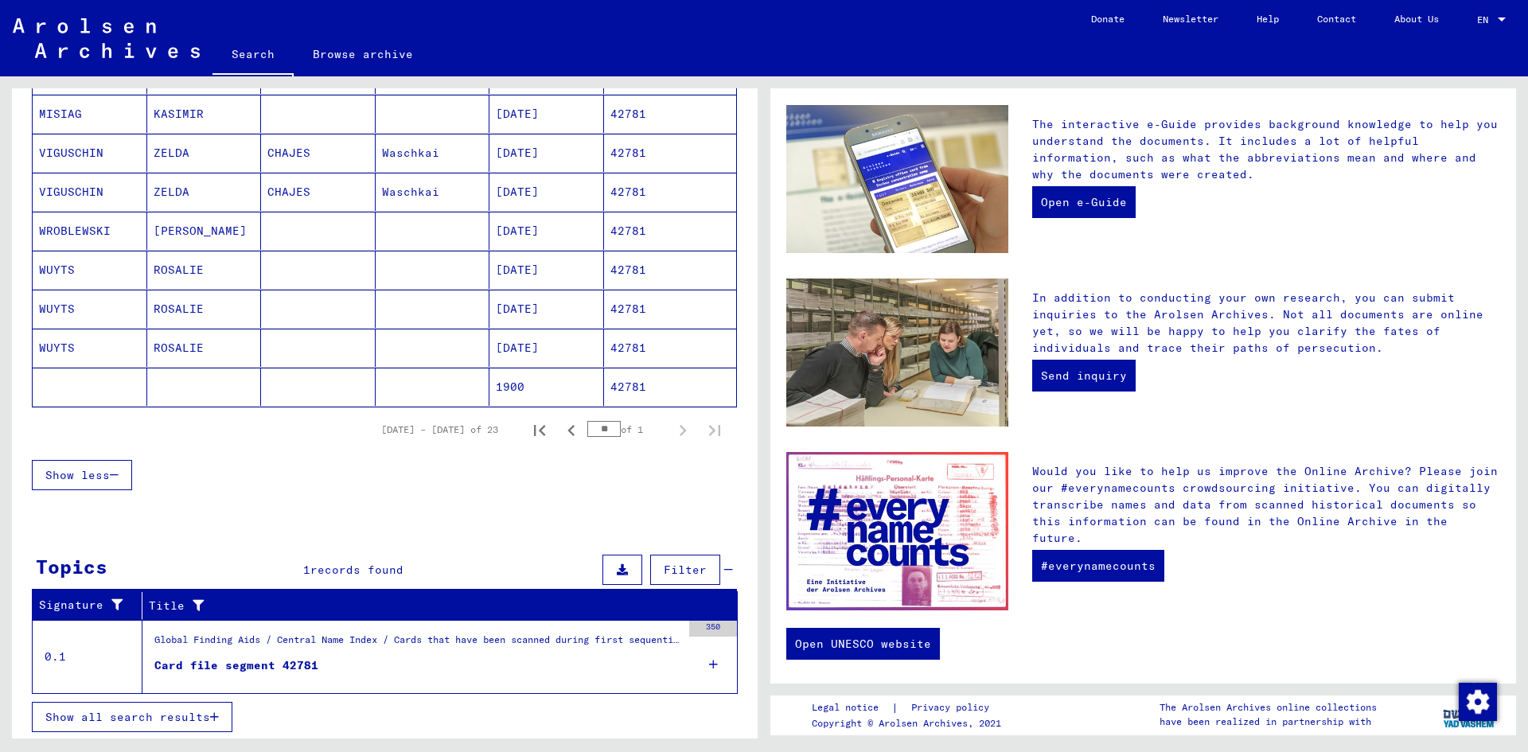
scroll to position [815, 0]
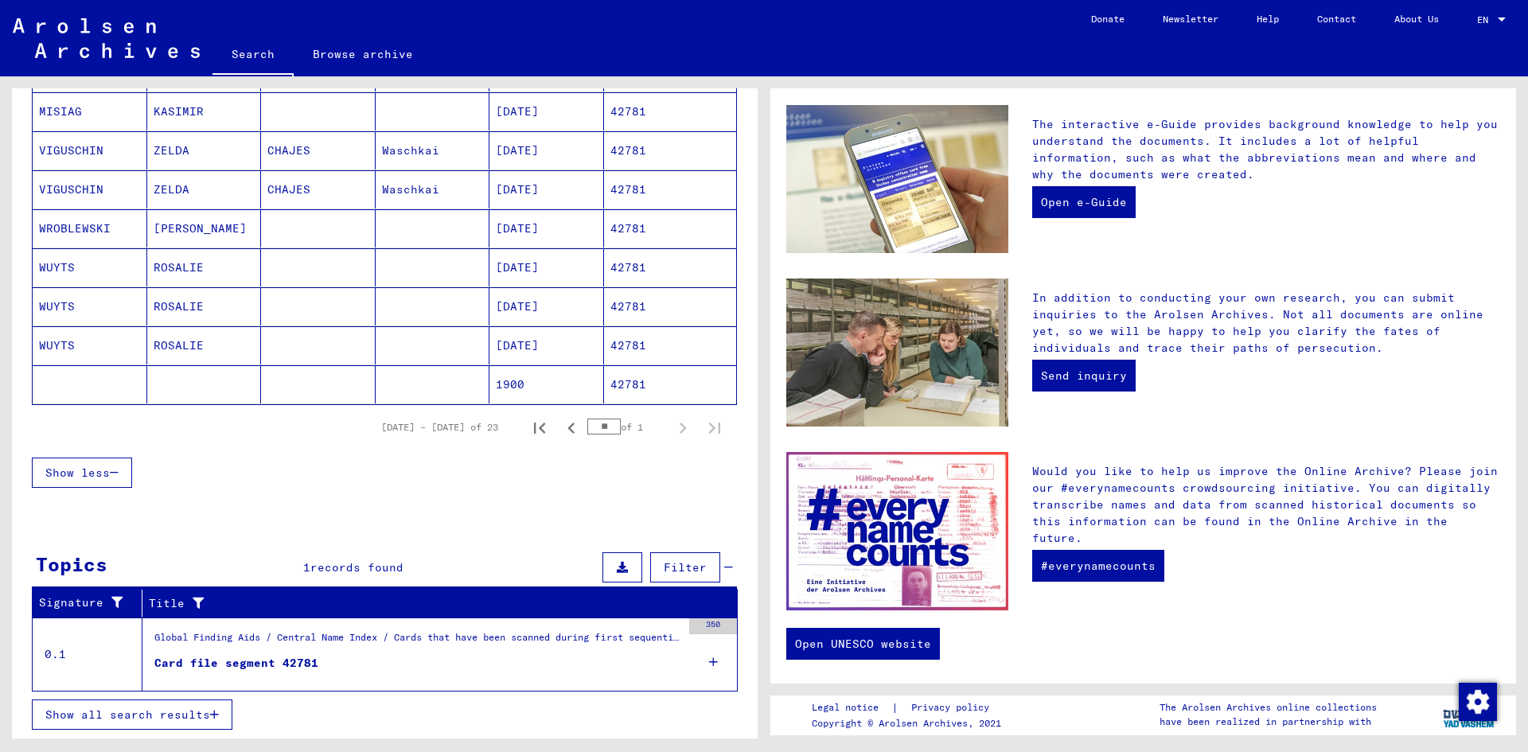
click at [250, 660] on div "Card file segment 42781" at bounding box center [236, 663] width 164 height 17
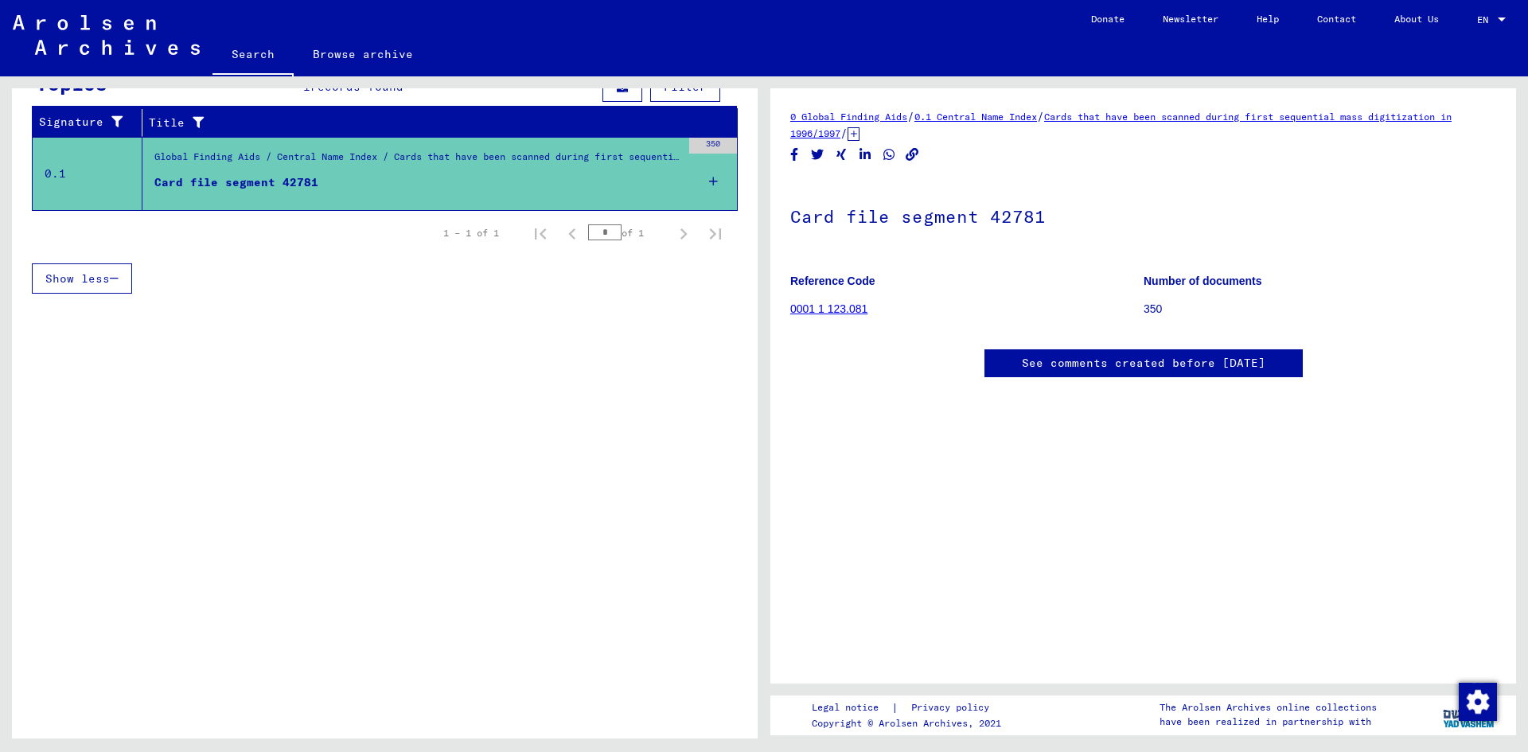
scroll to position [101, 0]
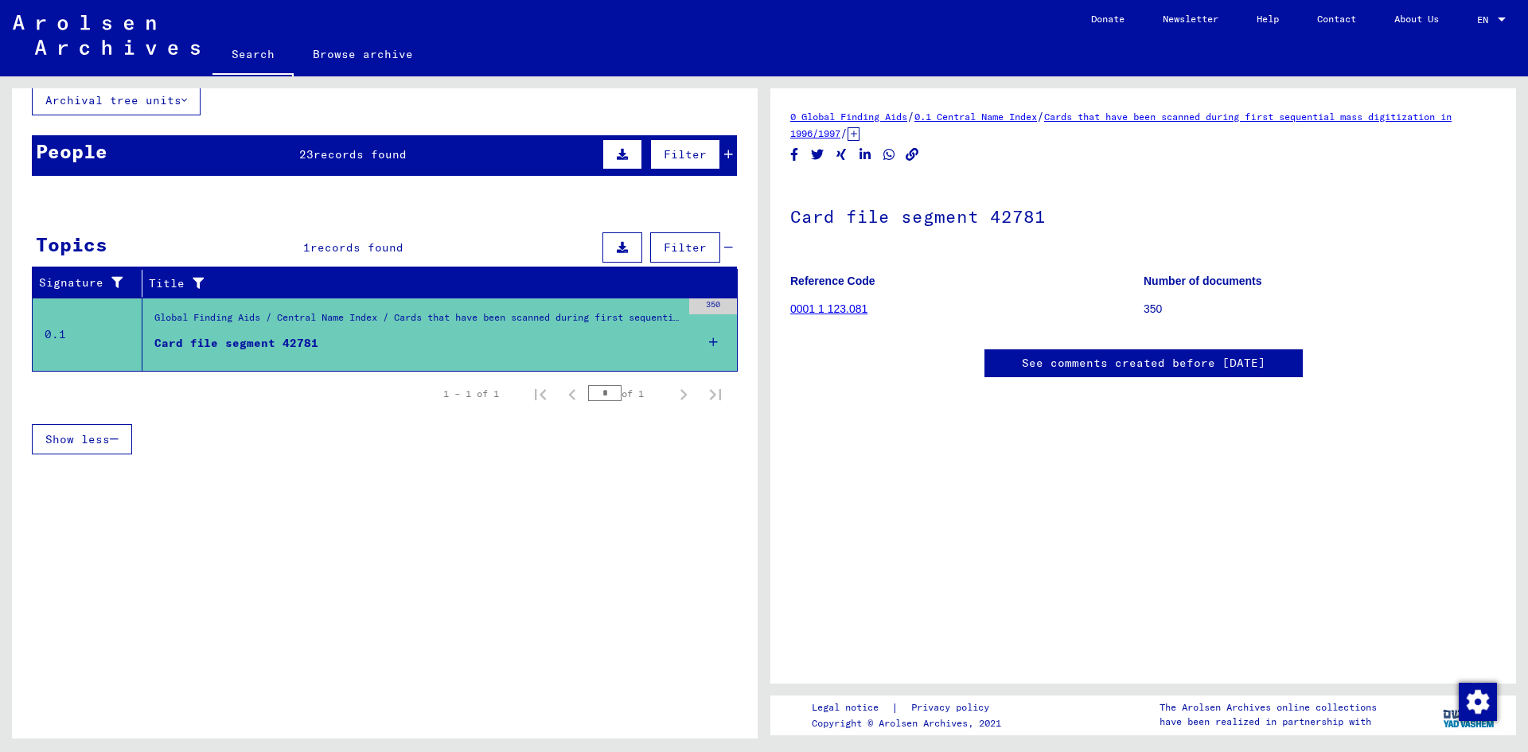
click at [267, 324] on div "Global Finding Aids / Central Name Index / Cards that have been scanned during …" at bounding box center [417, 321] width 527 height 22
click at [699, 342] on mat-cell "42781" at bounding box center [670, 360] width 133 height 39
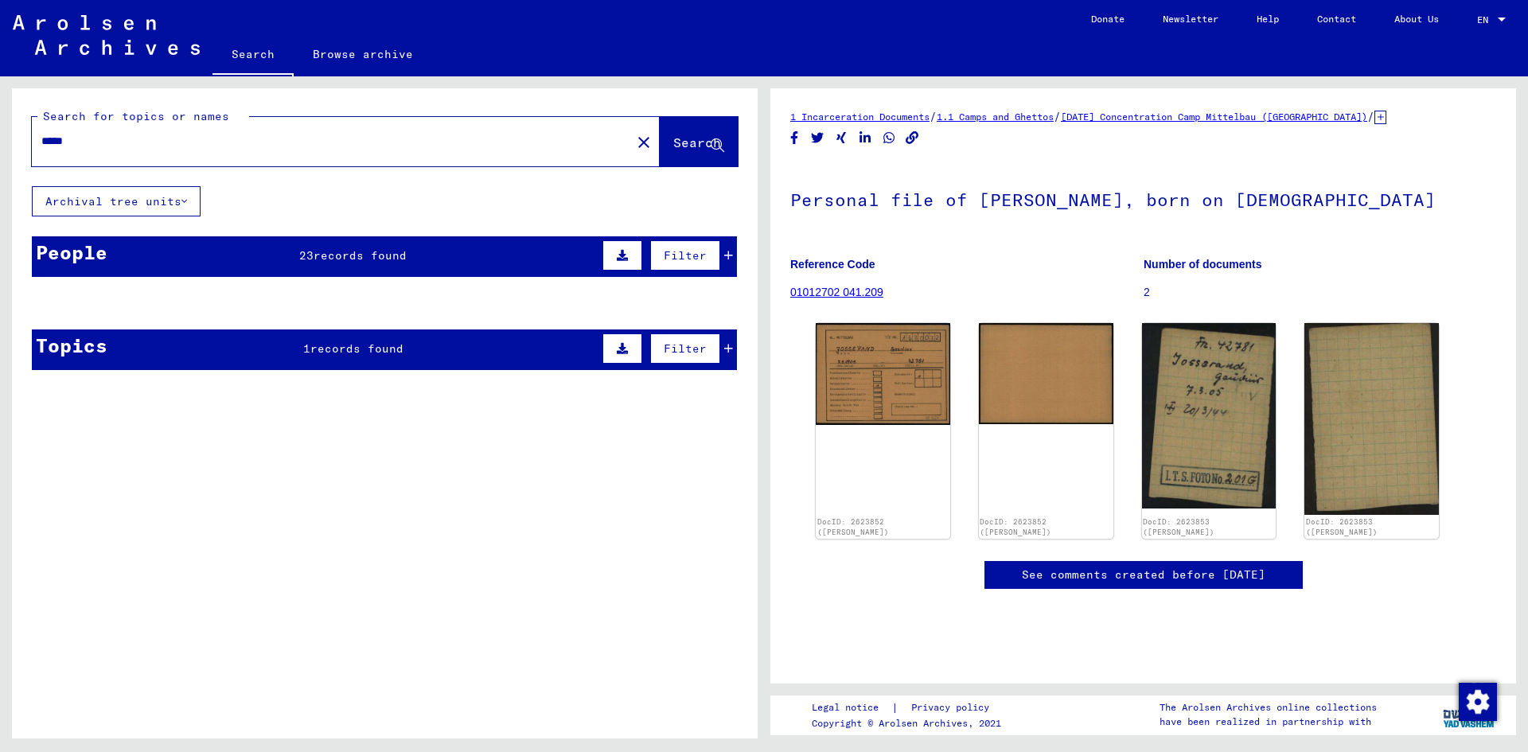
click at [417, 346] on mat-cell "Brzeziny" at bounding box center [433, 341] width 115 height 39
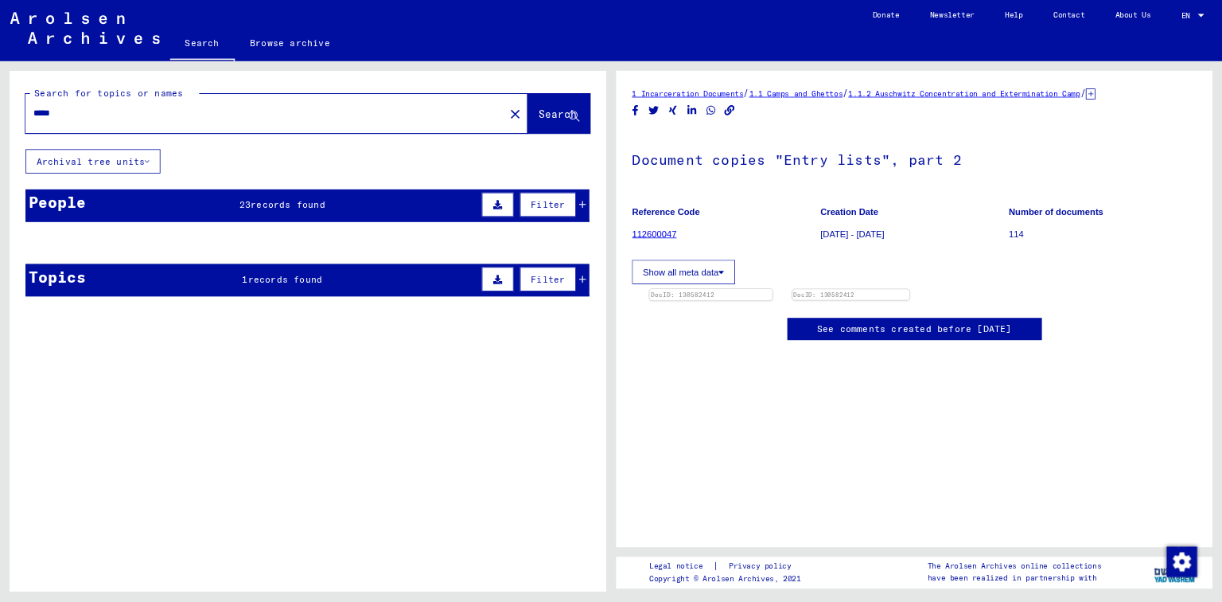
scroll to position [239, 0]
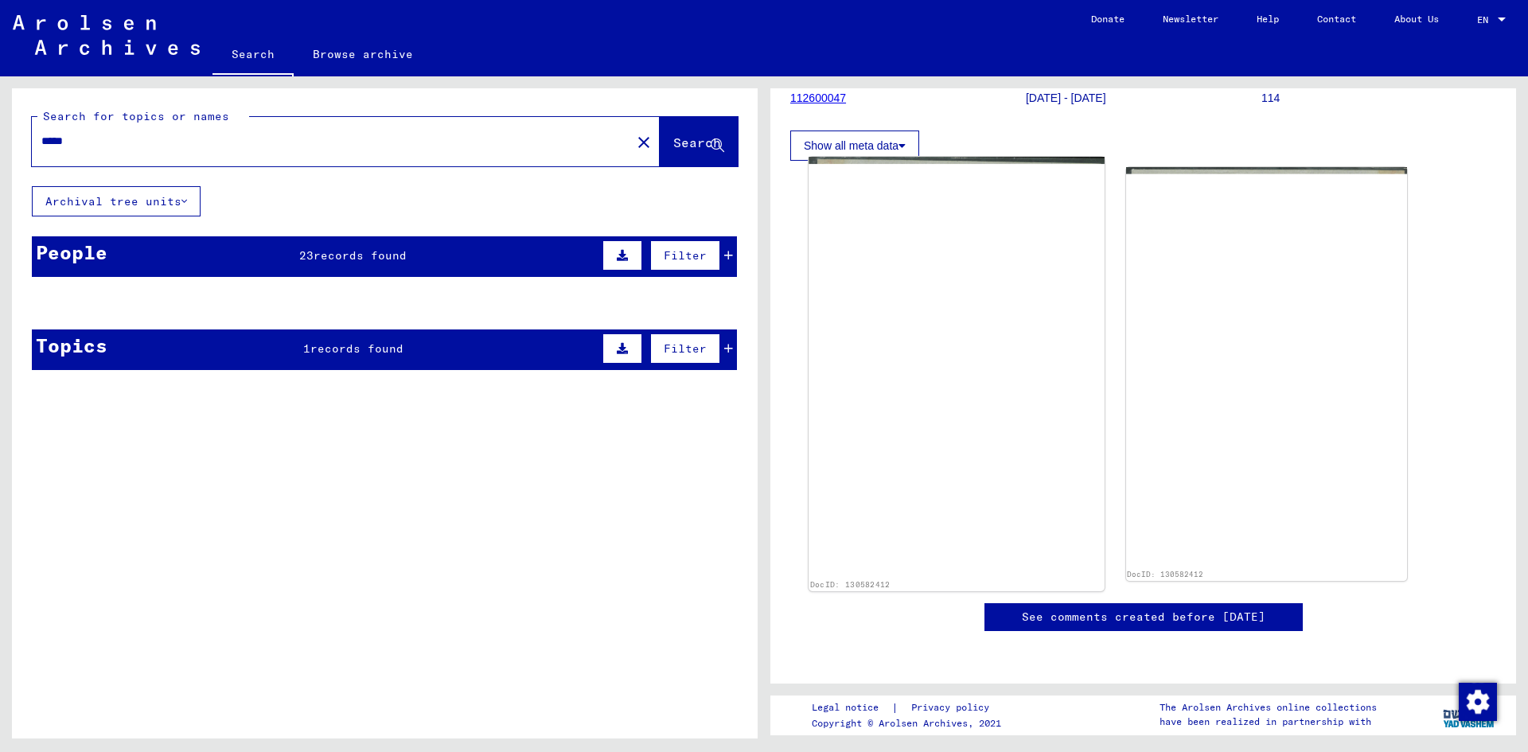
click at [963, 383] on img at bounding box center [956, 367] width 295 height 420
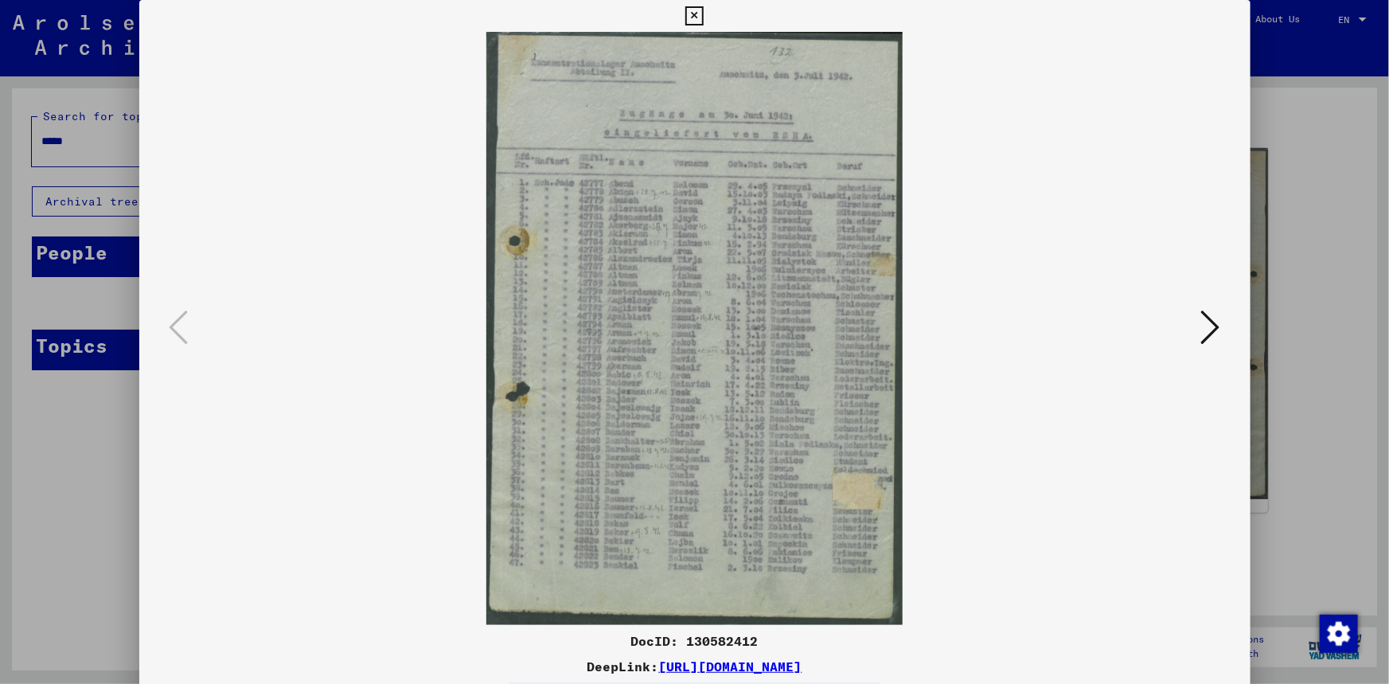
click at [1213, 335] on icon at bounding box center [1210, 327] width 19 height 38
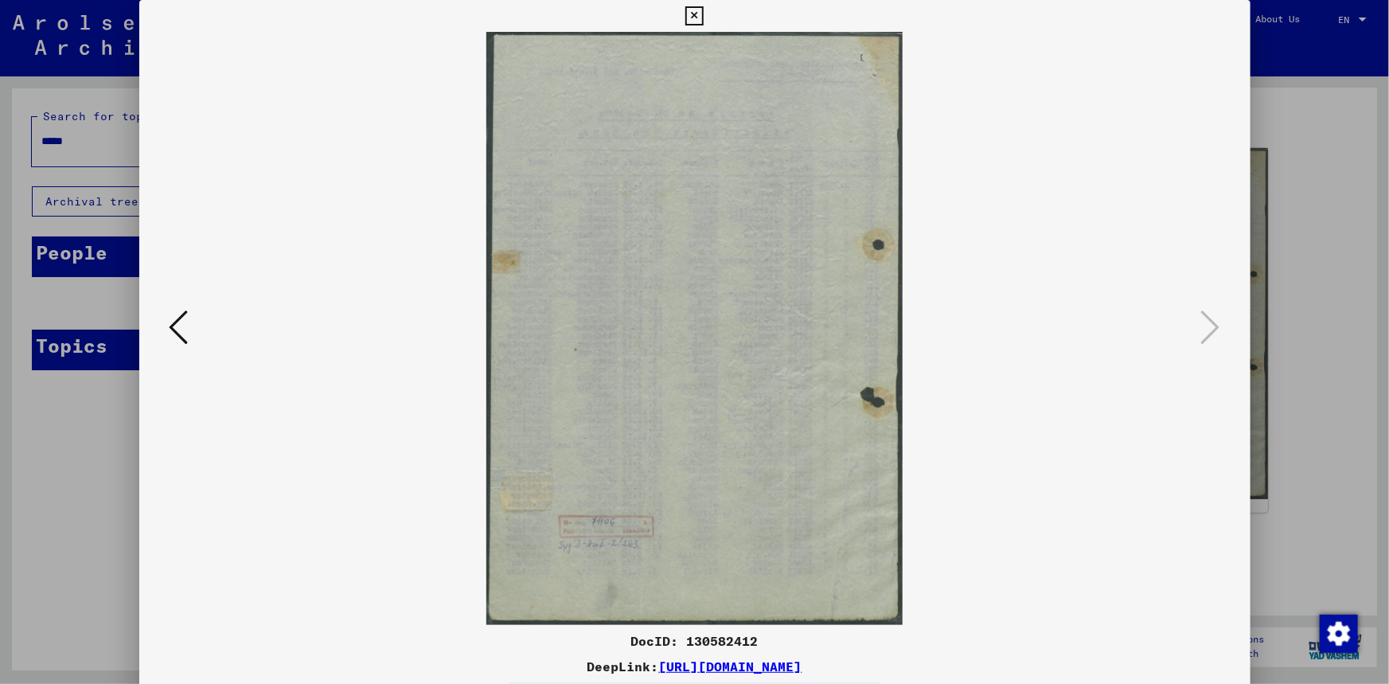
click at [170, 331] on icon at bounding box center [179, 327] width 19 height 38
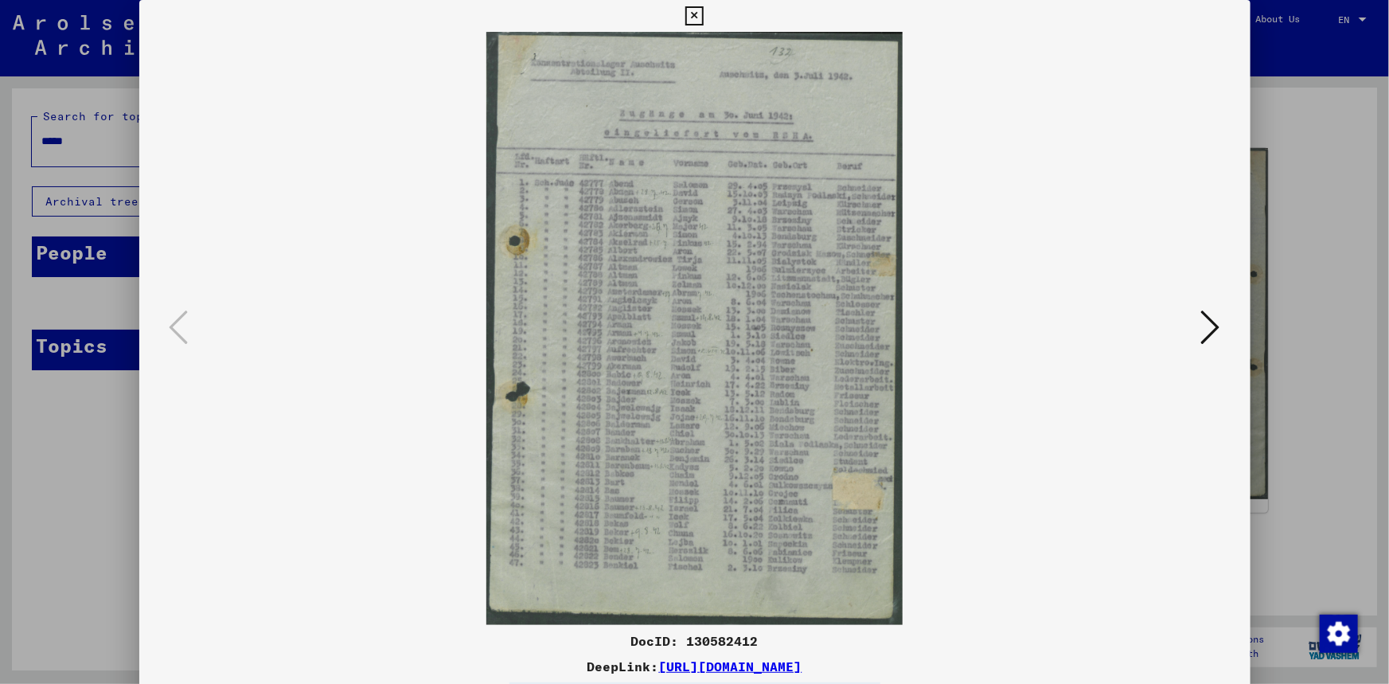
click at [659, 662] on link "[URL][DOMAIN_NAME]" at bounding box center [730, 666] width 143 height 16
click at [695, 14] on icon at bounding box center [694, 15] width 18 height 19
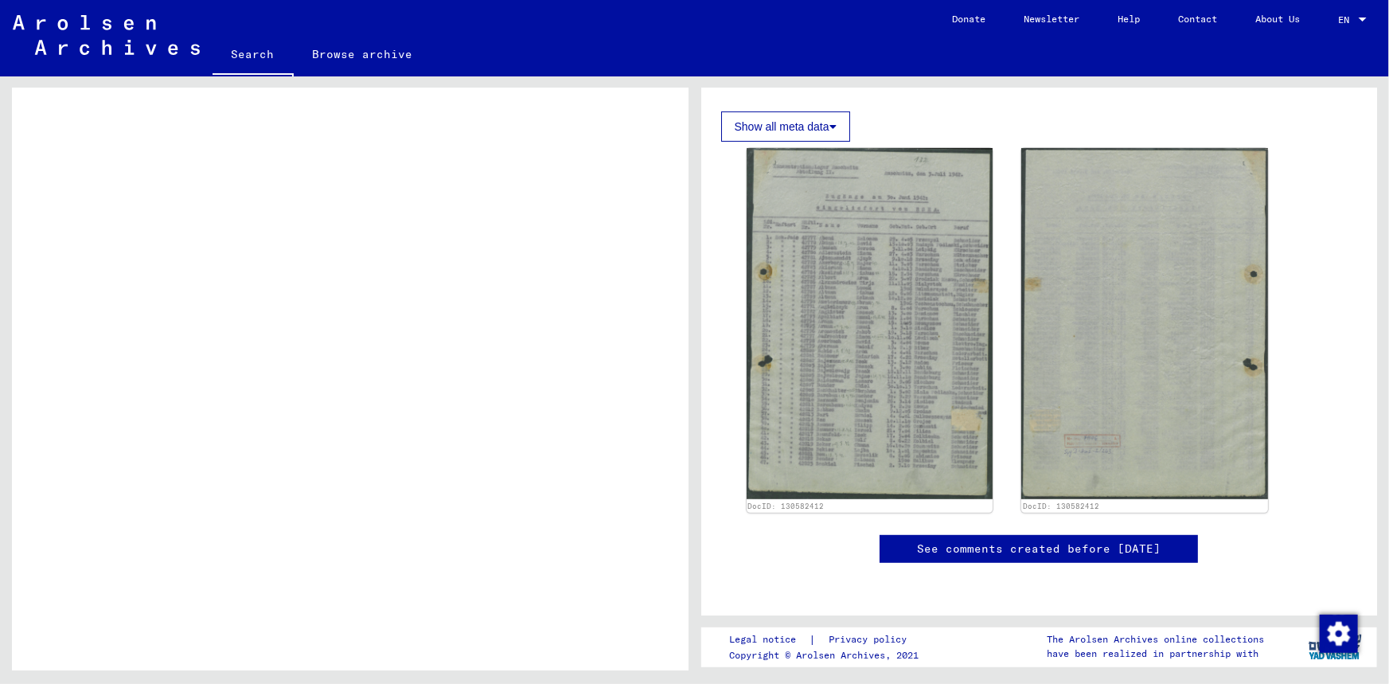
scroll to position [280, 0]
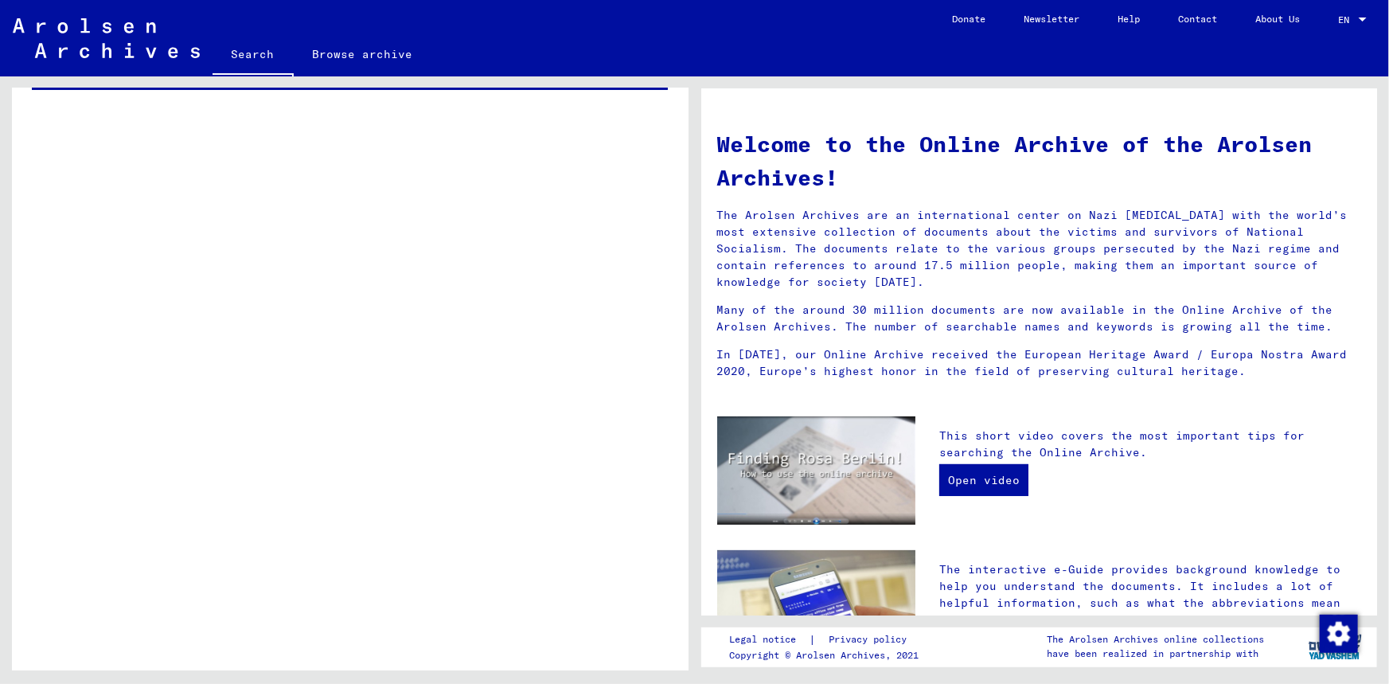
scroll to position [279, 0]
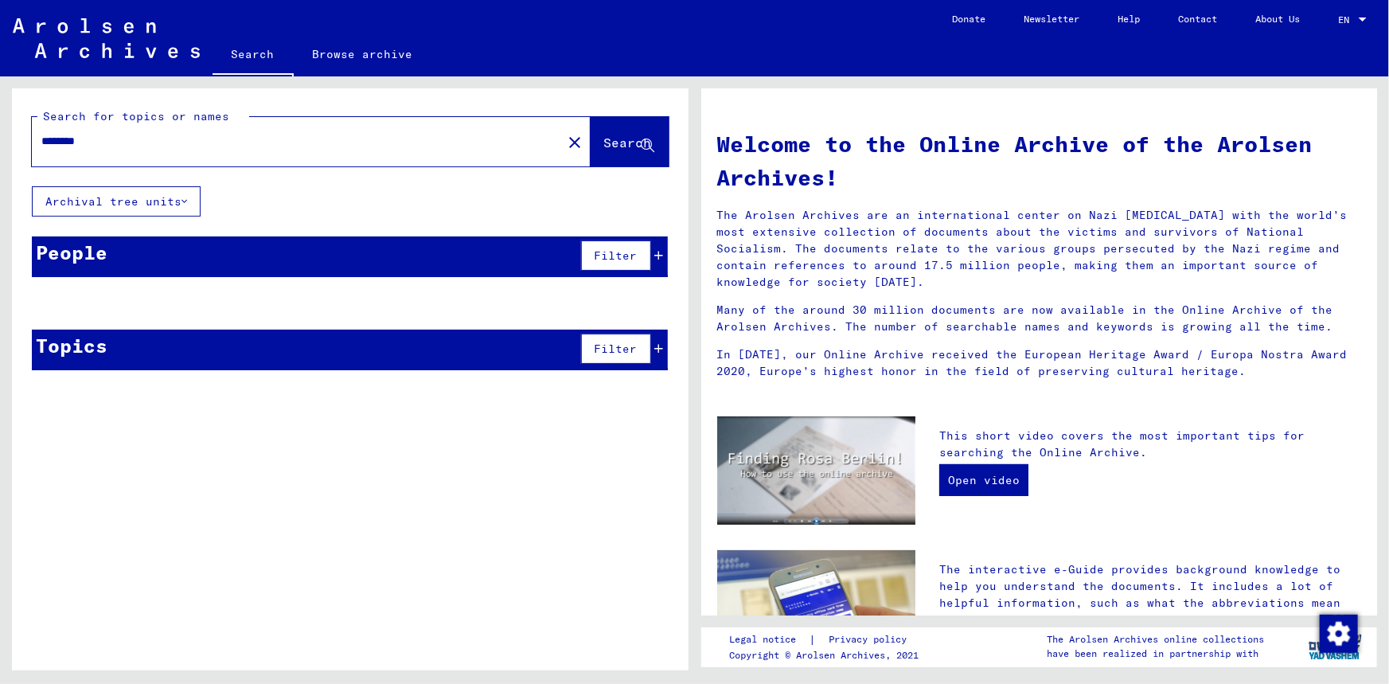
drag, startPoint x: 107, startPoint y: 141, endPoint x: 25, endPoint y: 138, distance: 81.2
click at [25, 138] on div "Search for topics or names ******** close Search" at bounding box center [350, 137] width 676 height 98
type input "**********"
click at [619, 142] on span "Search" at bounding box center [628, 142] width 48 height 16
